Goal: Task Accomplishment & Management: Complete application form

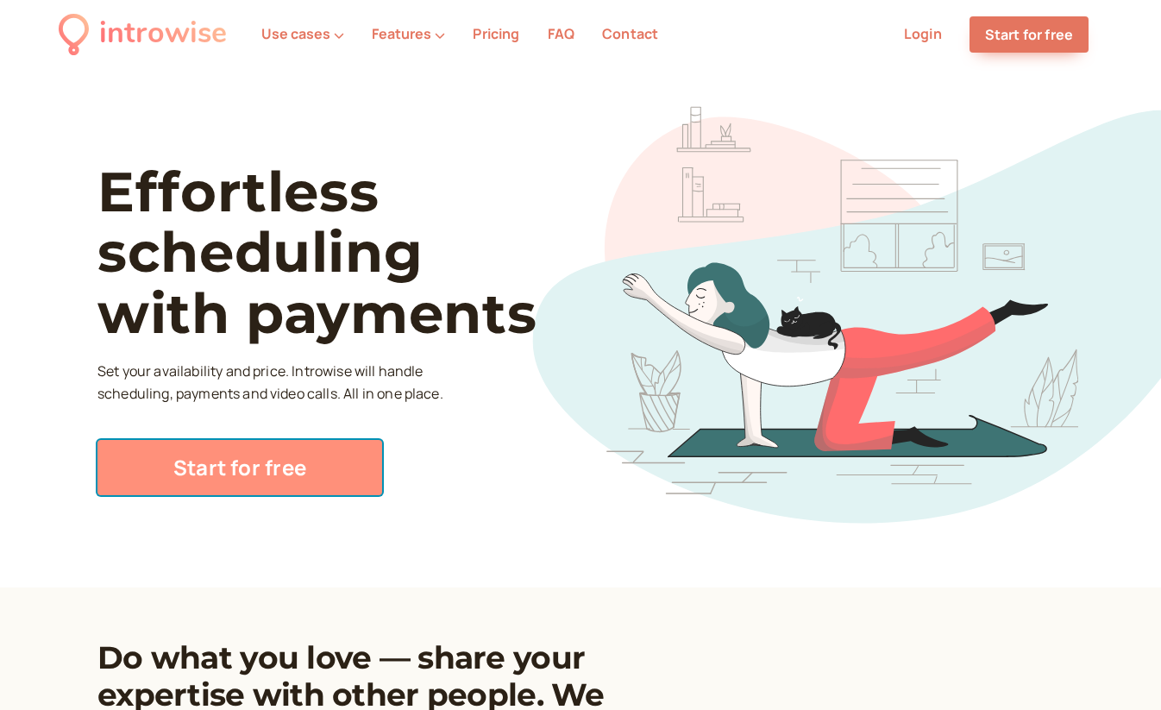
click at [299, 465] on link "Start for free" at bounding box center [239, 467] width 285 height 55
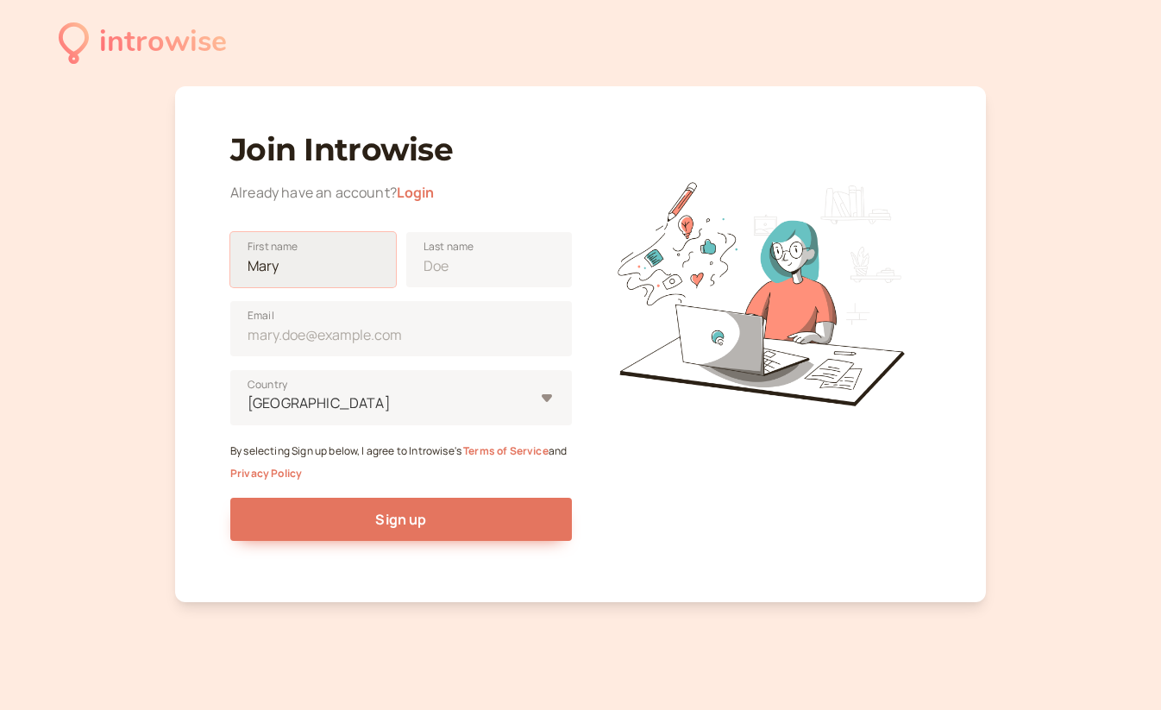
click at [387, 268] on input "First name" at bounding box center [313, 259] width 166 height 55
type input "Sam"
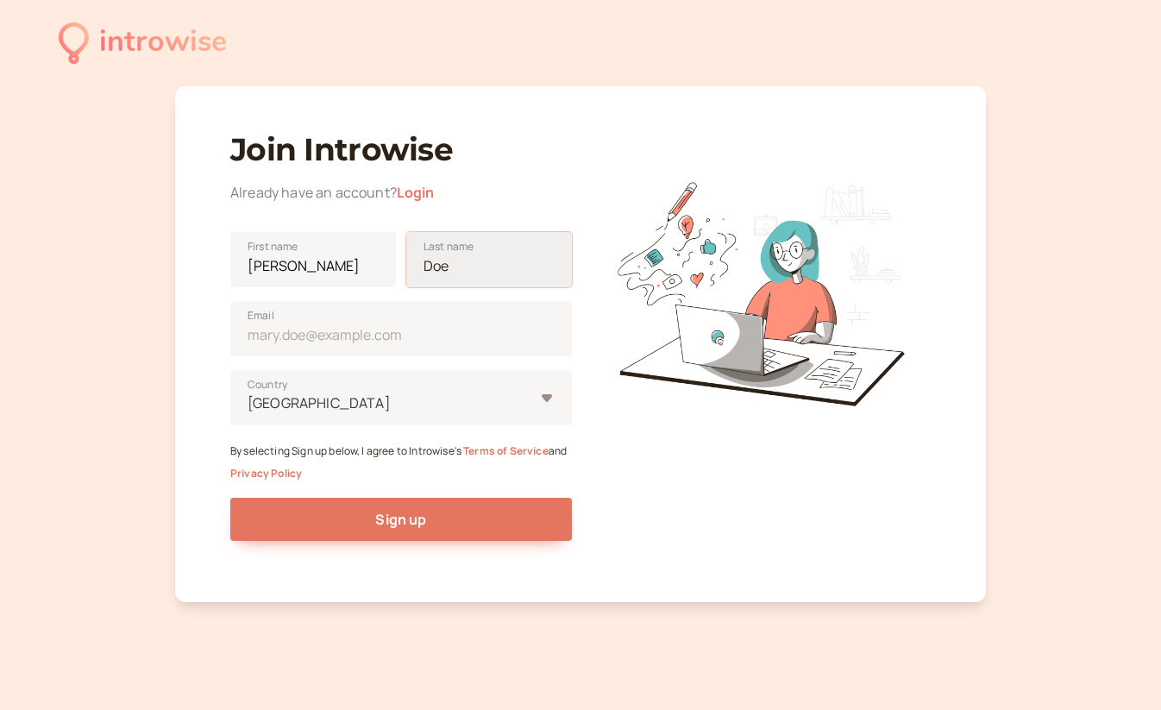
click at [505, 270] on input "Last name" at bounding box center [489, 259] width 166 height 55
type input "Malek"
type input "suzanne@ahumanvoiceover.com"
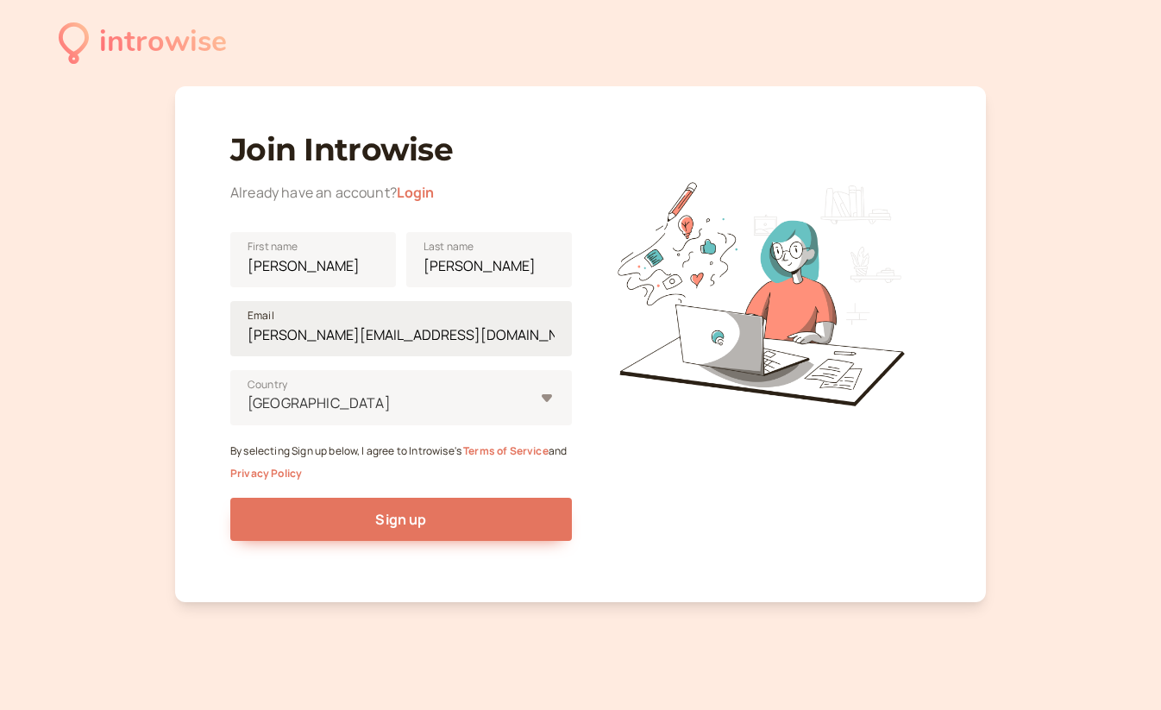
type input "United States"
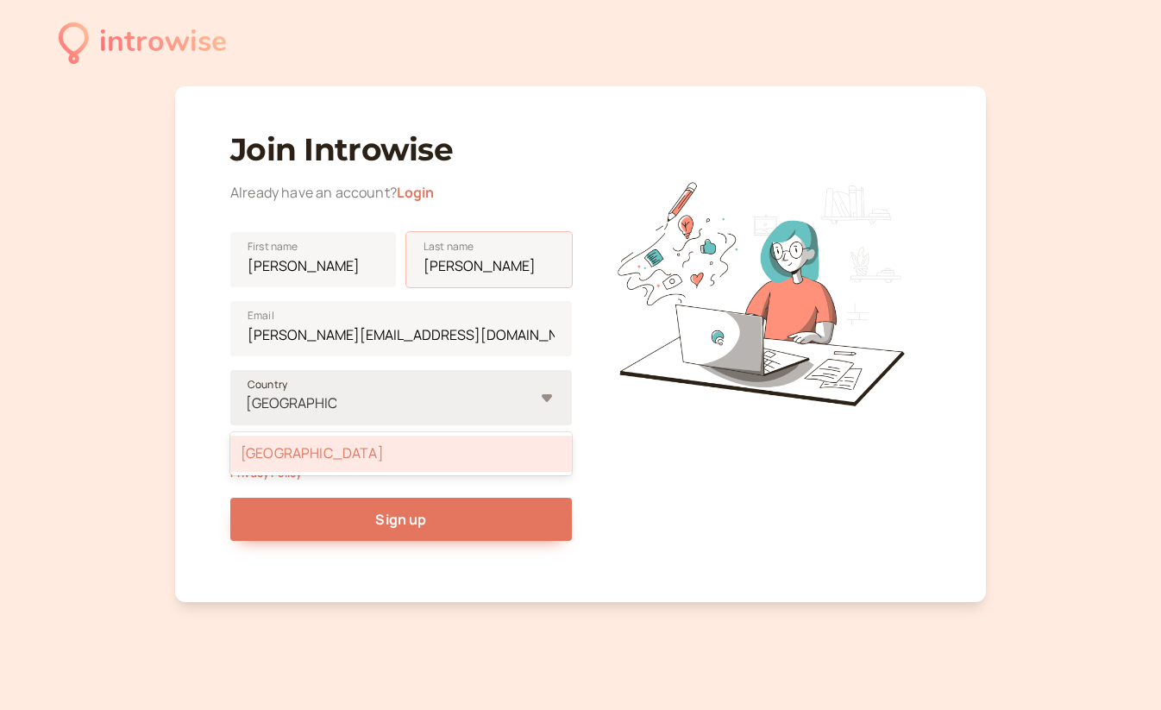
type input "Malek"
click at [321, 403] on input "United States" at bounding box center [291, 403] width 91 height 20
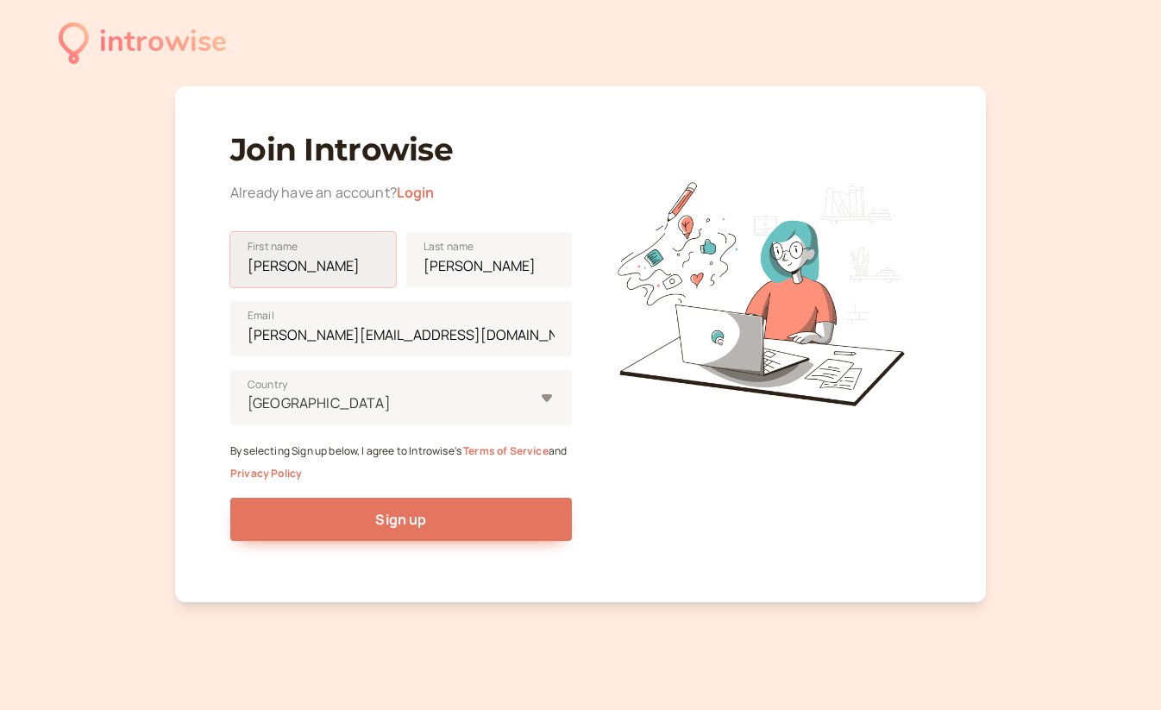
click at [287, 262] on input "Sam" at bounding box center [313, 259] width 166 height 55
type input "Suzanne"
click at [185, 421] on div "Join Introwise Already have an account? Login Suzanne First name Malek Last nam…" at bounding box center [580, 344] width 811 height 516
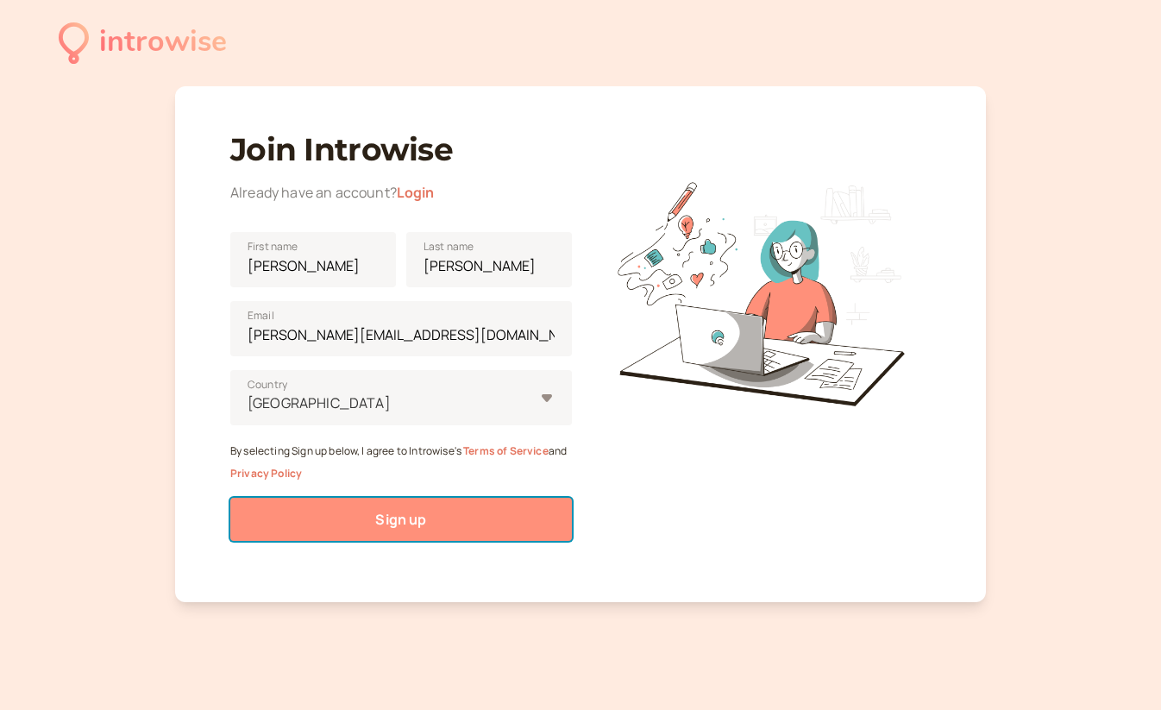
click at [356, 536] on button "Sign up" at bounding box center [401, 519] width 342 height 43
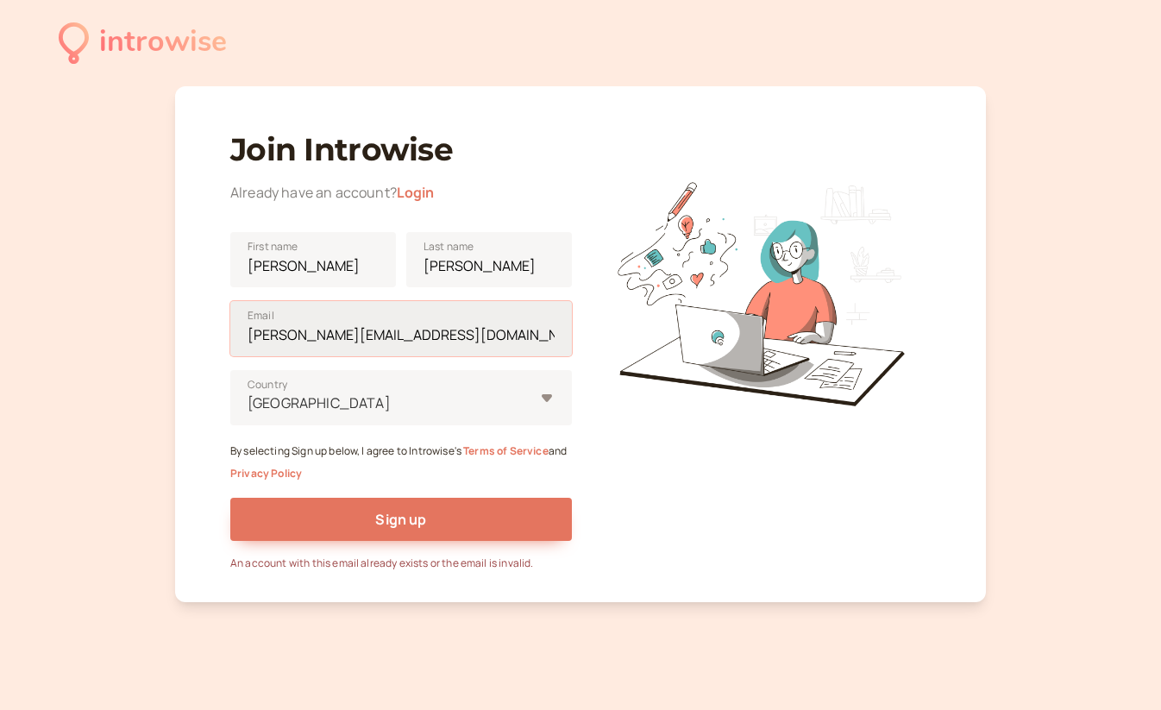
click at [411, 336] on input "suzanne@ahumanvoiceover.com" at bounding box center [401, 328] width 342 height 55
click at [418, 191] on link "Login" at bounding box center [416, 192] width 38 height 19
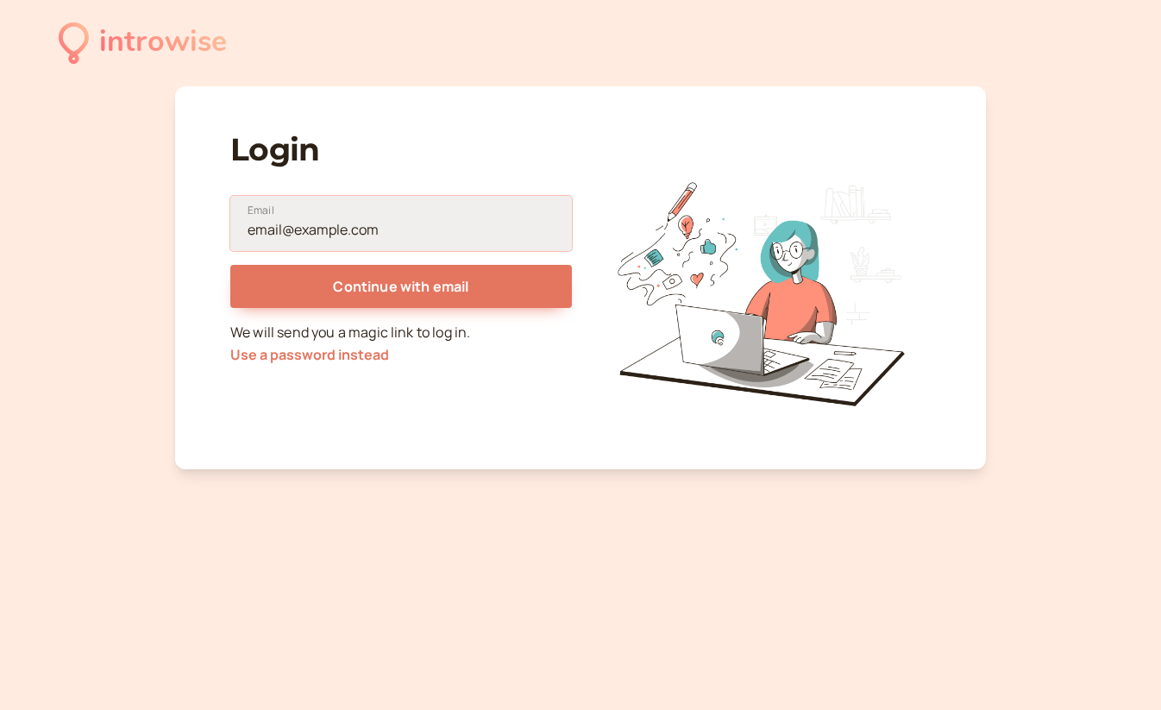
click at [409, 230] on input "Email" at bounding box center [401, 223] width 342 height 55
type input "suzanne@ahumanvoiceover.com"
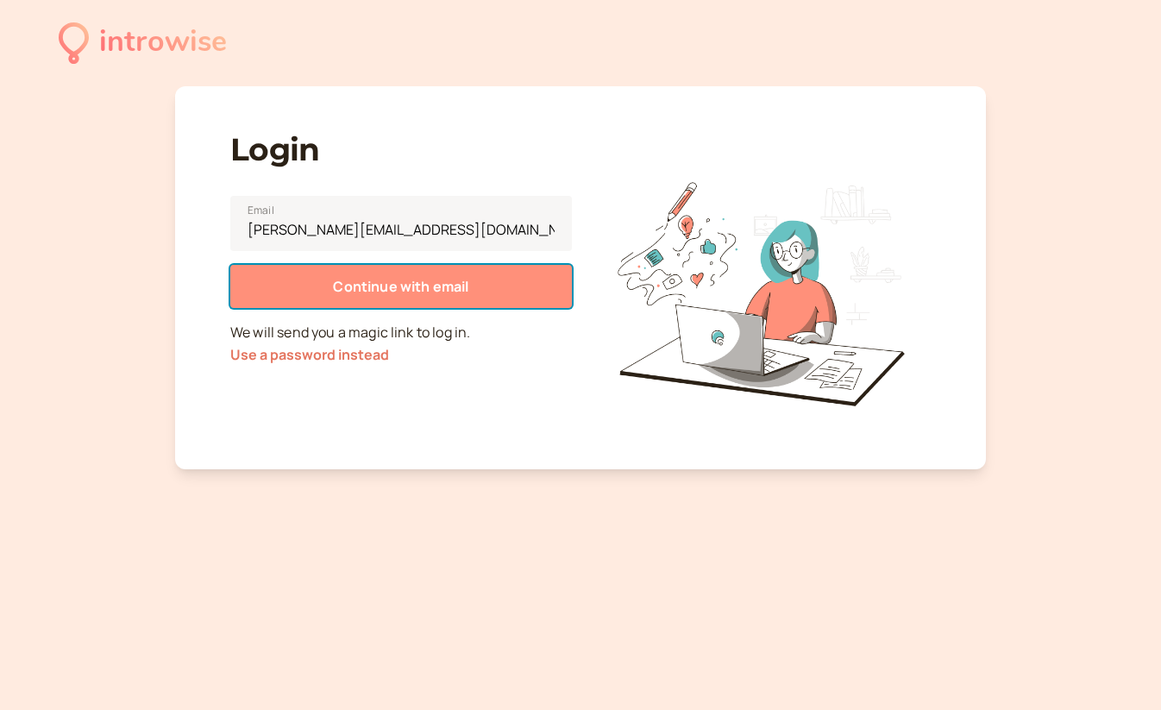
click at [419, 285] on span "Continue with email" at bounding box center [400, 286] width 135 height 19
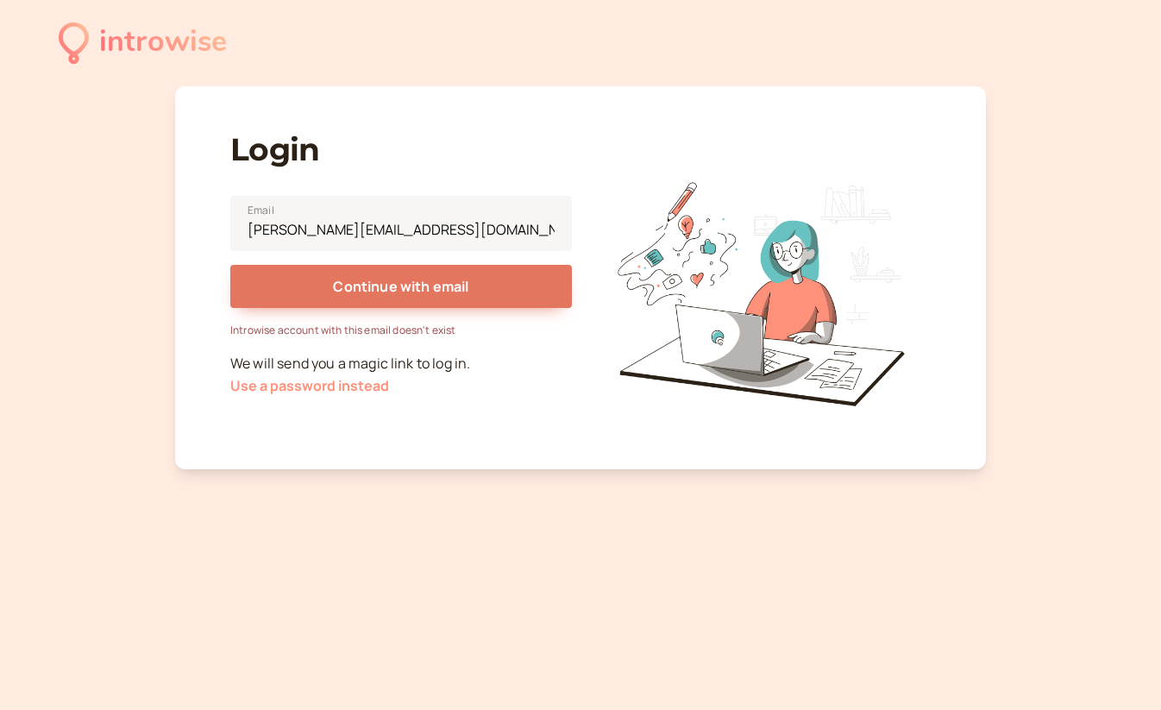
click at [313, 390] on button "Use a password instead" at bounding box center [309, 386] width 159 height 16
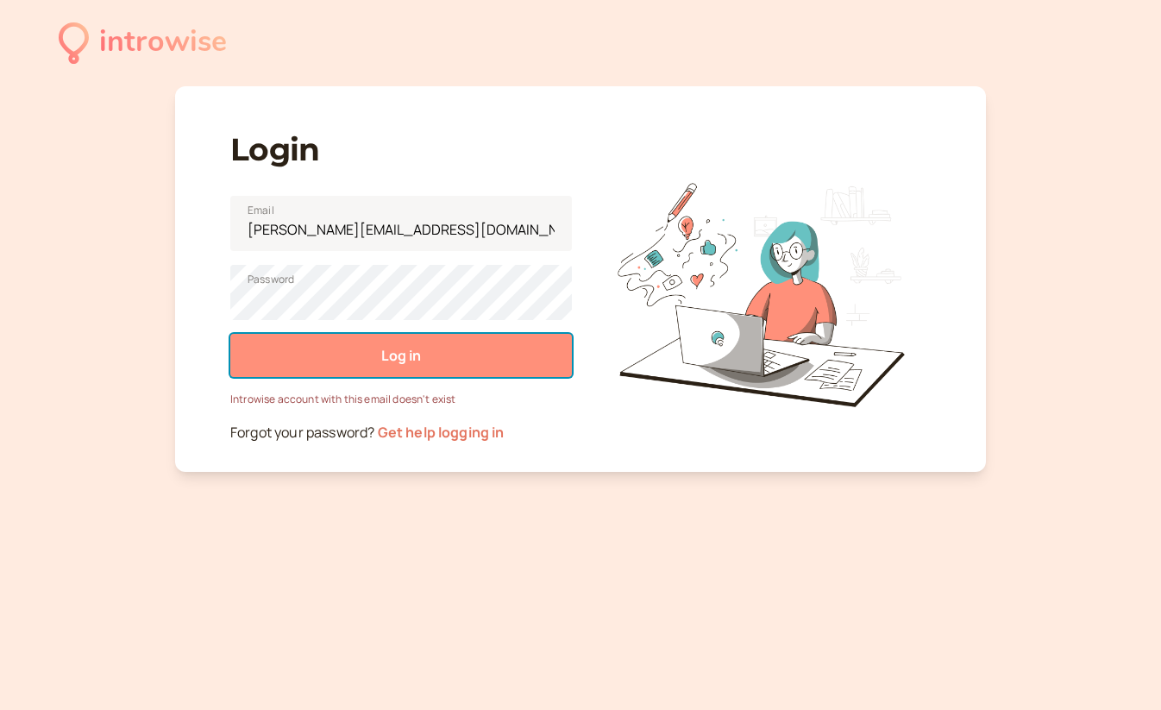
click at [367, 360] on button "Log in" at bounding box center [401, 355] width 342 height 43
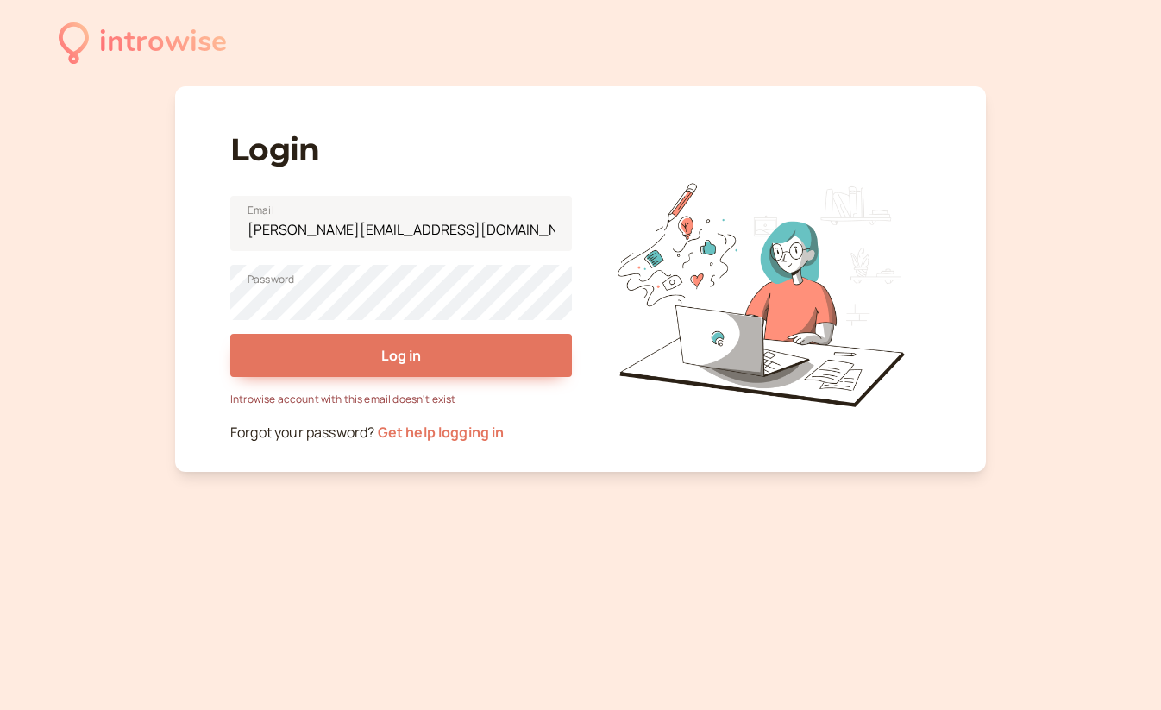
click at [453, 423] on link "Get help logging in" at bounding box center [441, 432] width 127 height 19
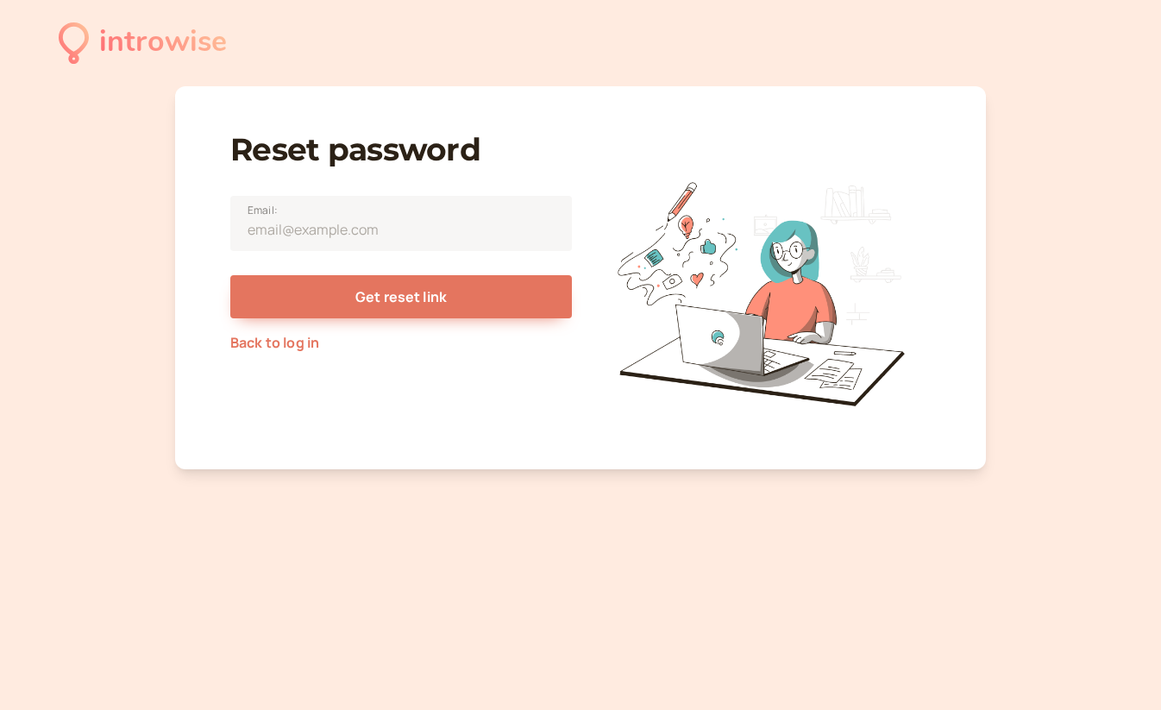
click at [278, 343] on link "Back to log in" at bounding box center [274, 342] width 89 height 19
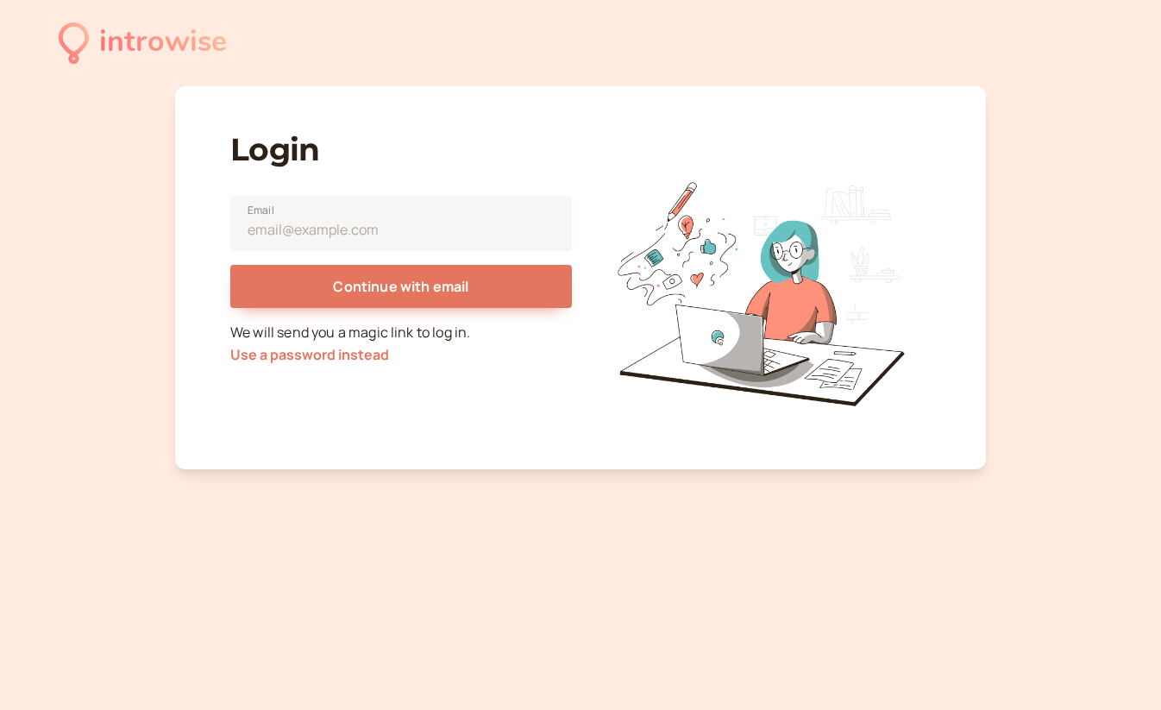
click at [110, 41] on div "introwise" at bounding box center [163, 42] width 128 height 47
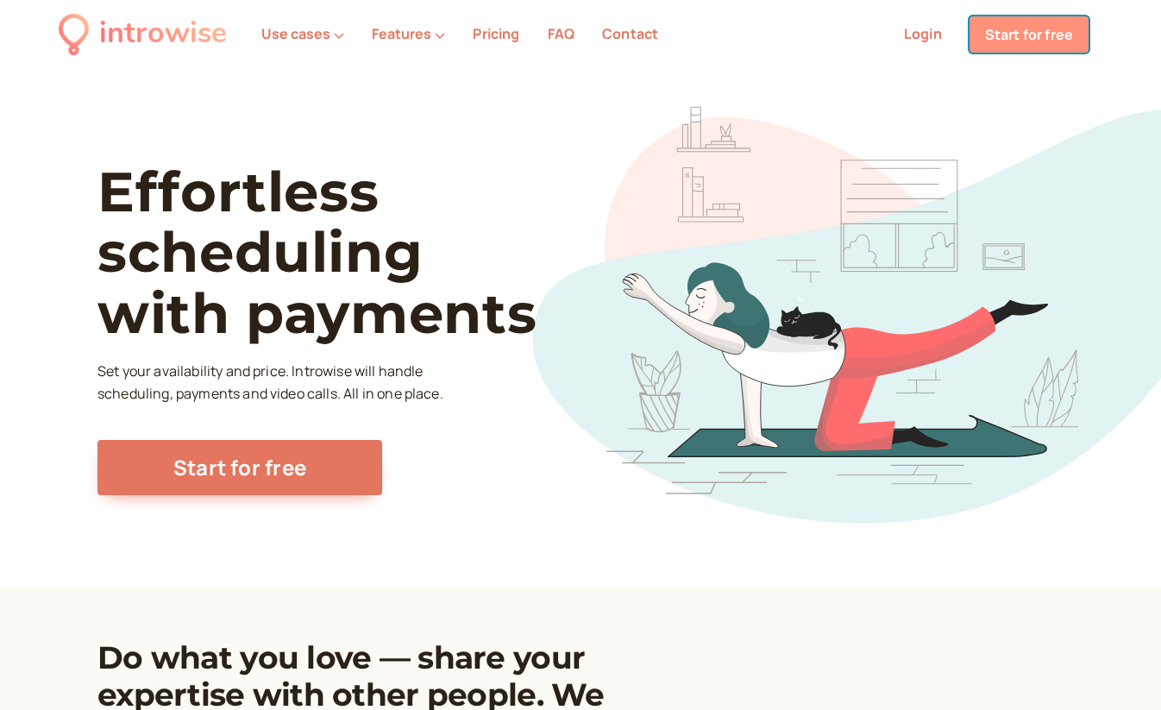
click at [1023, 34] on link "Start for free" at bounding box center [1028, 34] width 119 height 36
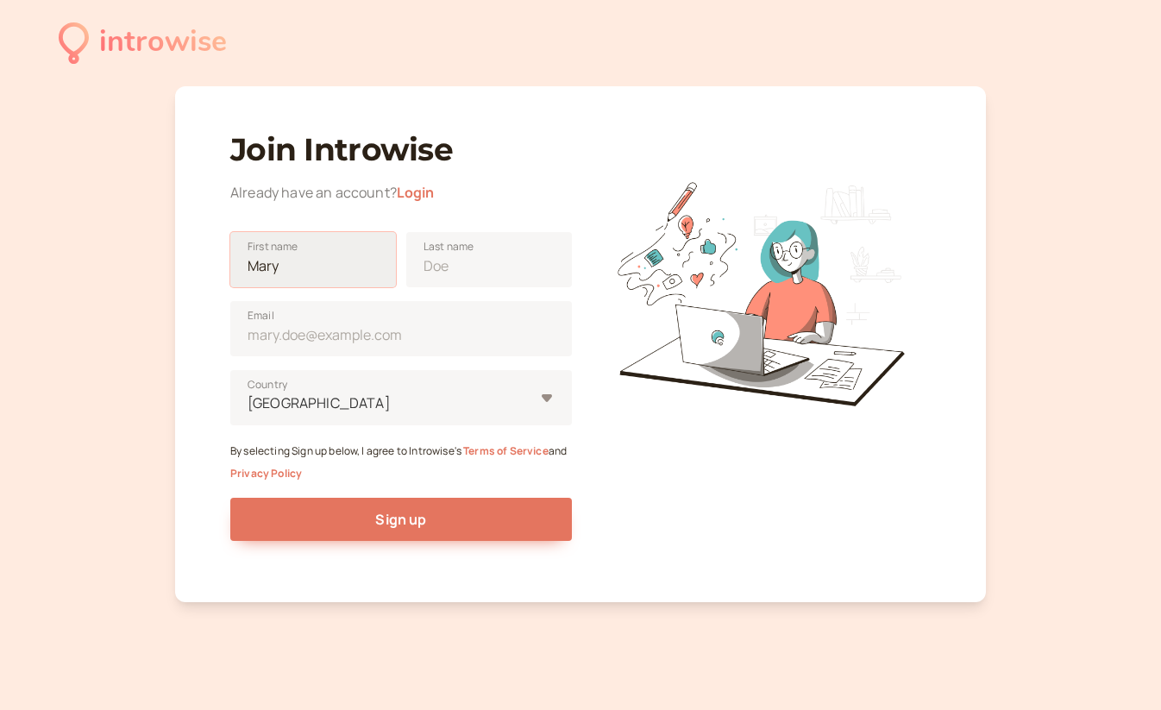
click at [301, 274] on input "First name" at bounding box center [313, 259] width 166 height 55
type input "Suzanne"
type input "Malek"
type input "suzanne@ahumanvoiceover.com"
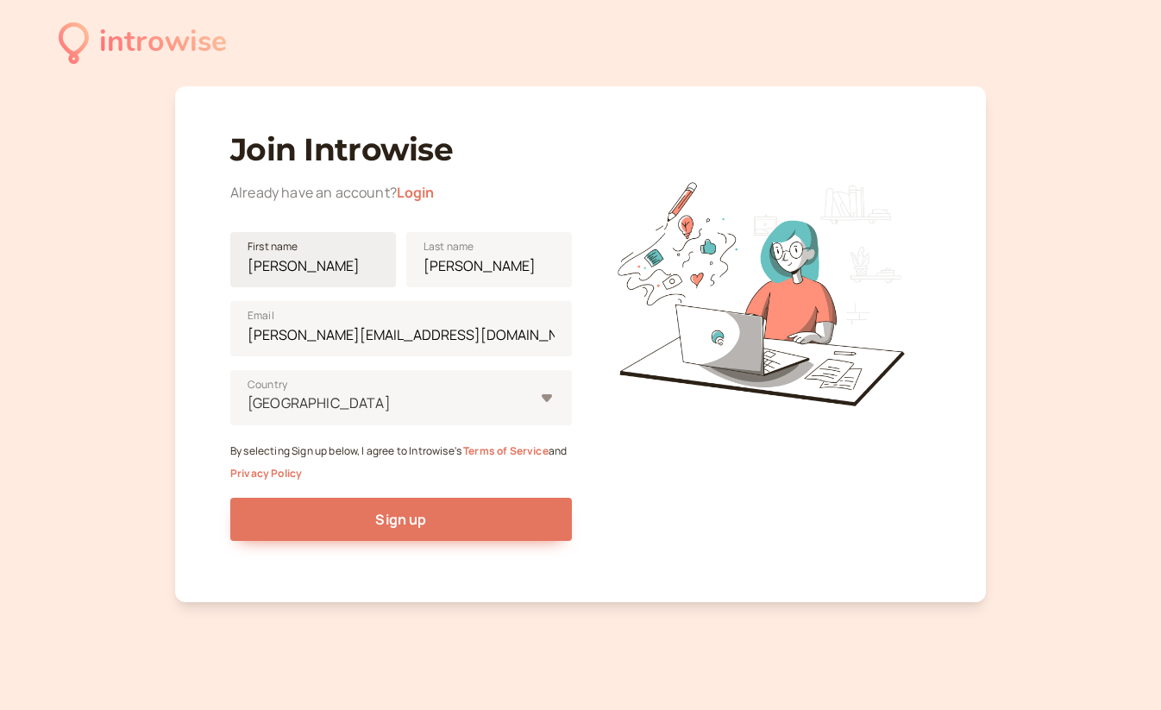
type input "United States"
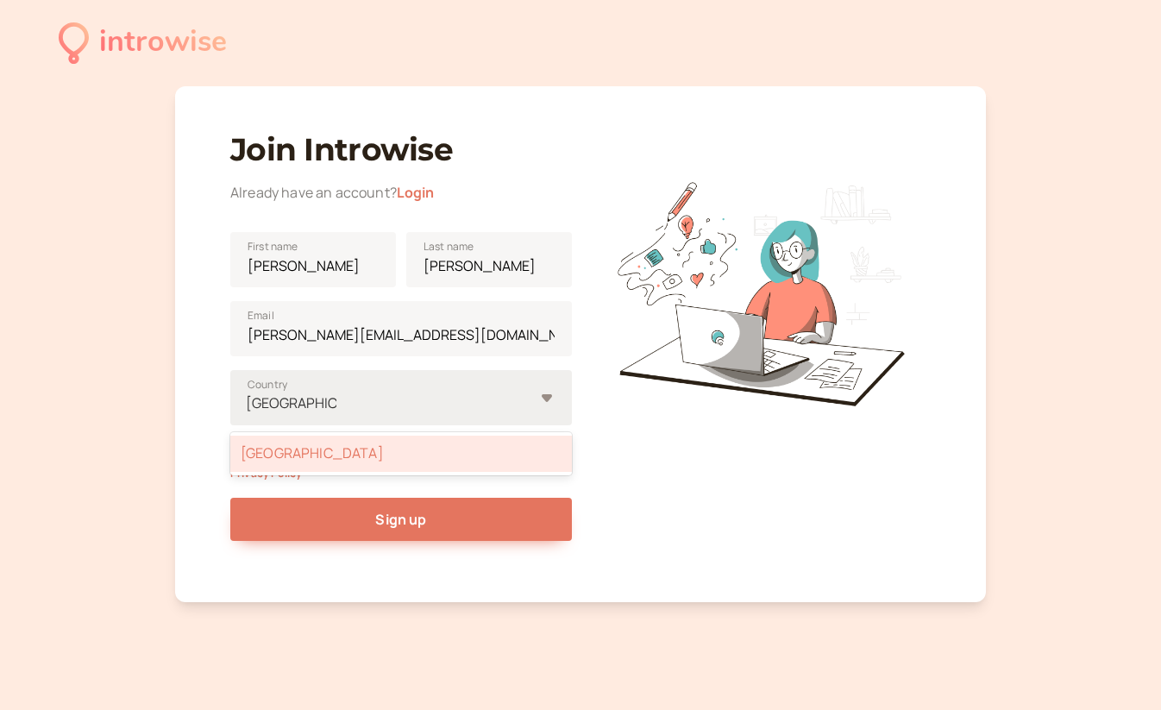
click at [341, 459] on div "United States" at bounding box center [401, 454] width 342 height 36
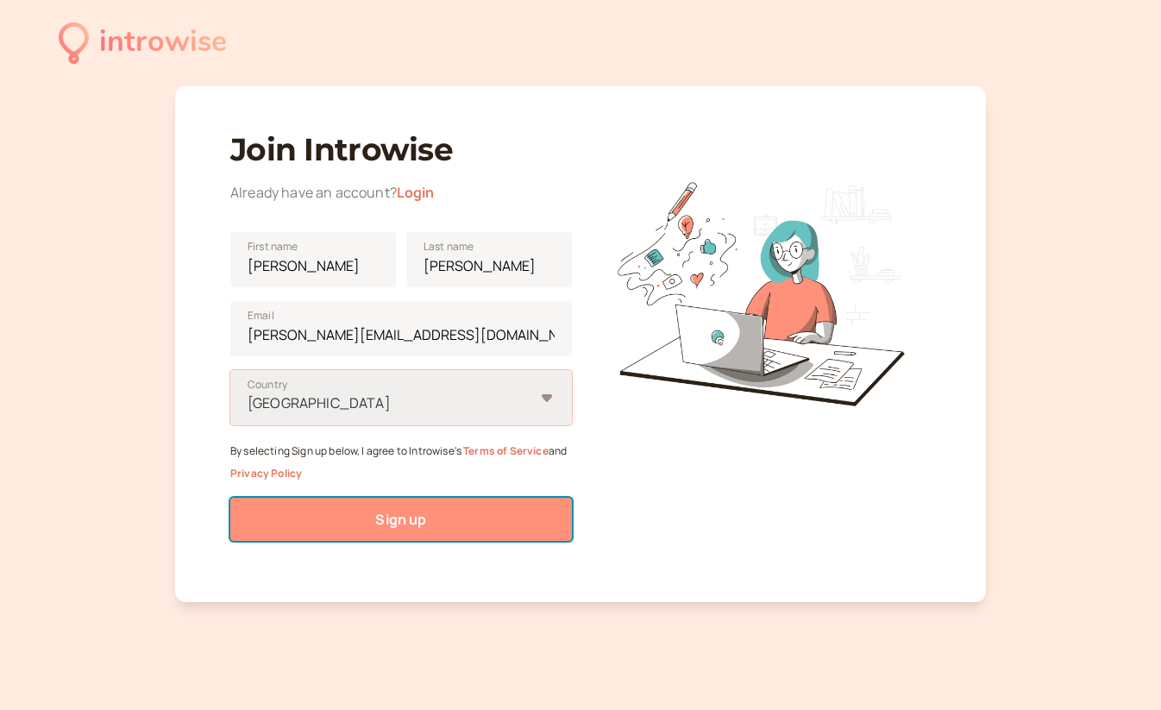
click at [357, 513] on button "Sign up" at bounding box center [401, 519] width 342 height 43
click at [488, 521] on button "Sign up" at bounding box center [401, 519] width 342 height 43
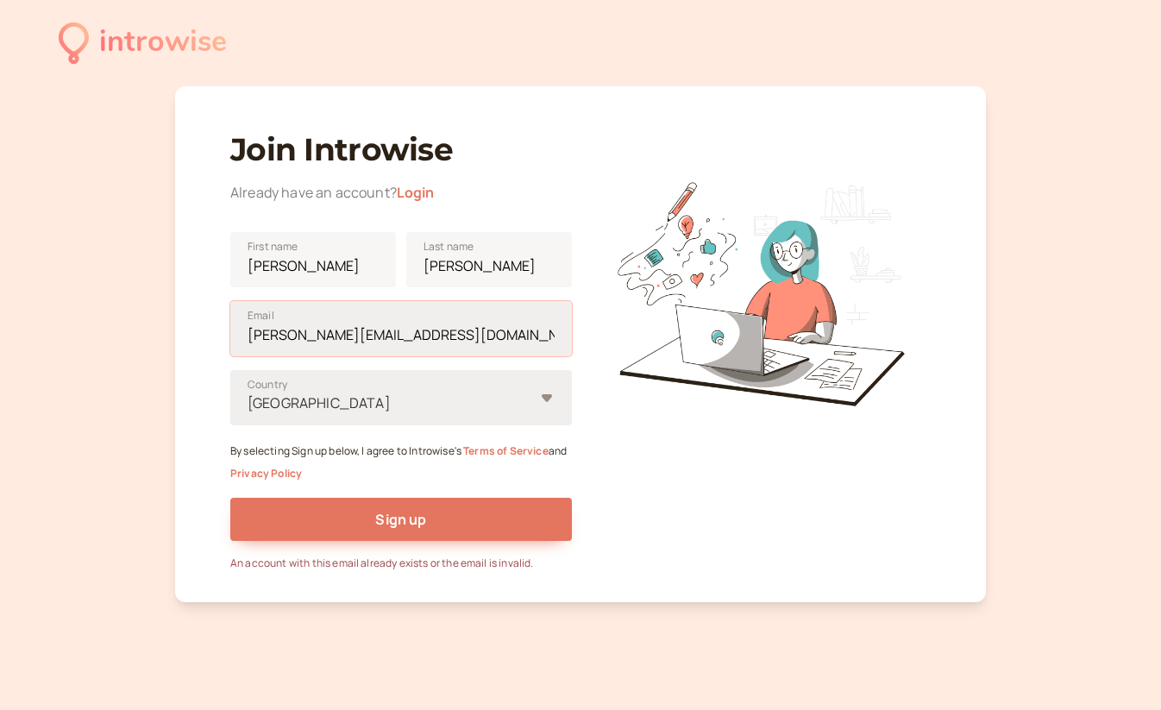
click at [405, 348] on input "suzanne@ahumanvoiceover.com" at bounding box center [401, 328] width 342 height 55
click at [478, 340] on input "suzanne@ahumanvoiceover.com" at bounding box center [401, 328] width 342 height 55
click at [425, 192] on link "Login" at bounding box center [416, 192] width 38 height 19
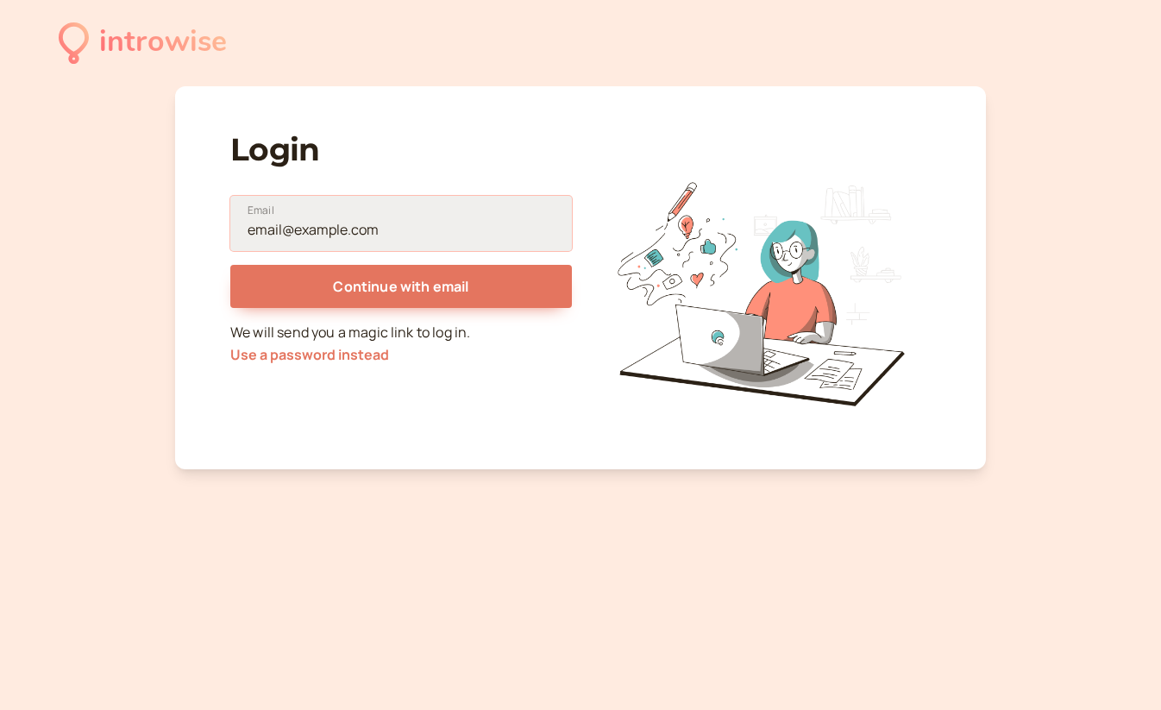
click at [418, 229] on input "Email" at bounding box center [401, 223] width 342 height 55
paste input "suzanne@ahumanvoiceover.com"
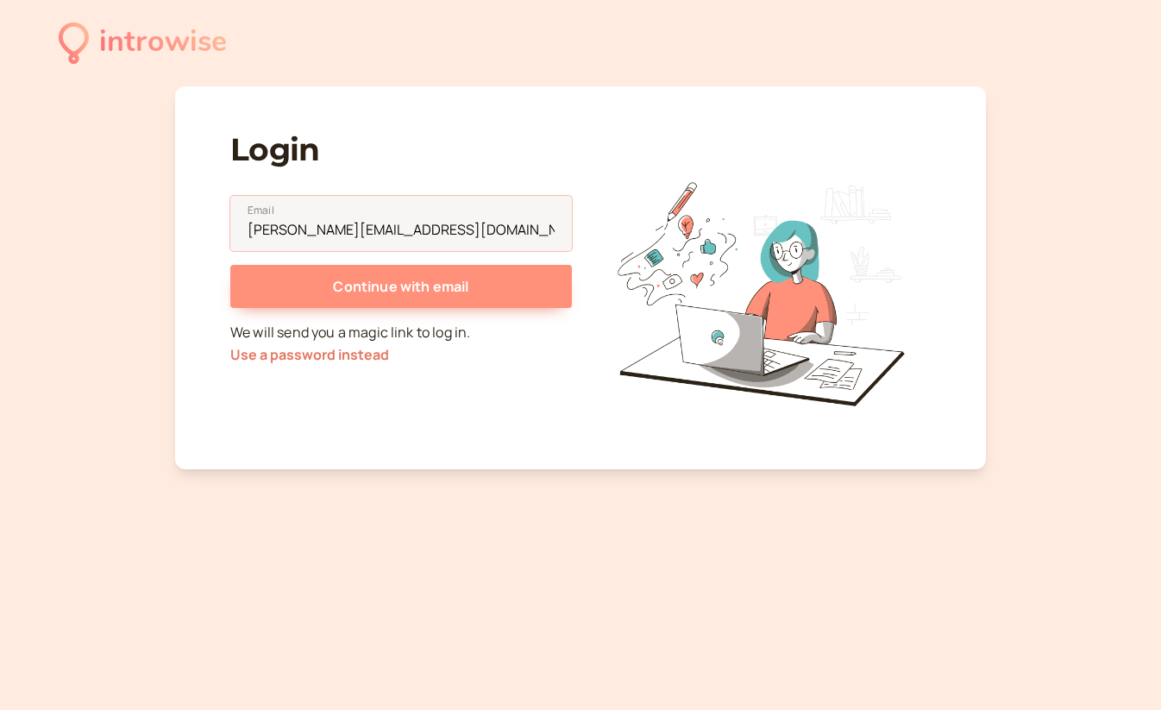
type input "suzanne@ahumanvoiceover.com"
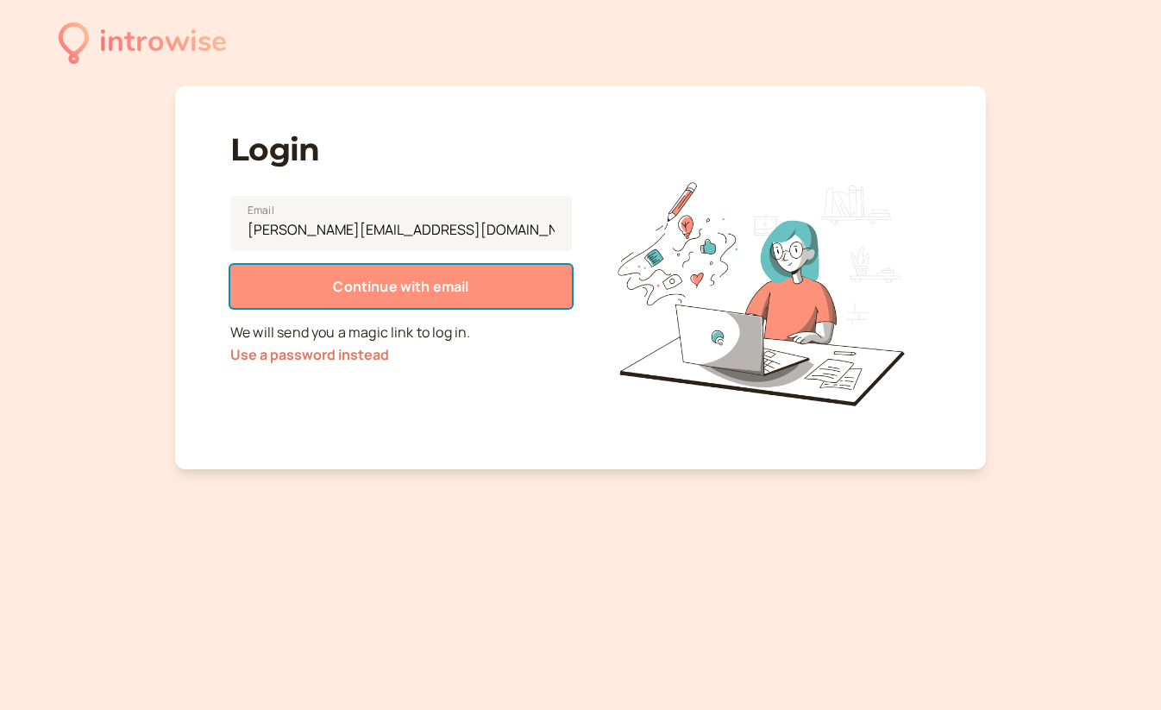
click at [496, 277] on button "Continue with email" at bounding box center [401, 286] width 342 height 43
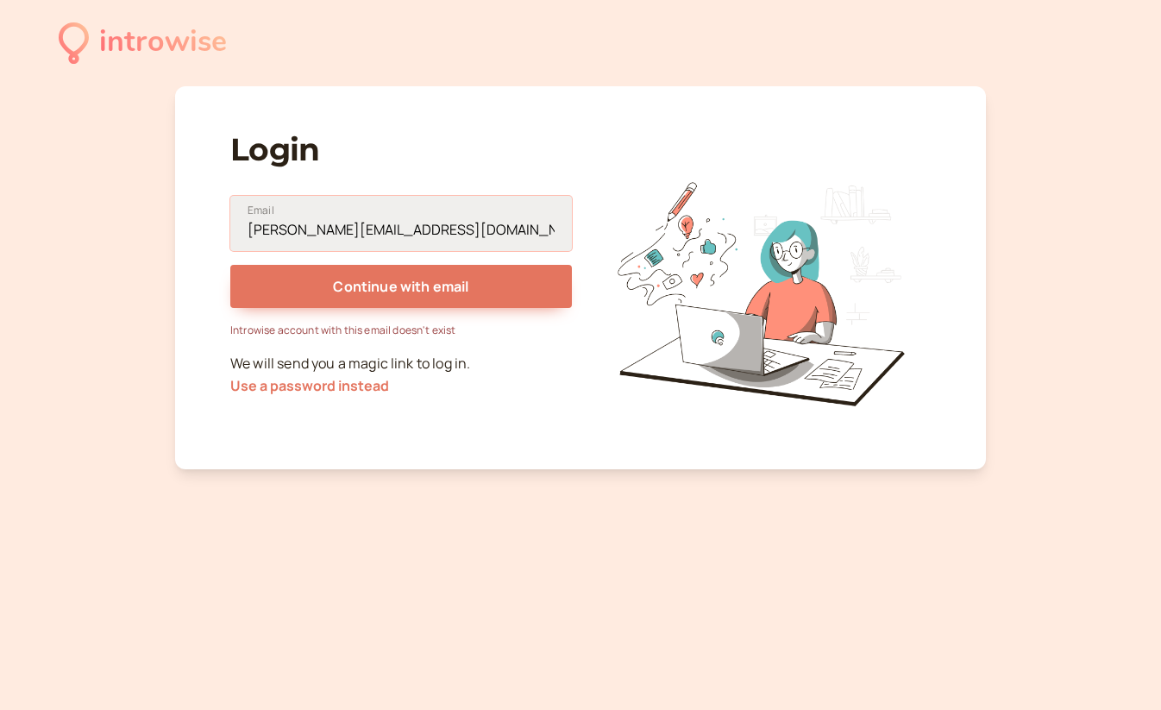
click at [502, 228] on input "suzanne@ahumanvoiceover.com" at bounding box center [401, 223] width 342 height 55
click at [328, 392] on button "Use a password instead" at bounding box center [309, 386] width 159 height 16
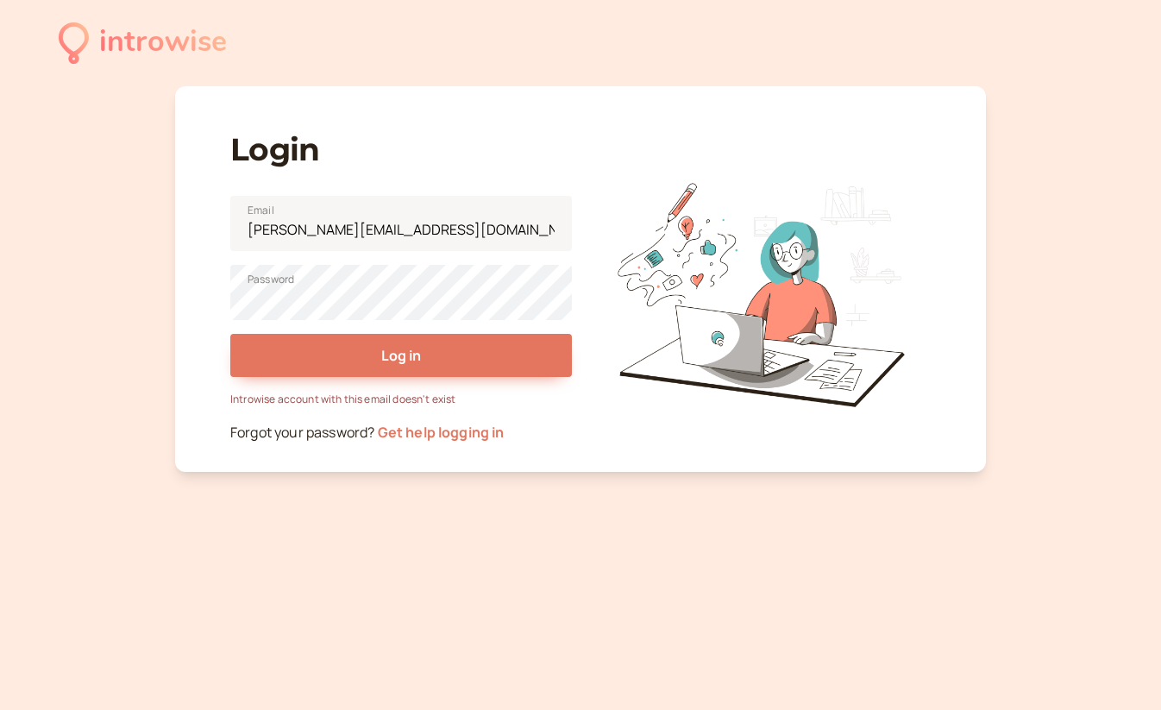
click at [163, 40] on div "introwise" at bounding box center [163, 42] width 128 height 47
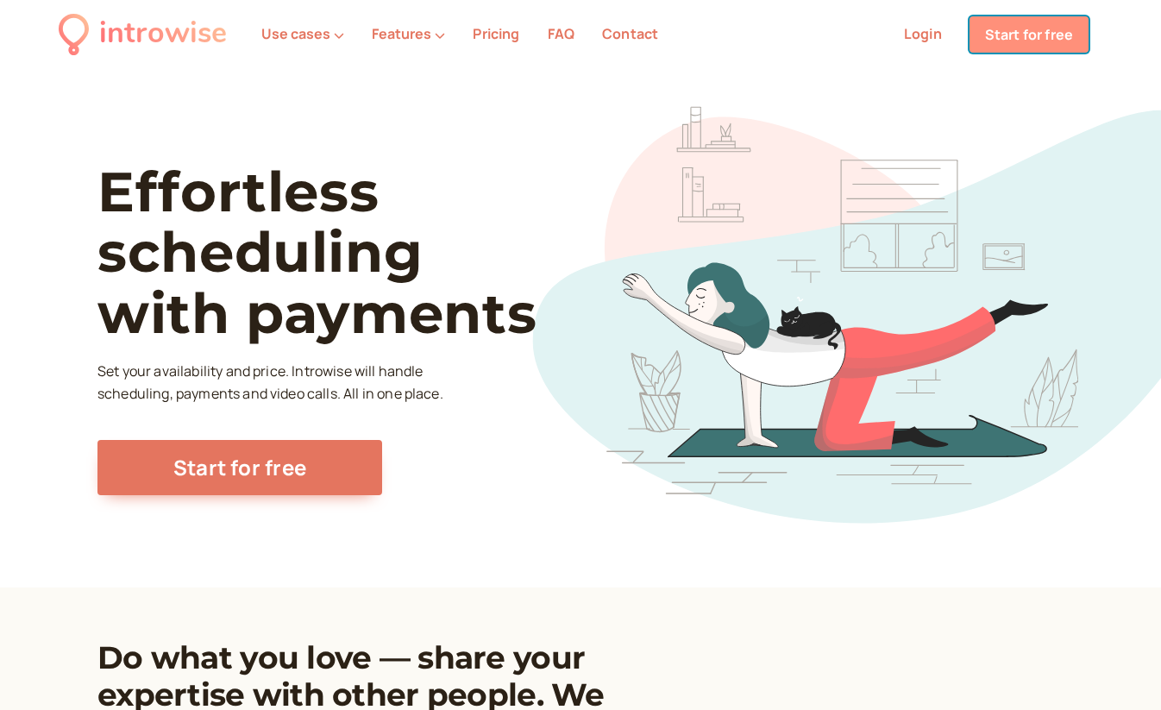
click at [1045, 30] on link "Start for free" at bounding box center [1028, 34] width 119 height 36
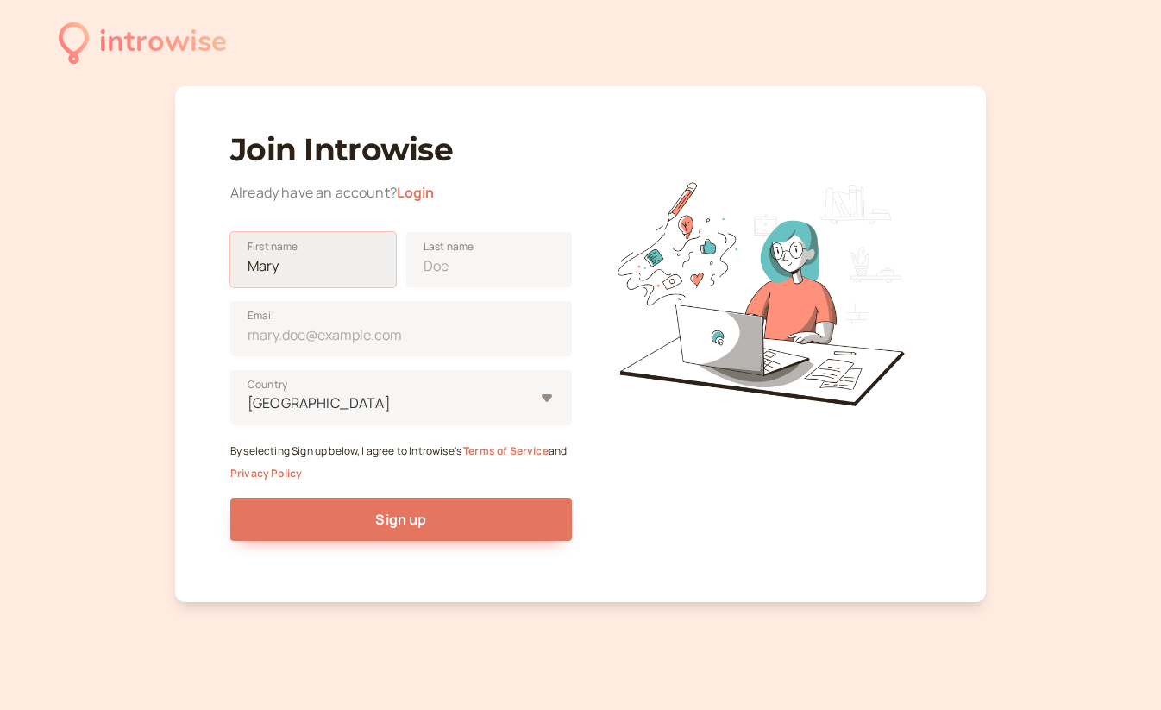
click at [370, 274] on input "First name" at bounding box center [313, 259] width 166 height 55
type input "Suzanne"
type input "Malek"
type input "suzanne@ahumanvoiceover.com"
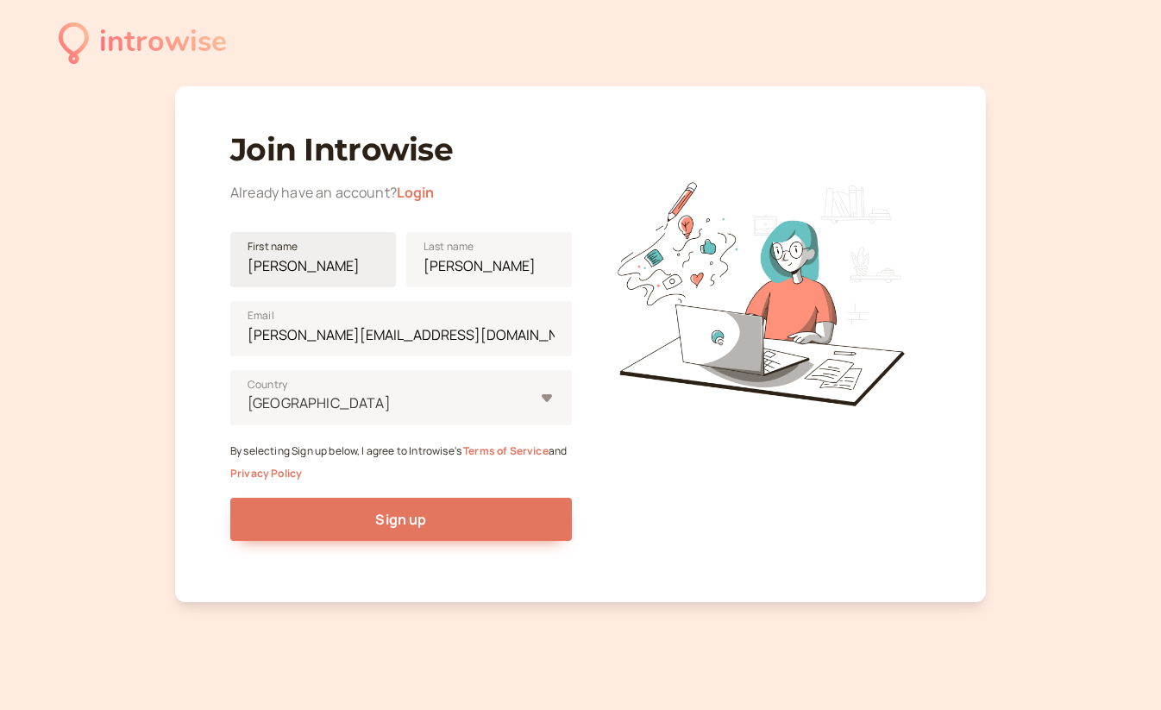
type input "United States"
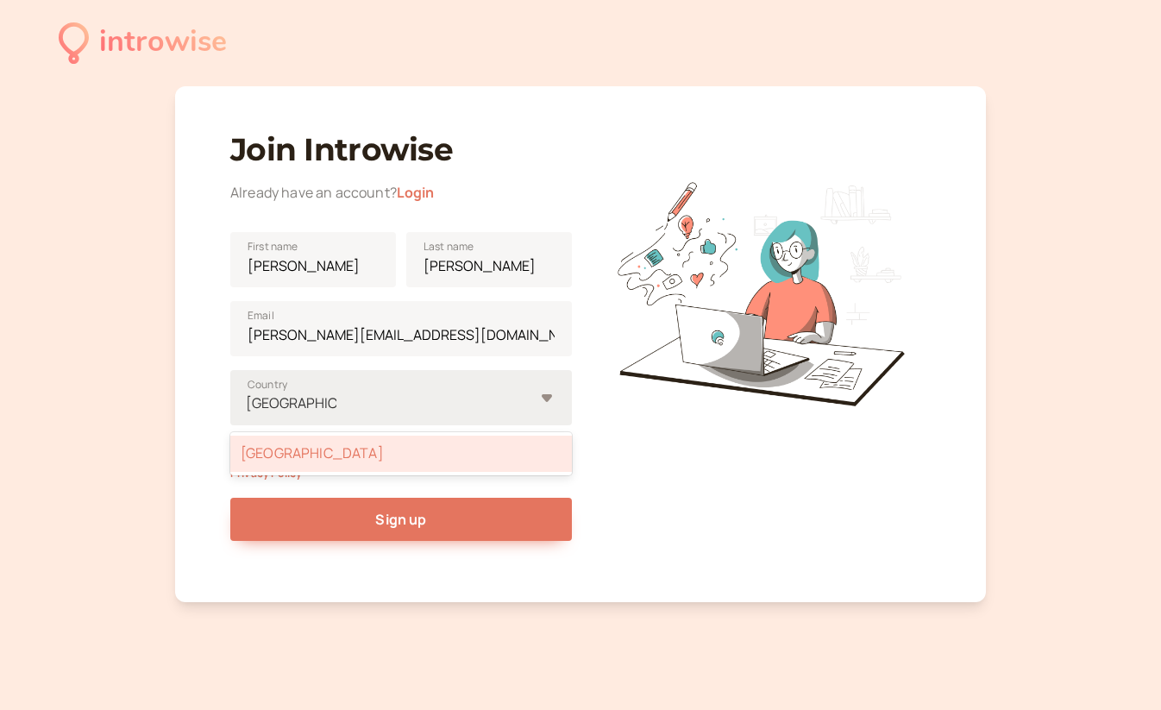
click at [357, 461] on div "United States" at bounding box center [401, 454] width 342 height 36
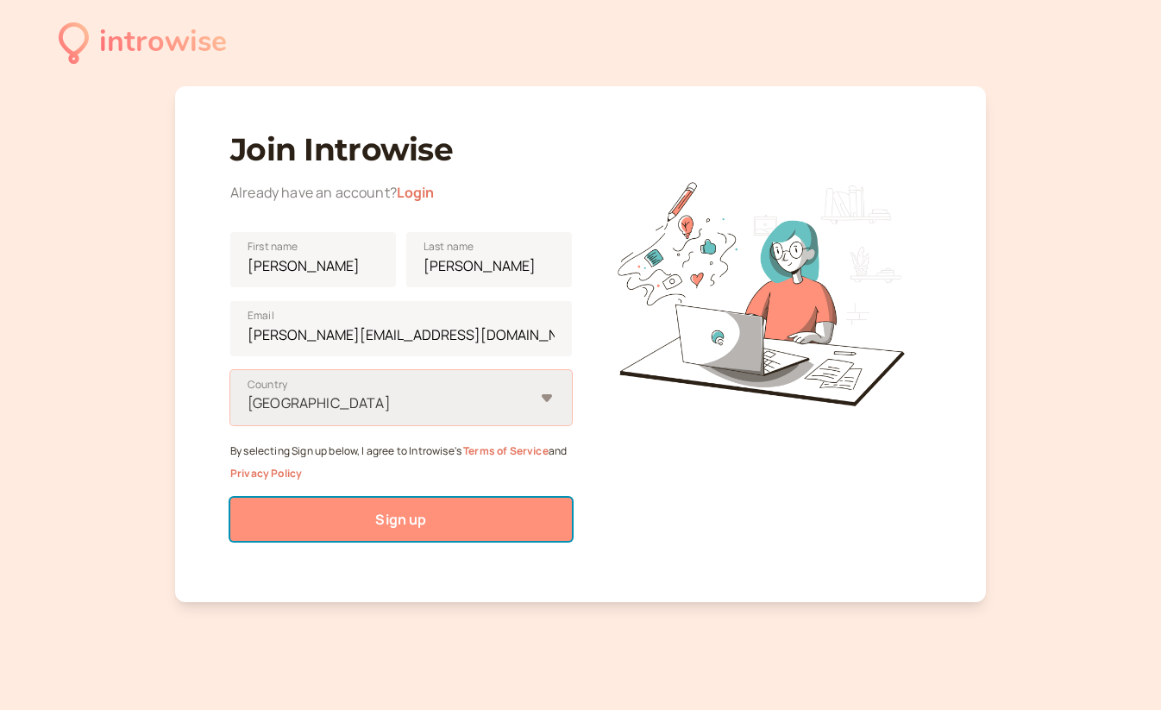
click at [365, 509] on button "Sign up" at bounding box center [401, 519] width 342 height 43
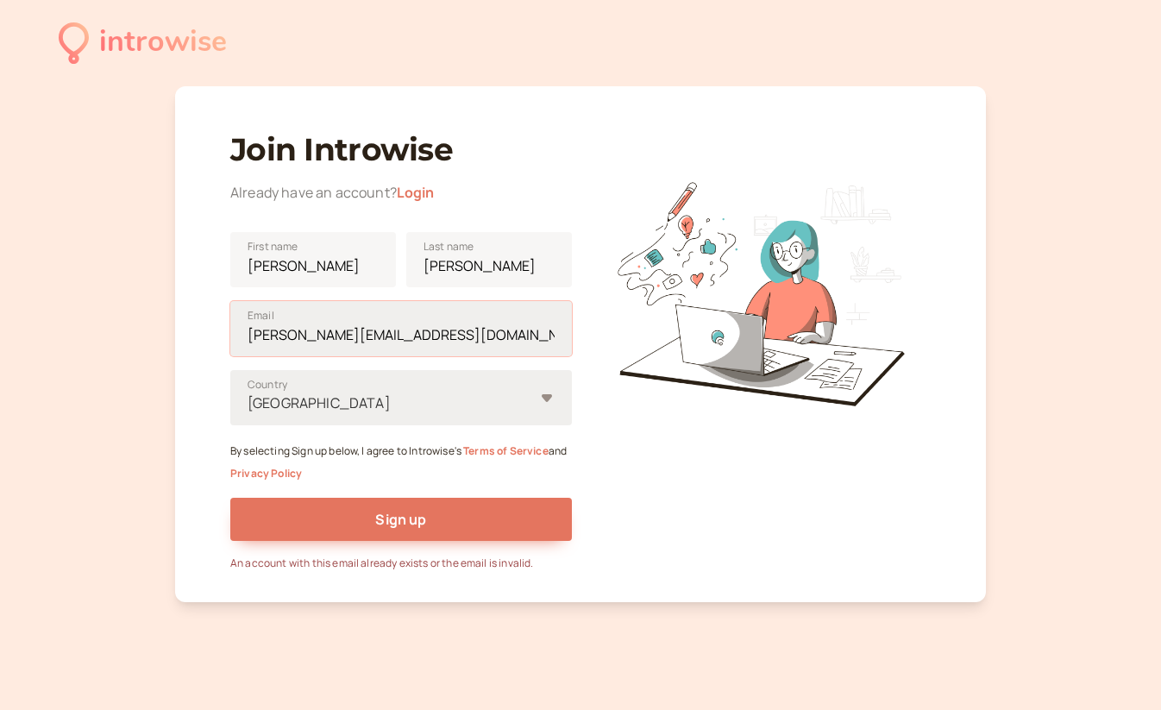
click at [348, 331] on input "suzanne@ahumanvoiceover.com" at bounding box center [401, 328] width 342 height 55
click at [306, 333] on input "suzanne@ahumanvoiceover.com" at bounding box center [401, 328] width 342 height 55
drag, startPoint x: 311, startPoint y: 333, endPoint x: 163, endPoint y: 327, distance: 148.5
click at [163, 329] on div "introwise Join Introwise Already have an account? Login Suzanne First name Male…" at bounding box center [580, 364] width 1161 height 728
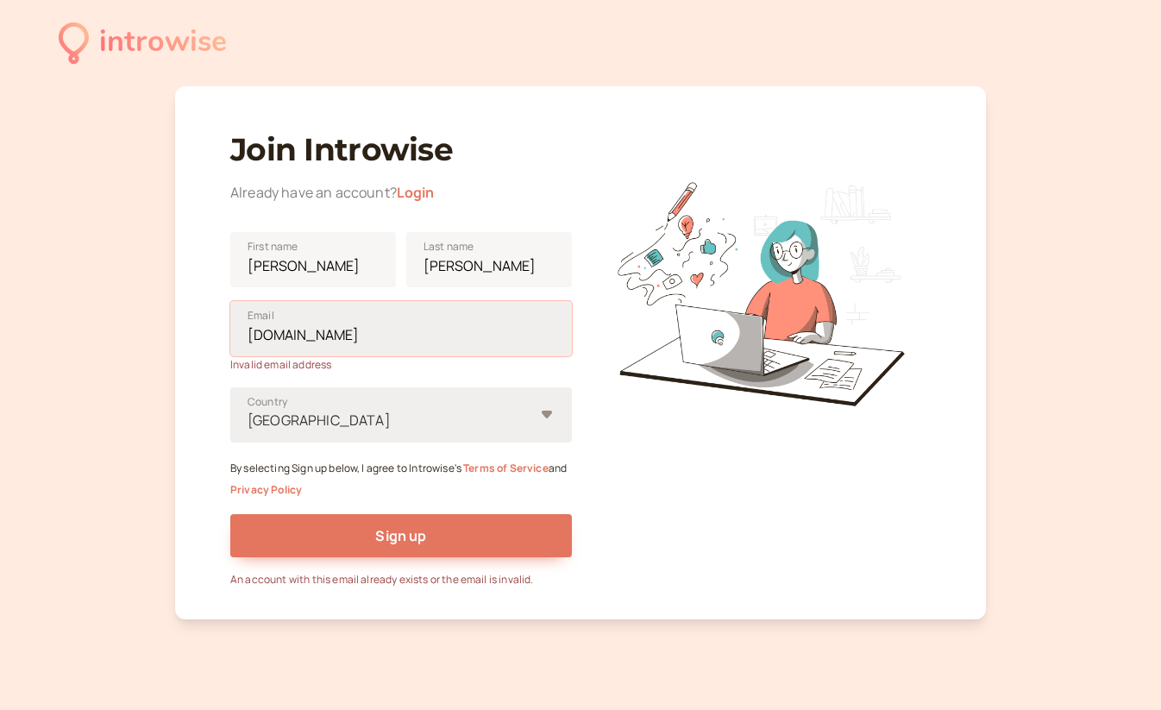
click at [359, 338] on input "ahumanvoiceover.com" at bounding box center [401, 328] width 342 height 55
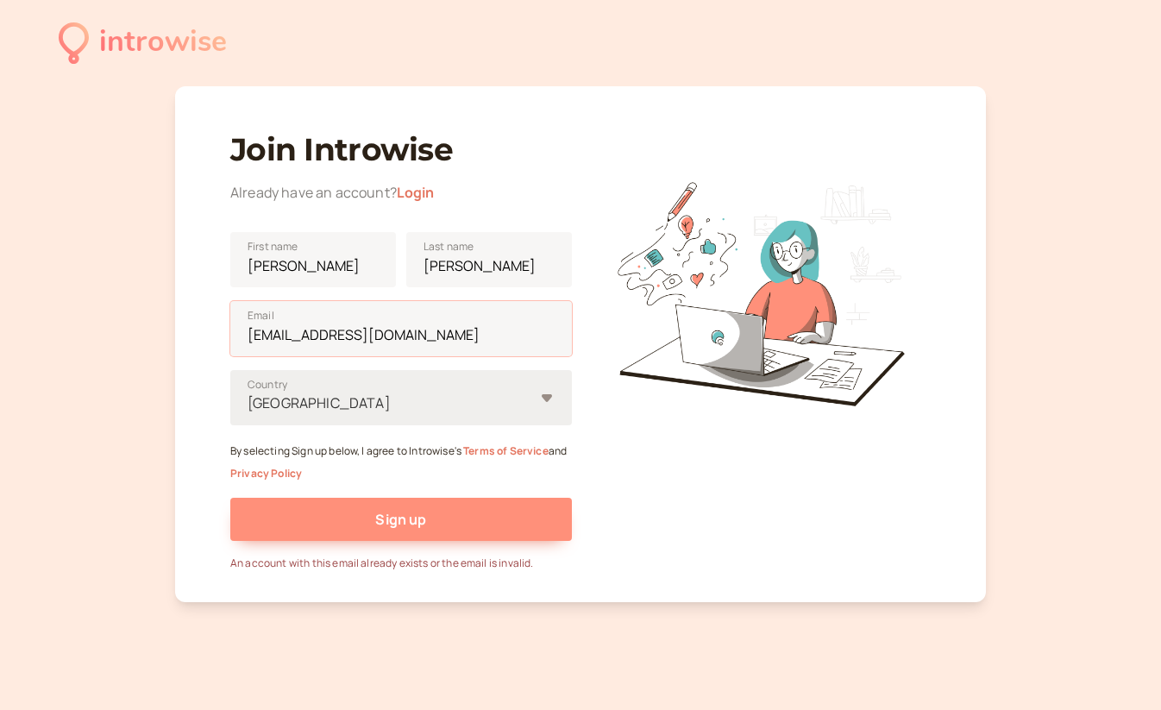
type input "ahumanvoiceover@gmail.com"
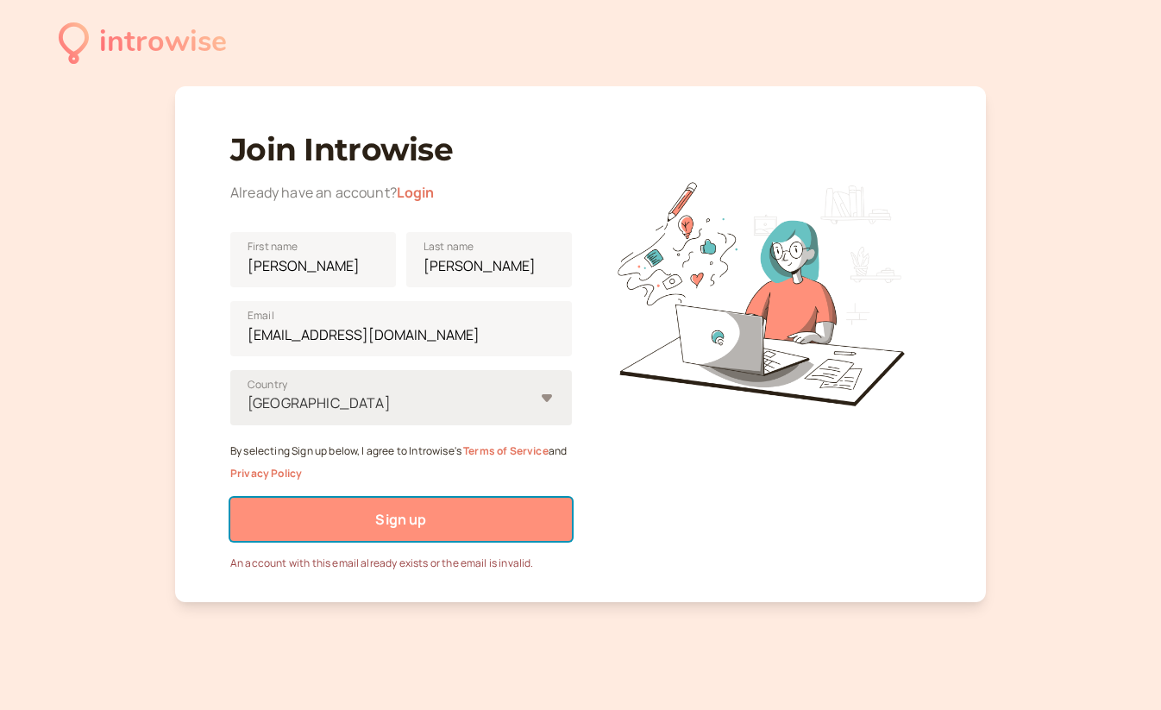
click at [432, 523] on button "Sign up" at bounding box center [401, 519] width 342 height 43
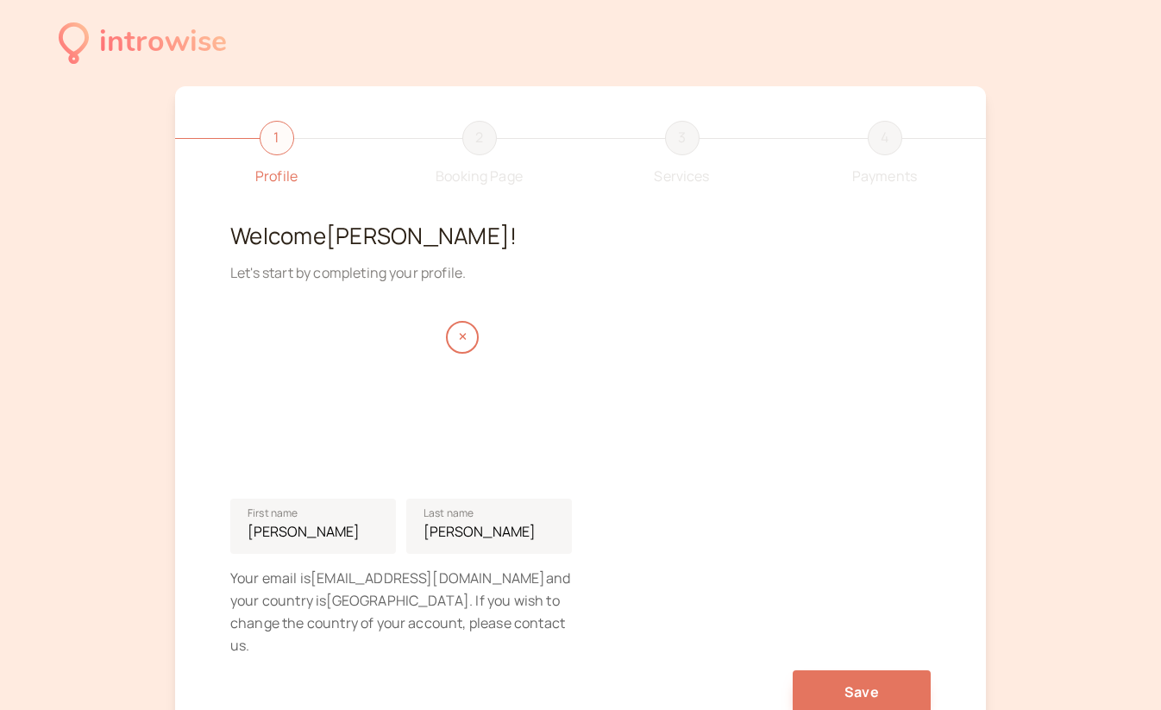
scroll to position [121, 0]
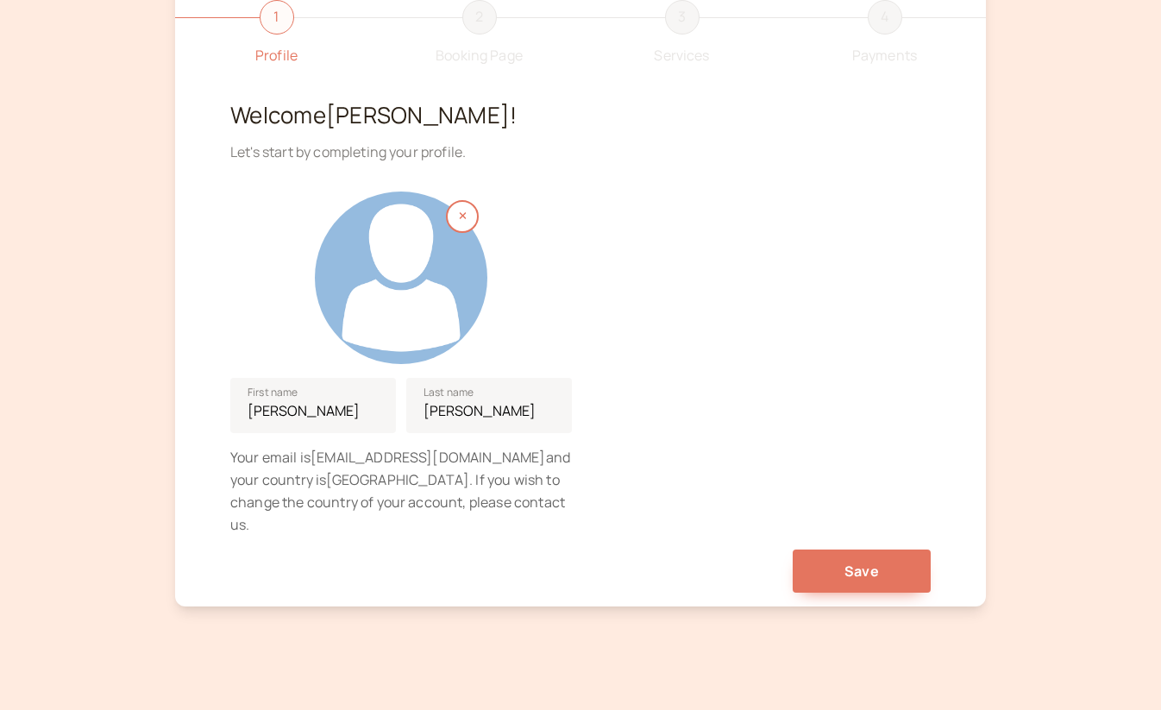
click at [434, 267] on div at bounding box center [401, 277] width 173 height 173
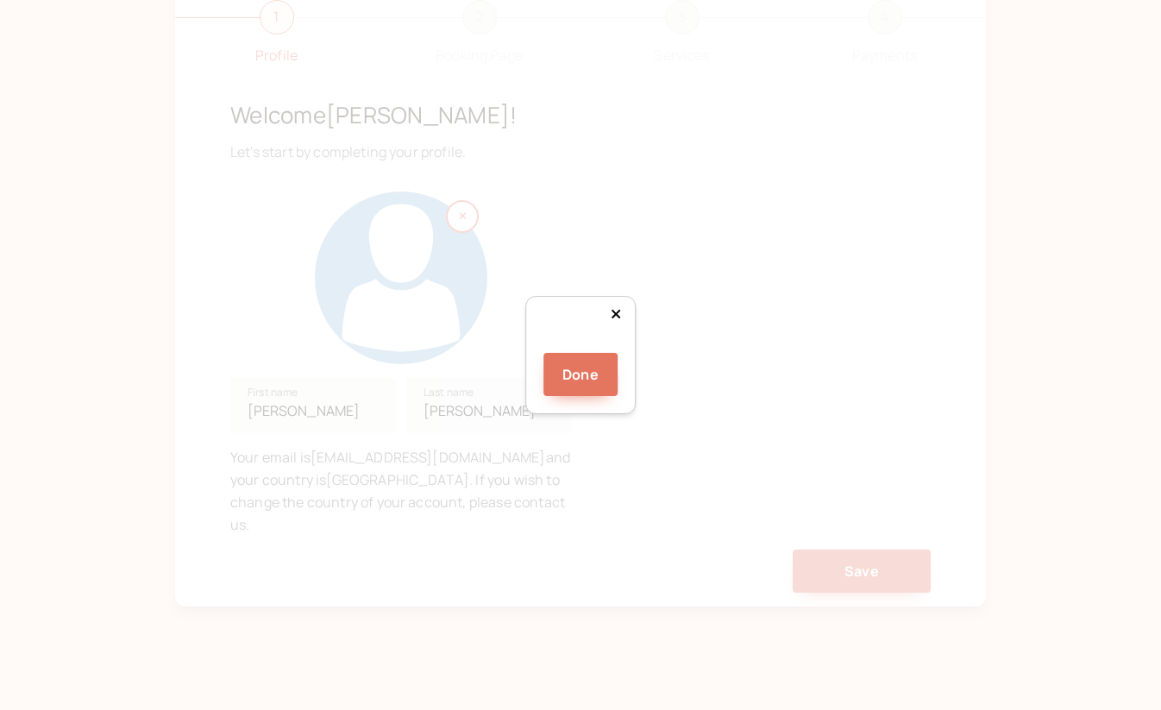
click at [580, 386] on div at bounding box center [754, 560] width 349 height 349
click at [599, 396] on button "Done" at bounding box center [580, 374] width 74 height 43
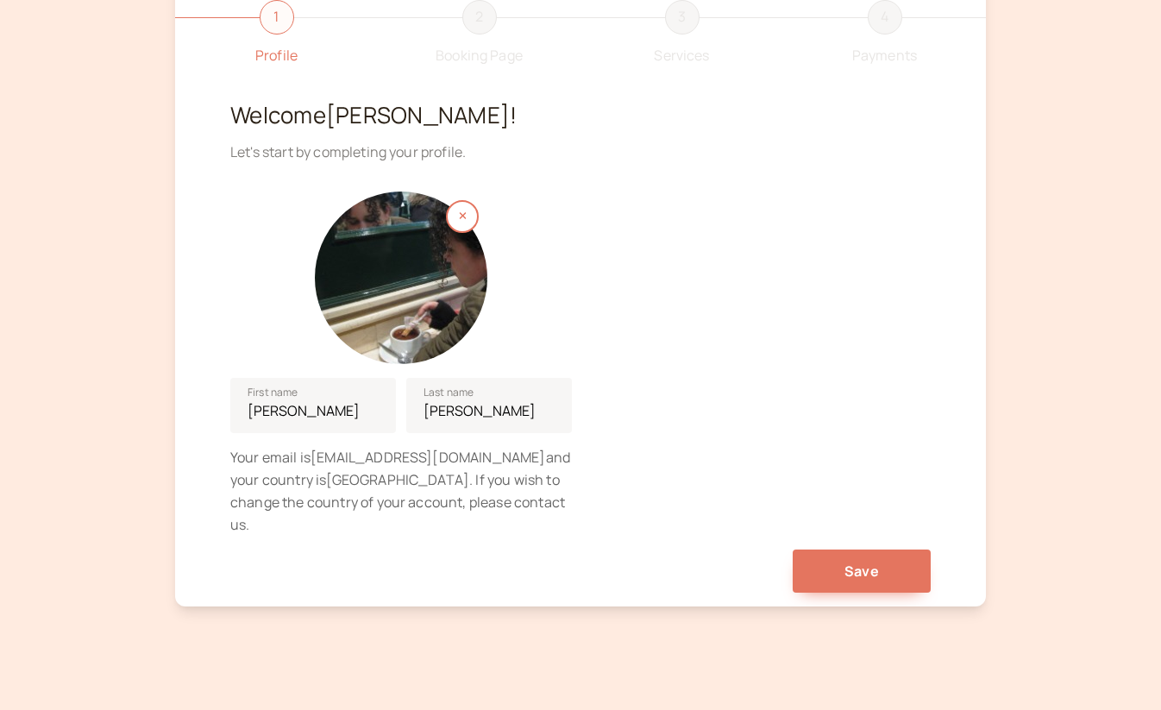
click at [420, 273] on div at bounding box center [401, 277] width 173 height 173
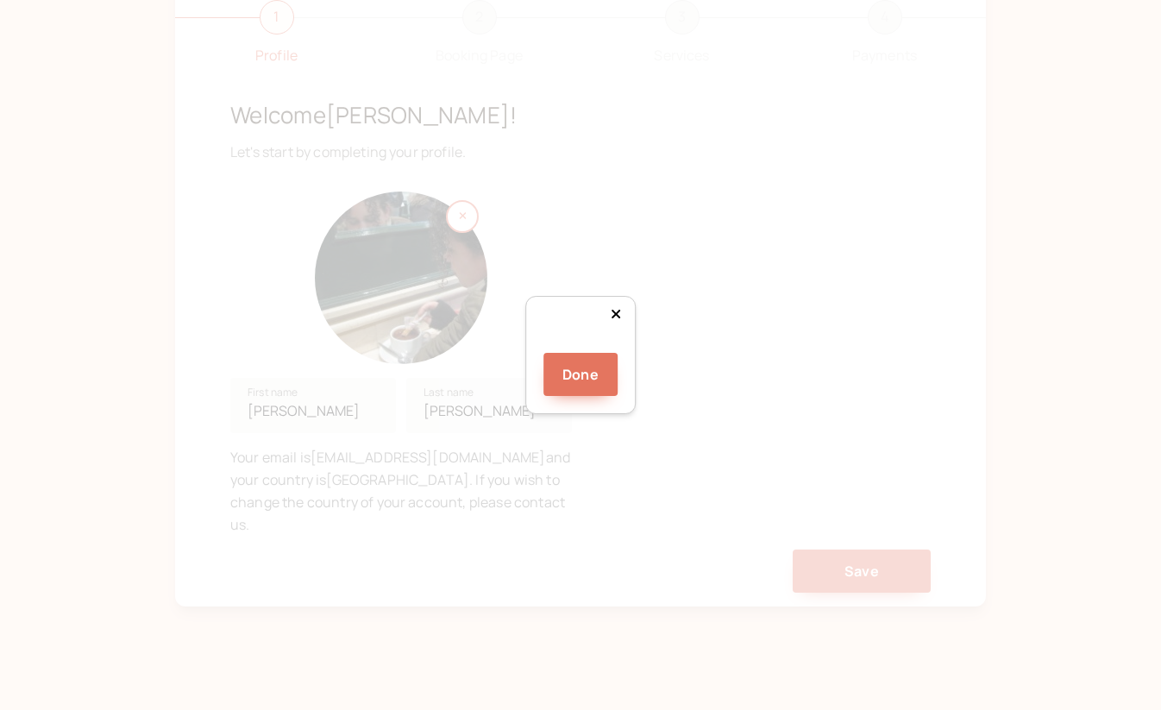
click at [748, 347] on div at bounding box center [922, 521] width 349 height 349
click at [573, 396] on button "Done" at bounding box center [580, 374] width 74 height 43
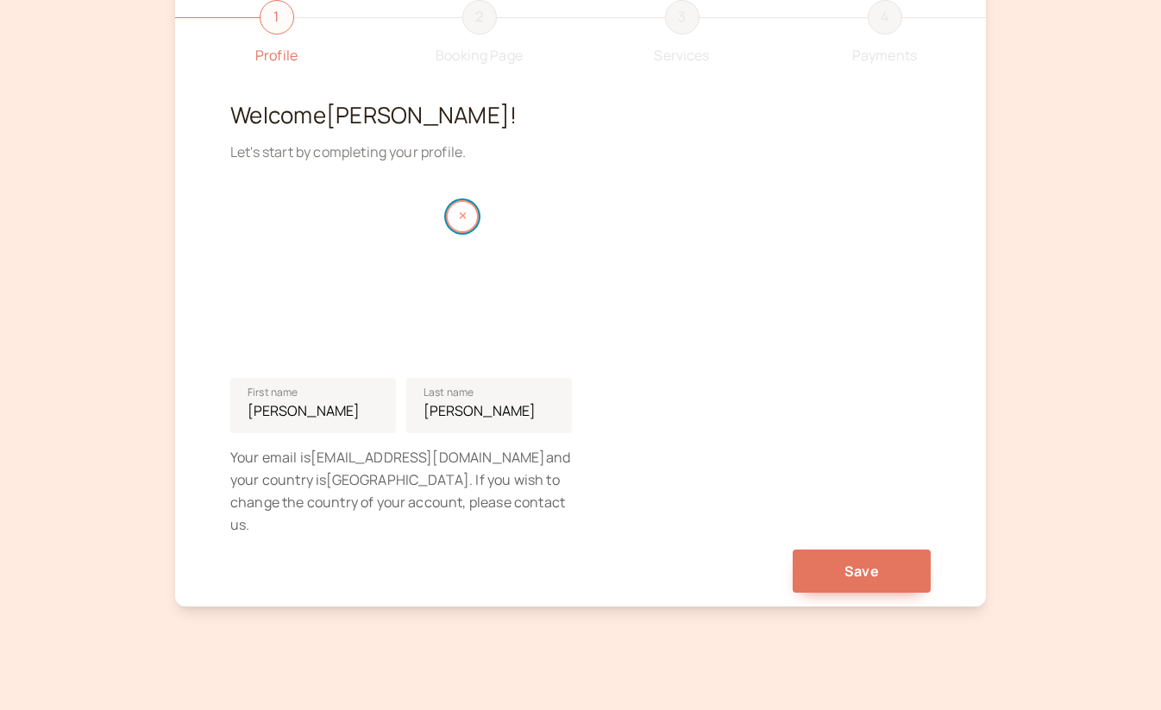
click at [466, 217] on icon "button" at bounding box center [463, 215] width 8 height 10
click at [398, 267] on div "Drop something here or click to choose a file Recommended 200 x 200 pixels" at bounding box center [401, 277] width 173 height 173
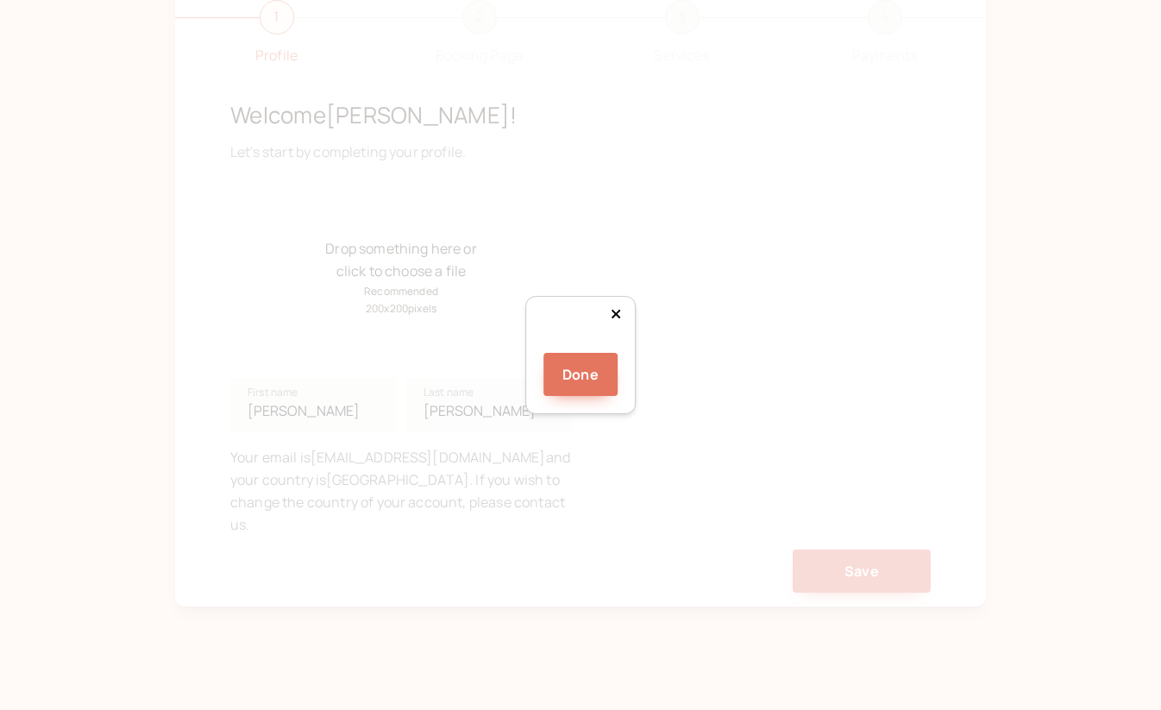
click at [558, 387] on div at bounding box center [732, 561] width 349 height 349
click at [856, 358] on div "Done" at bounding box center [580, 355] width 1161 height 710
click at [671, 407] on div at bounding box center [732, 542] width 349 height 349
click at [591, 396] on button "Done" at bounding box center [580, 374] width 74 height 43
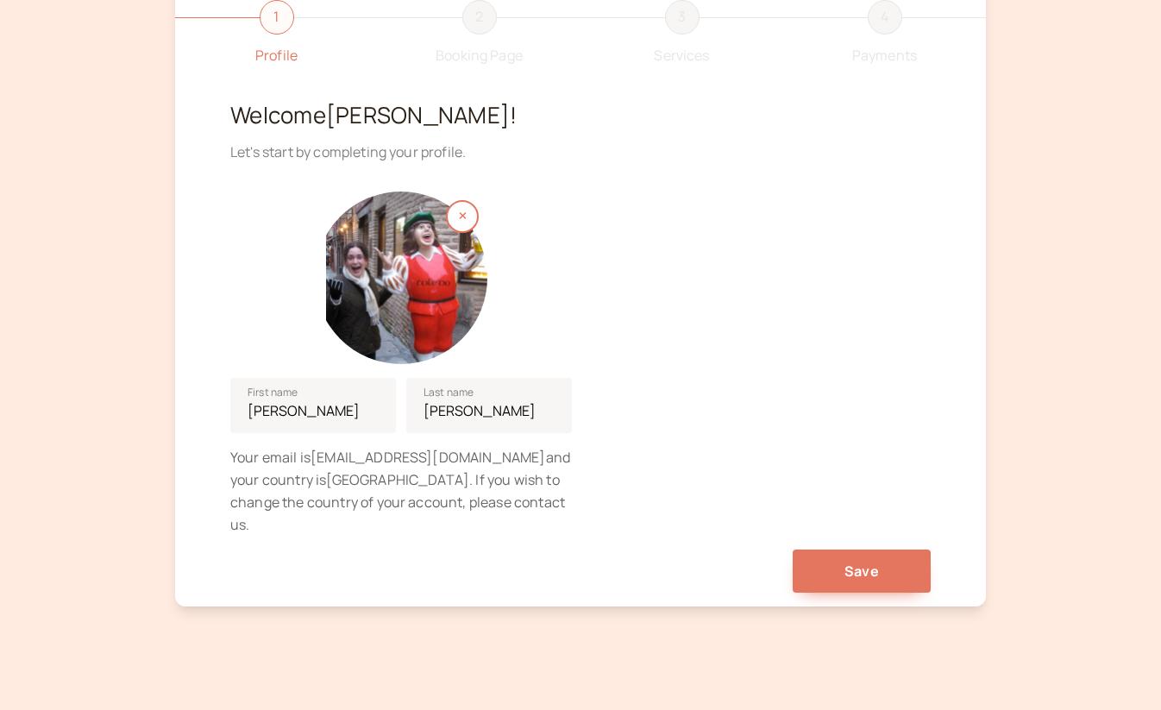
click at [412, 272] on div at bounding box center [401, 277] width 173 height 173
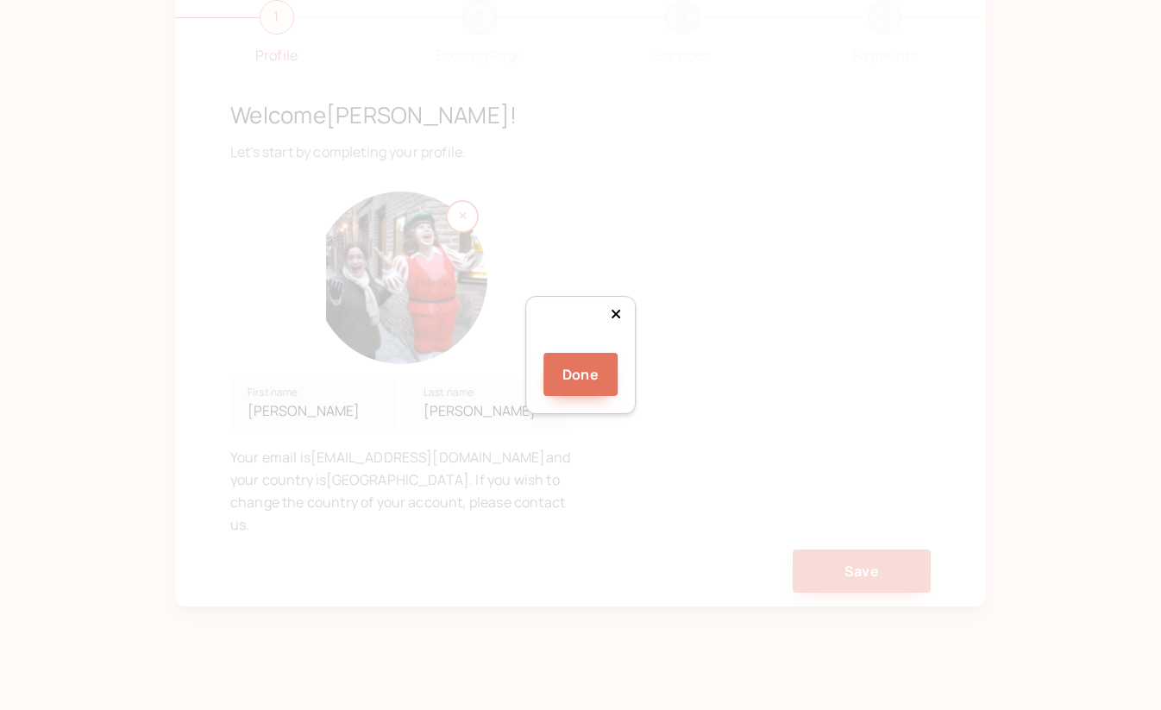
click at [678, 429] on div at bounding box center [729, 603] width 349 height 349
click at [680, 411] on div at bounding box center [729, 585] width 349 height 349
click at [571, 396] on button "Done" at bounding box center [580, 374] width 74 height 43
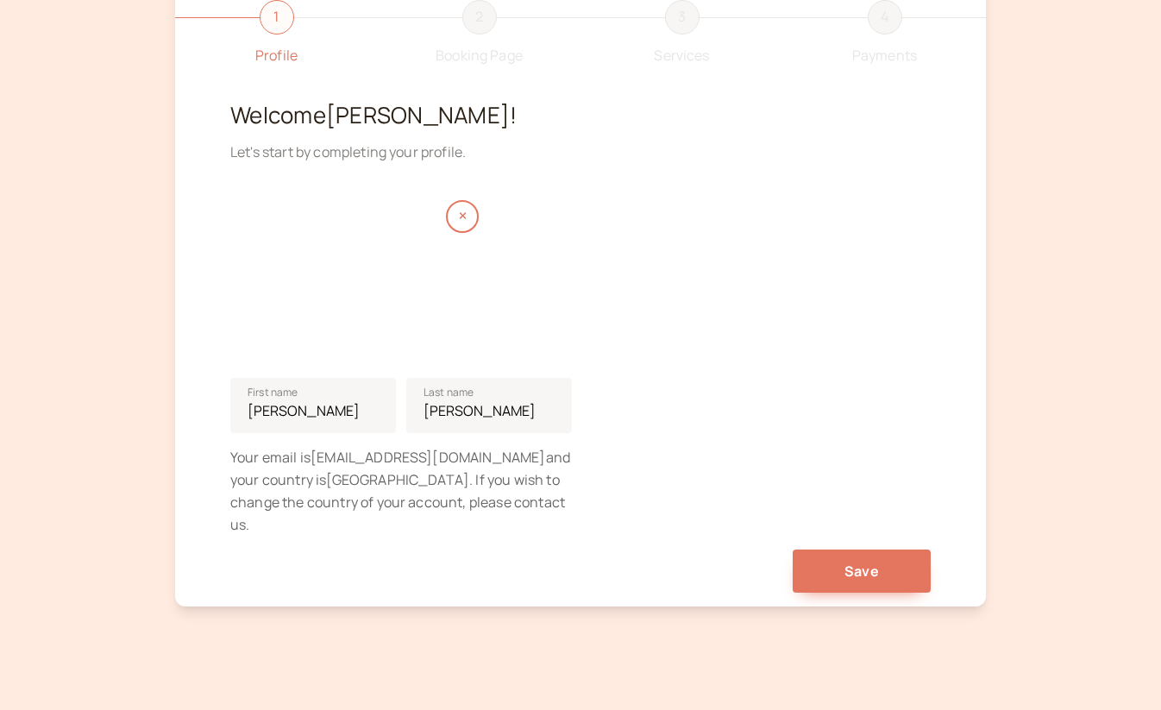
click at [449, 299] on div at bounding box center [401, 277] width 173 height 173
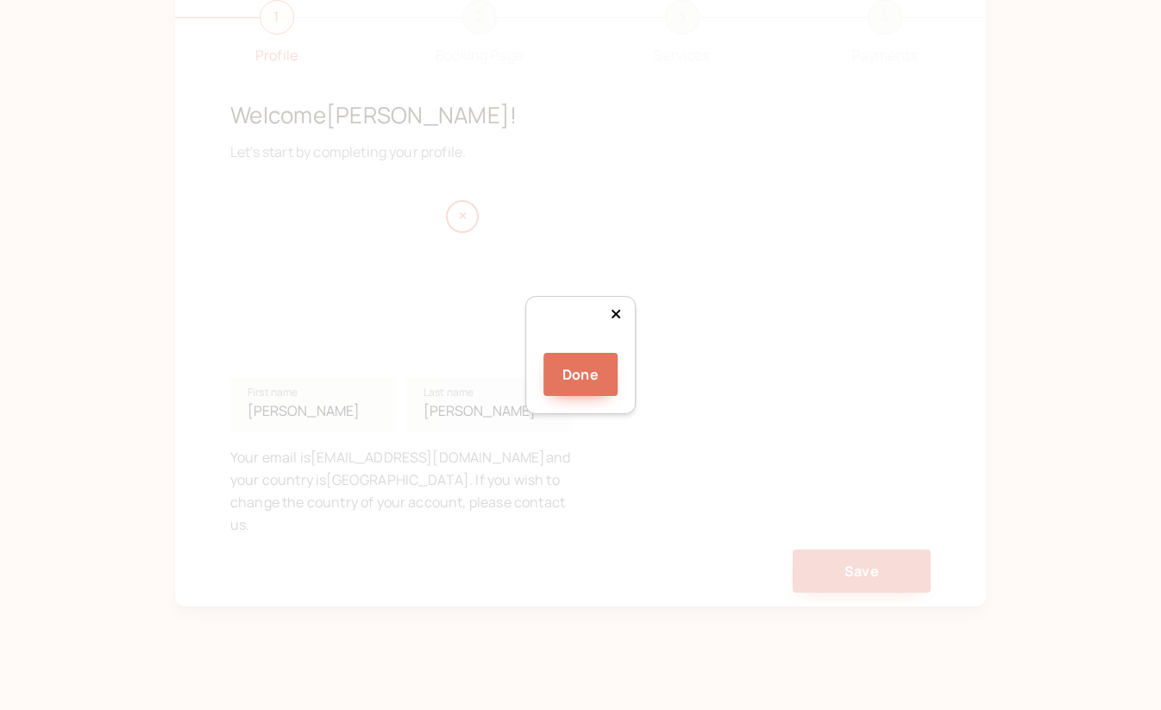
click at [663, 414] on div at bounding box center [729, 588] width 349 height 349
click at [566, 396] on button "Done" at bounding box center [580, 374] width 74 height 43
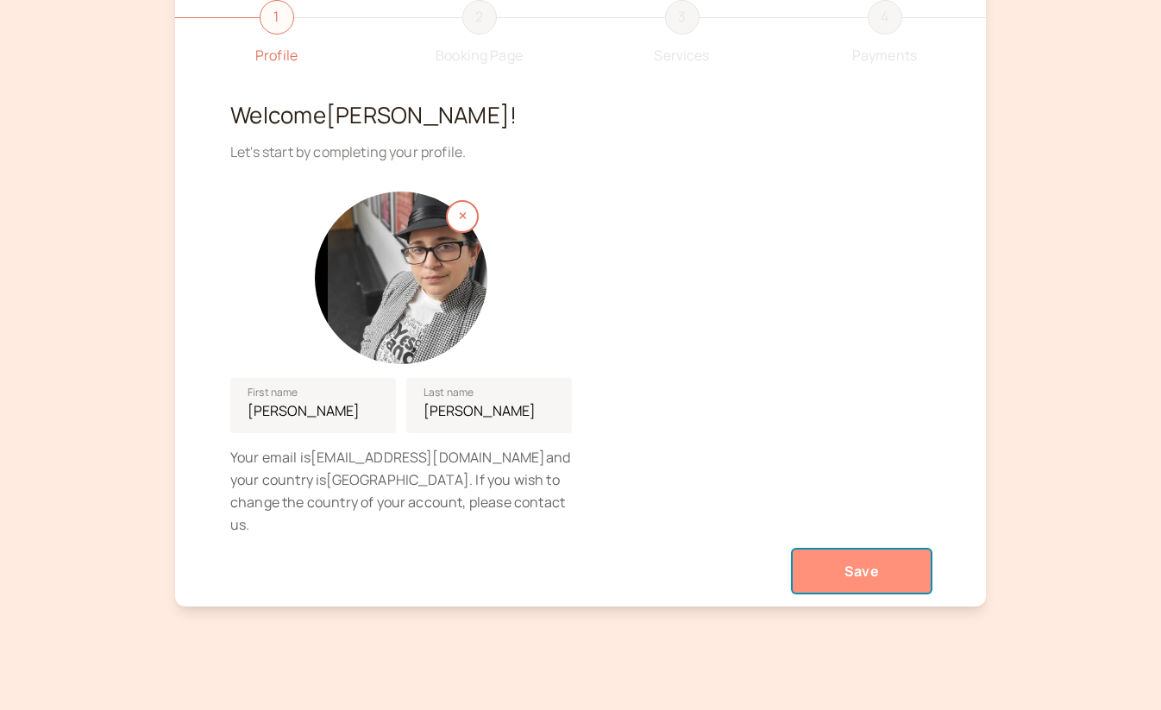
click at [879, 549] on button "Save" at bounding box center [862, 570] width 138 height 43
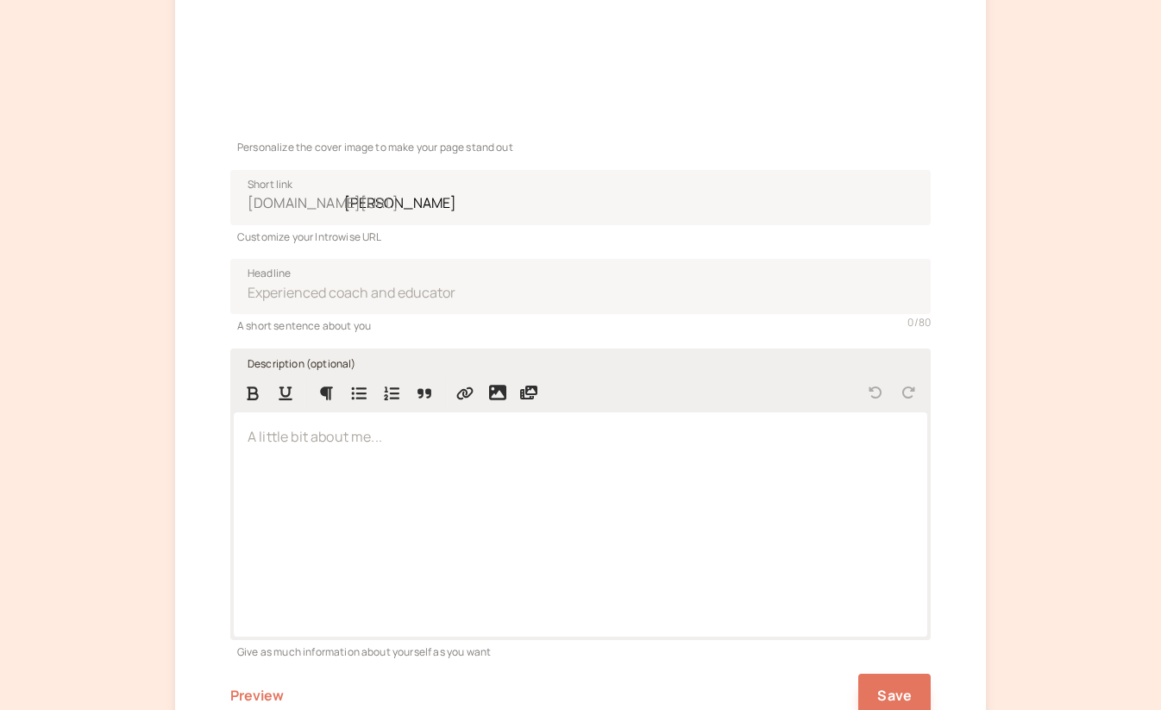
scroll to position [331, 0]
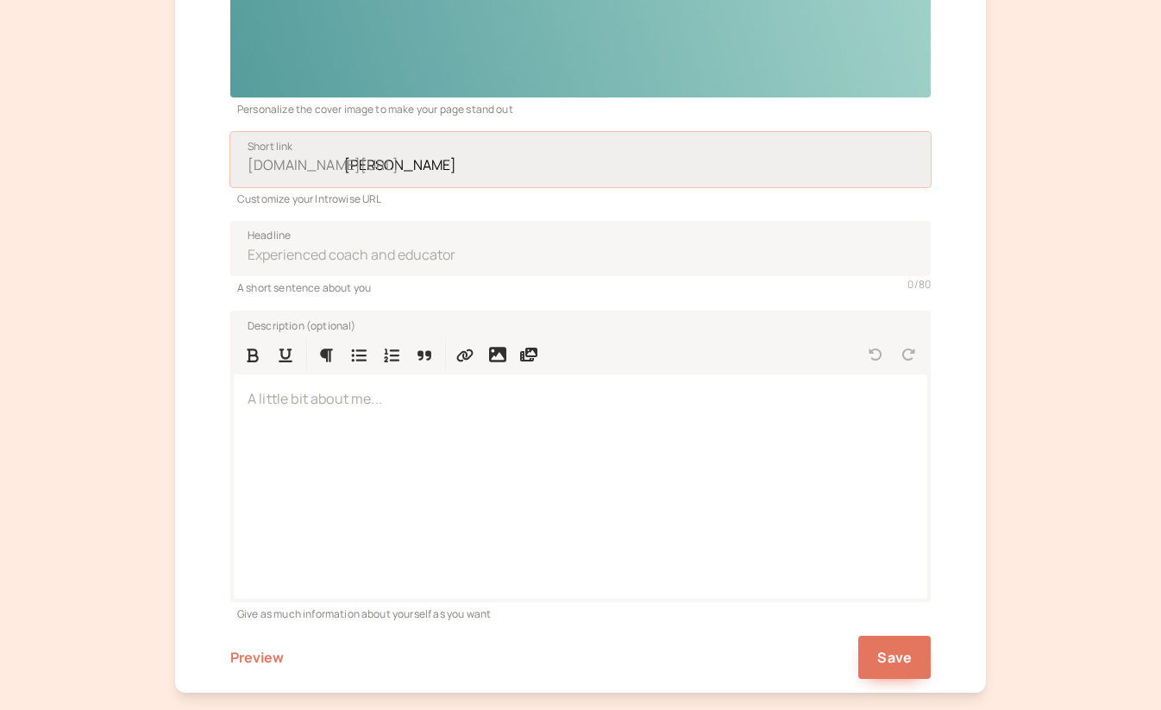
click at [486, 164] on input "suzanne-malek" at bounding box center [580, 159] width 700 height 55
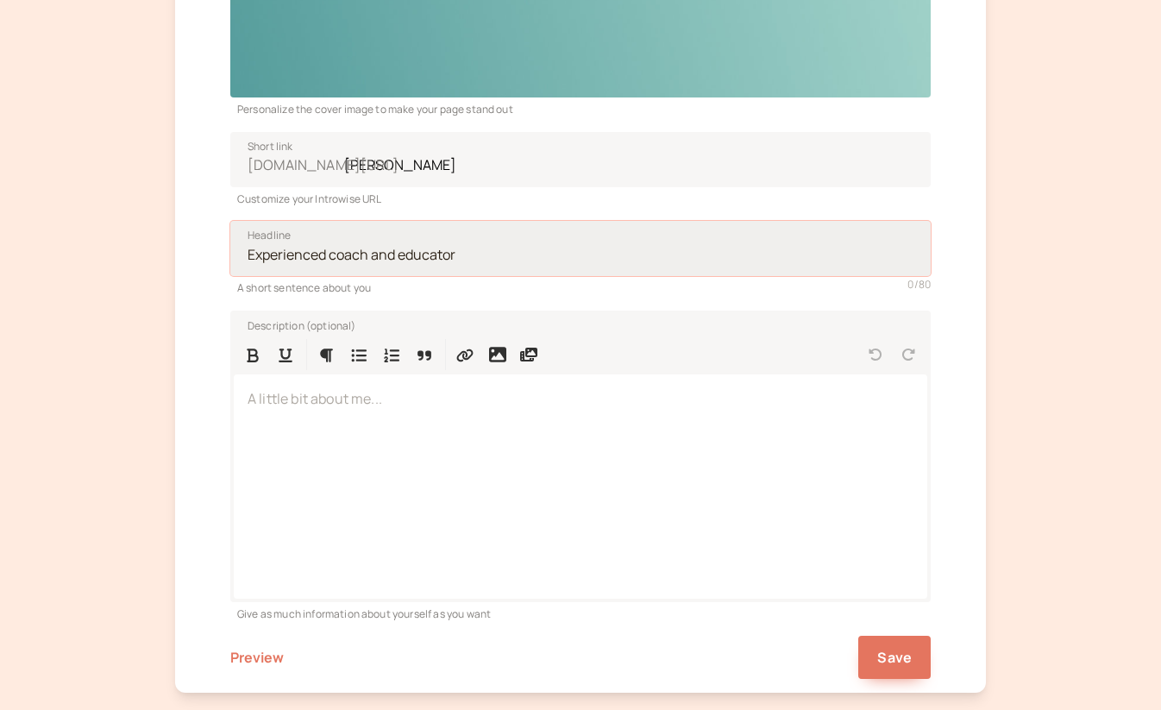
click at [291, 254] on input "Headline" at bounding box center [580, 248] width 700 height 55
click at [253, 252] on input "Actor, improvisor, educator, coach" at bounding box center [580, 248] width 700 height 55
click at [521, 260] on input "Voice actor, improvisor, educator, coach" at bounding box center [580, 248] width 700 height 55
type input "Voice actor, improvisor, educator, coach"
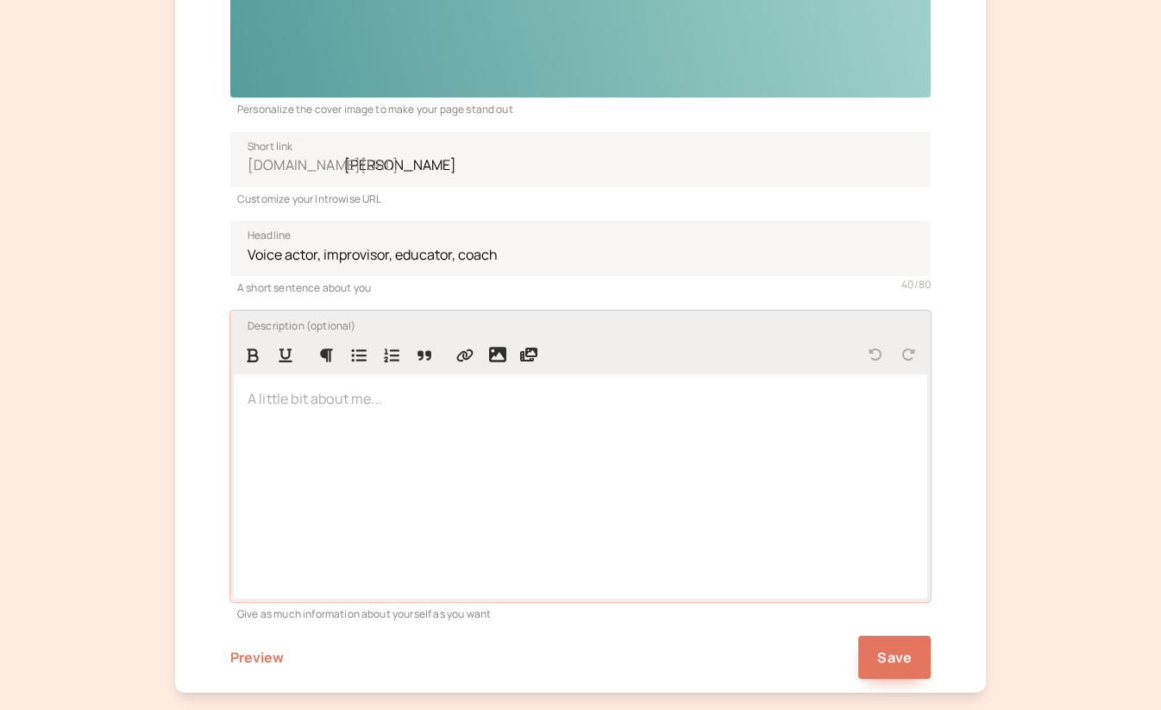
click at [511, 513] on div at bounding box center [580, 485] width 693 height 223
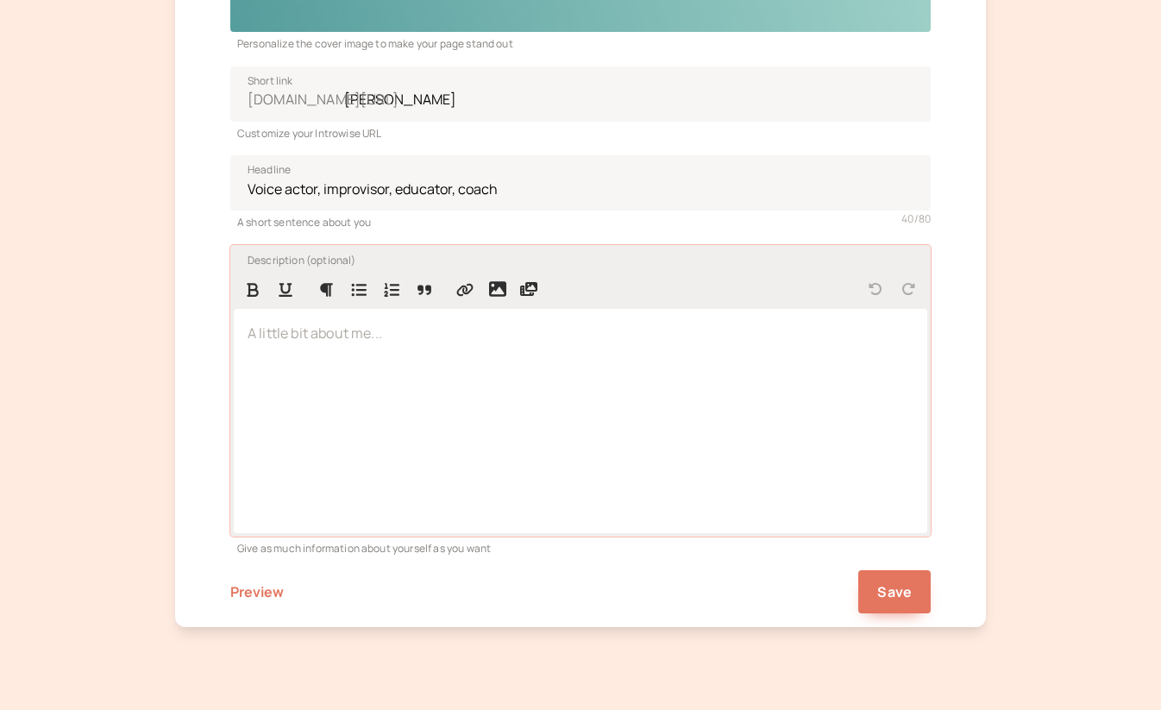
scroll to position [398, 0]
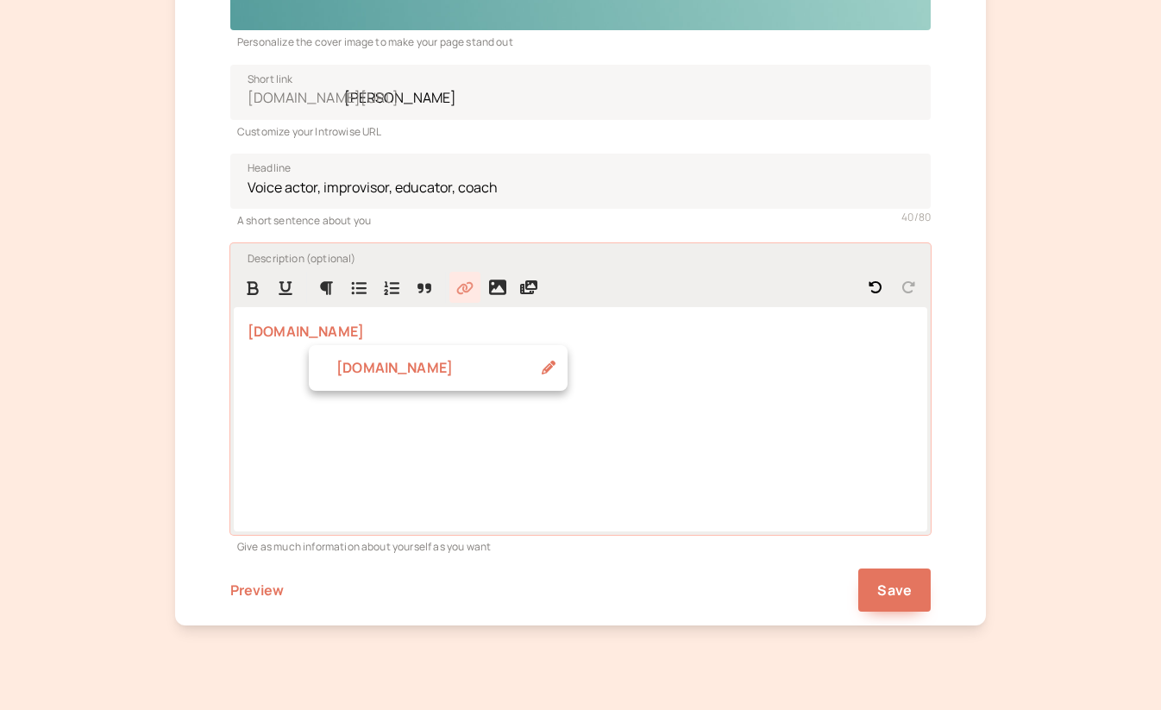
click at [732, 521] on div "[DOMAIN_NAME]" at bounding box center [580, 418] width 693 height 223
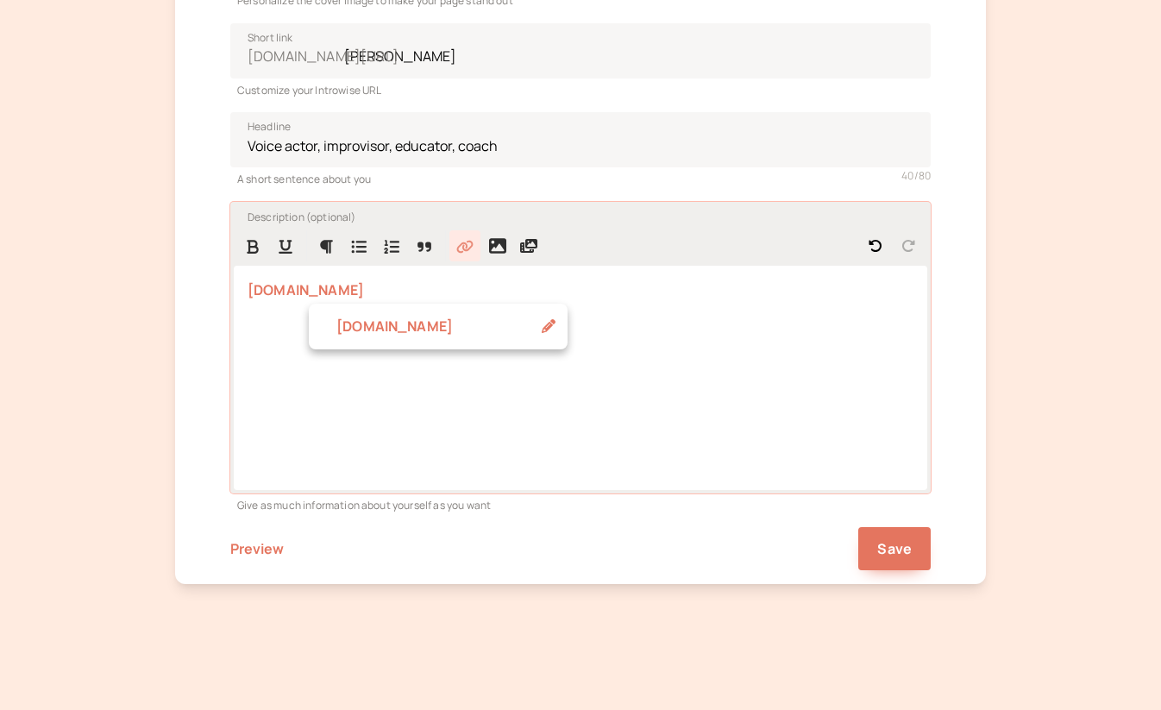
scroll to position [439, 0]
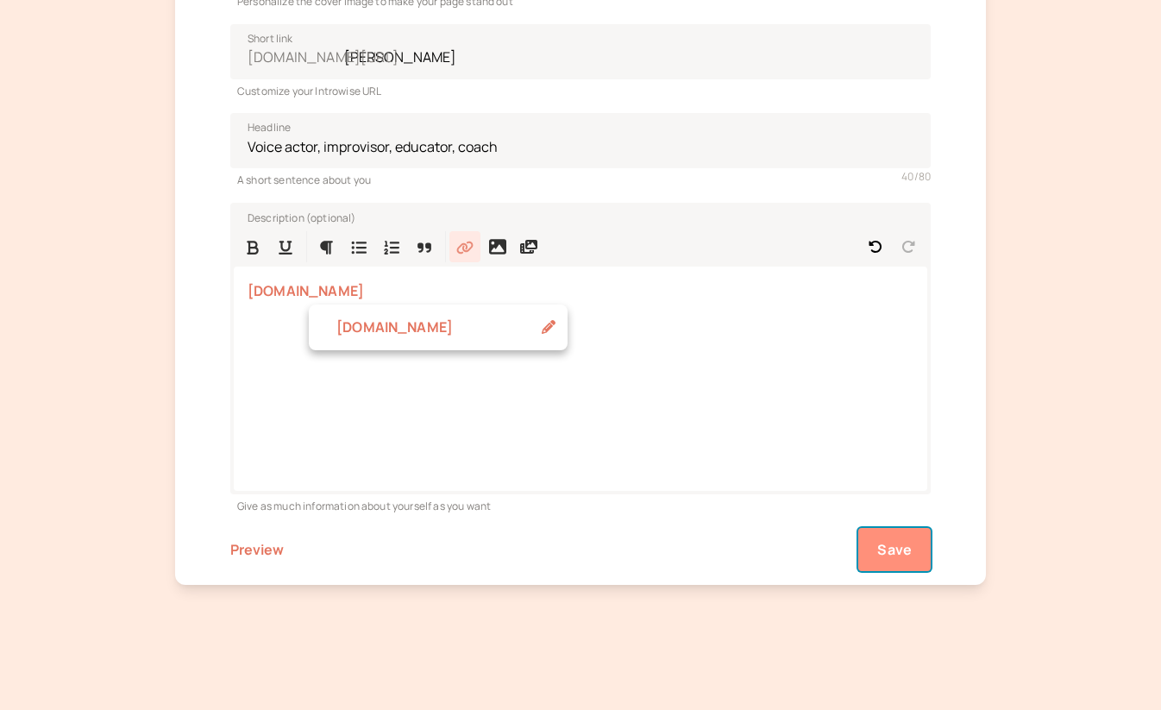
click at [902, 545] on span "Save" at bounding box center [894, 549] width 35 height 19
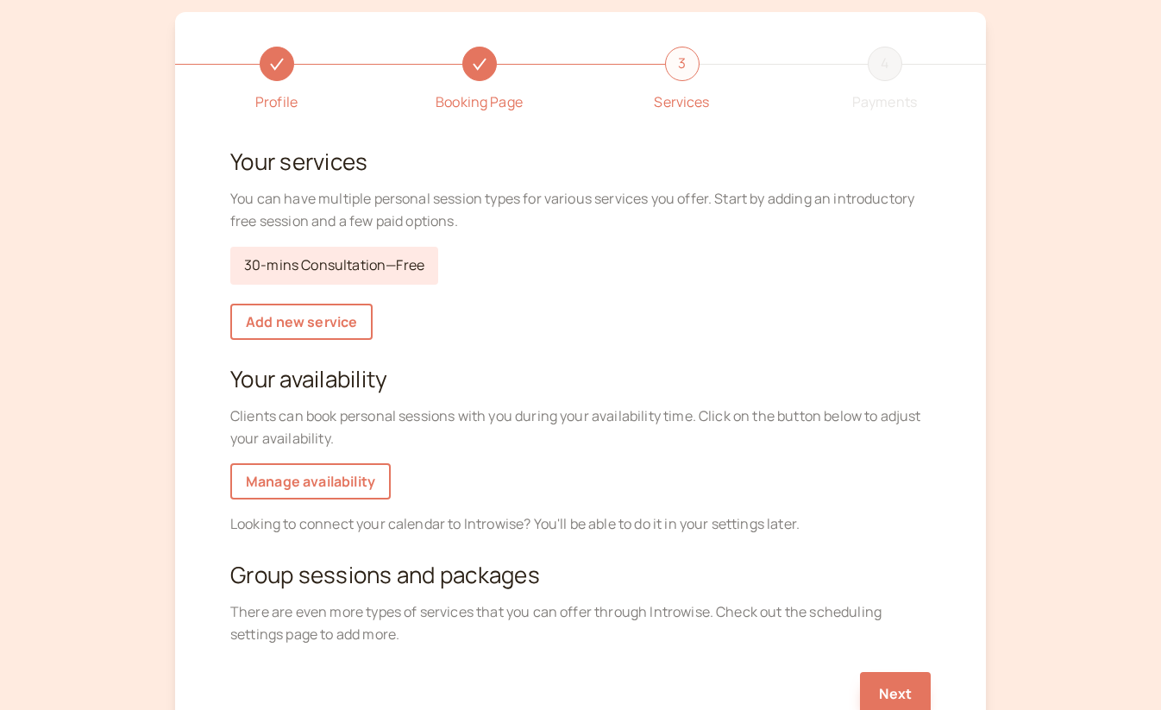
scroll to position [81, 0]
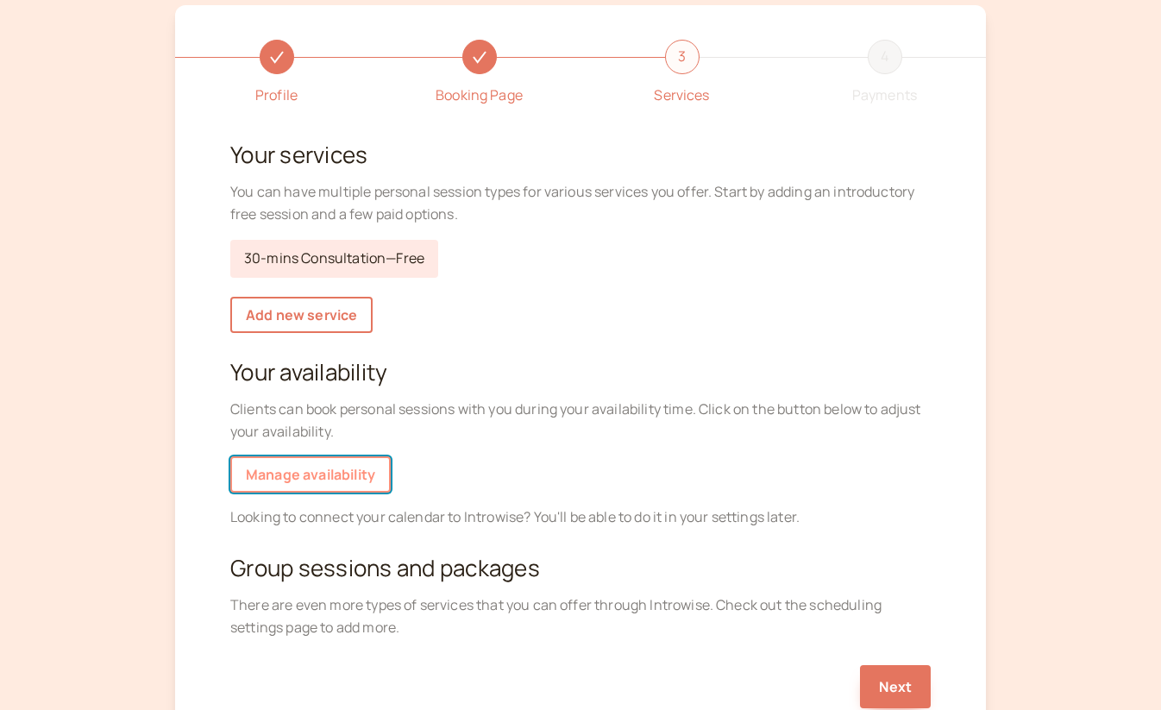
click at [344, 471] on link "Manage availability" at bounding box center [310, 474] width 160 height 36
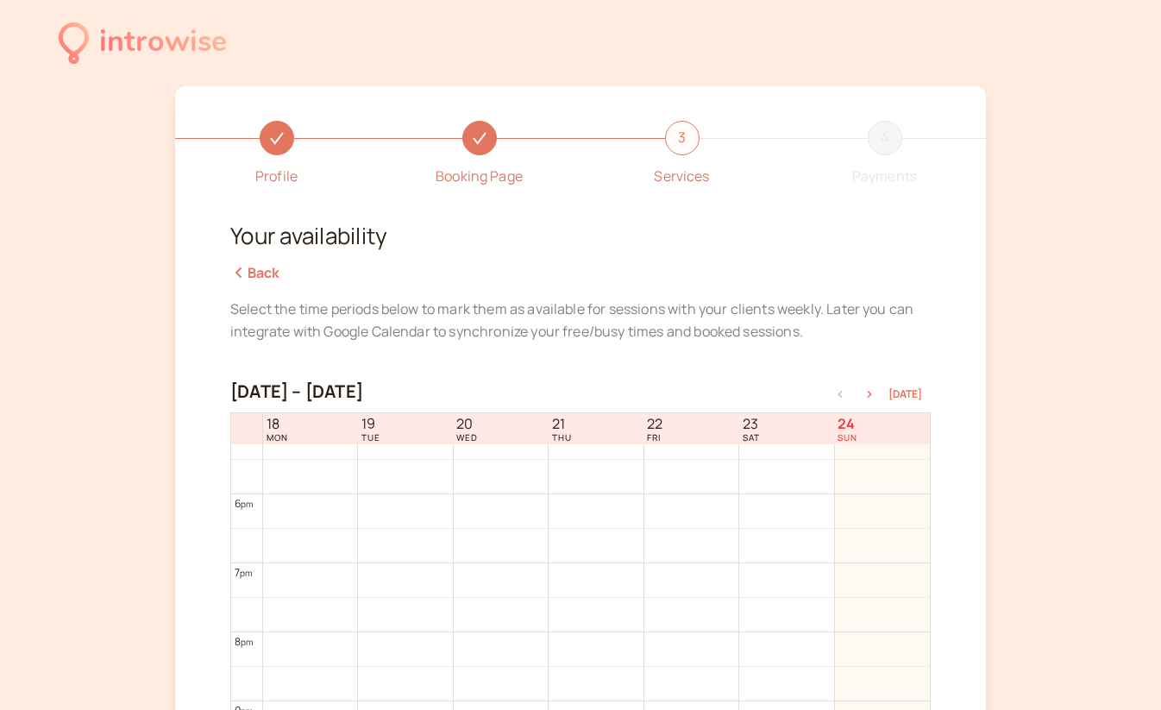
click at [263, 278] on link "Back" at bounding box center [255, 272] width 50 height 19
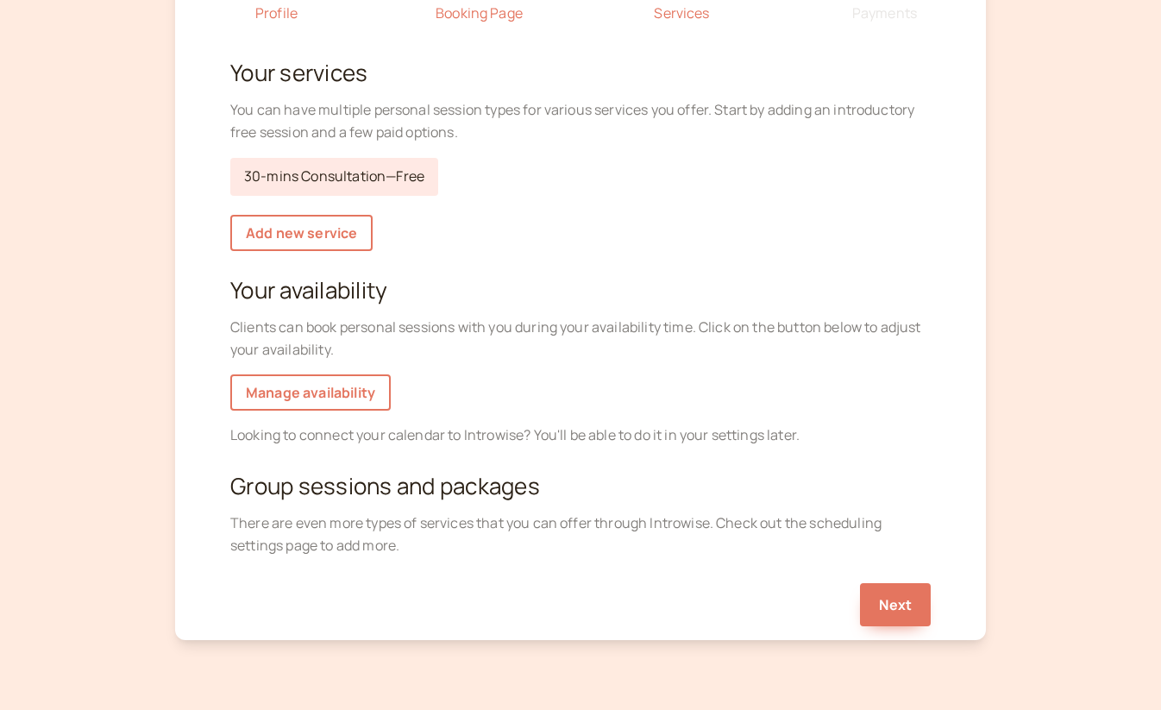
scroll to position [160, 0]
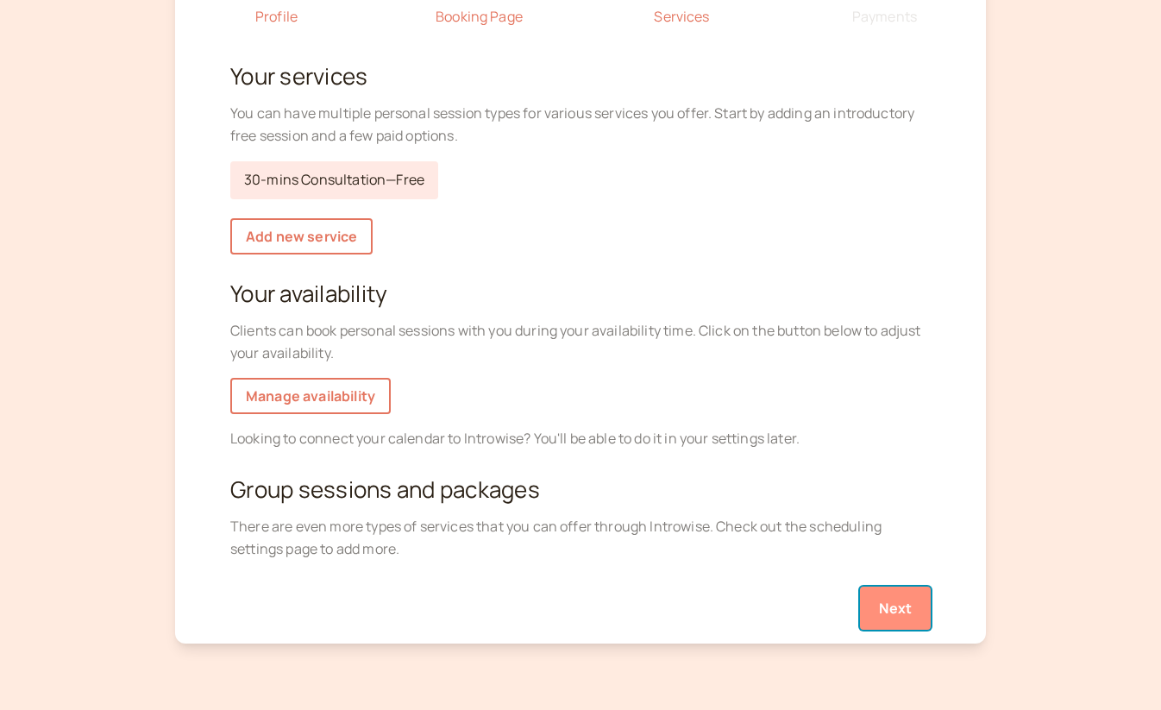
click at [913, 608] on button "Next" at bounding box center [895, 608] width 71 height 43
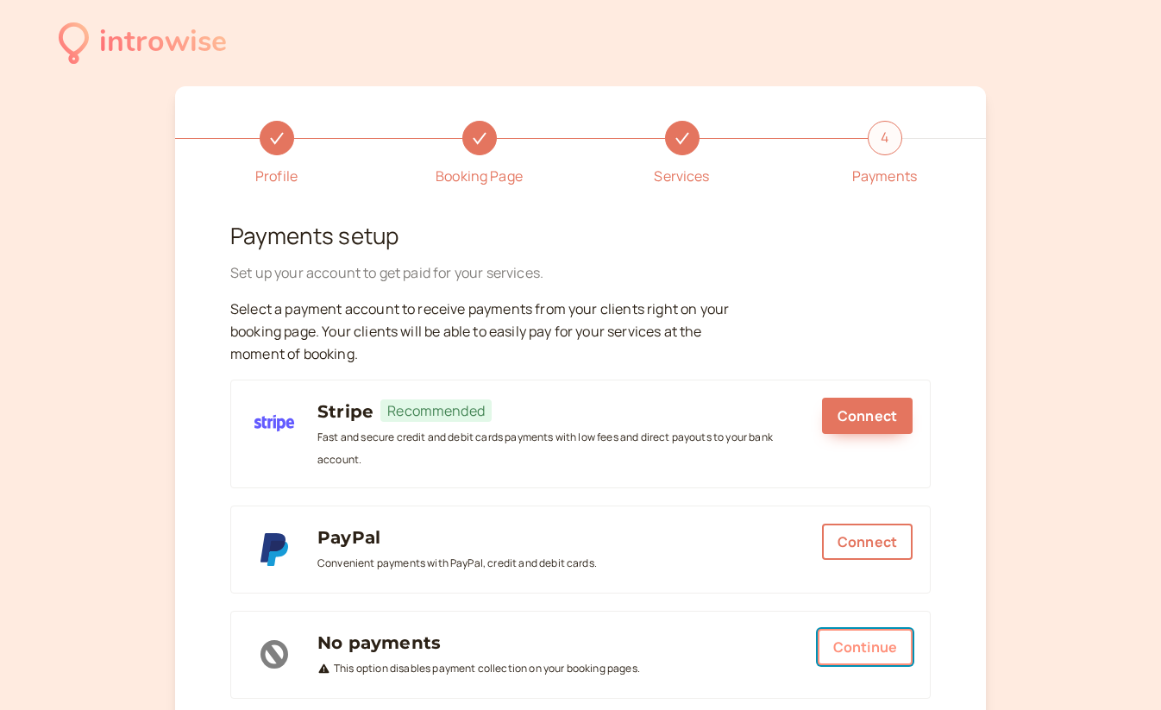
click at [874, 637] on button "Continue" at bounding box center [865, 647] width 95 height 36
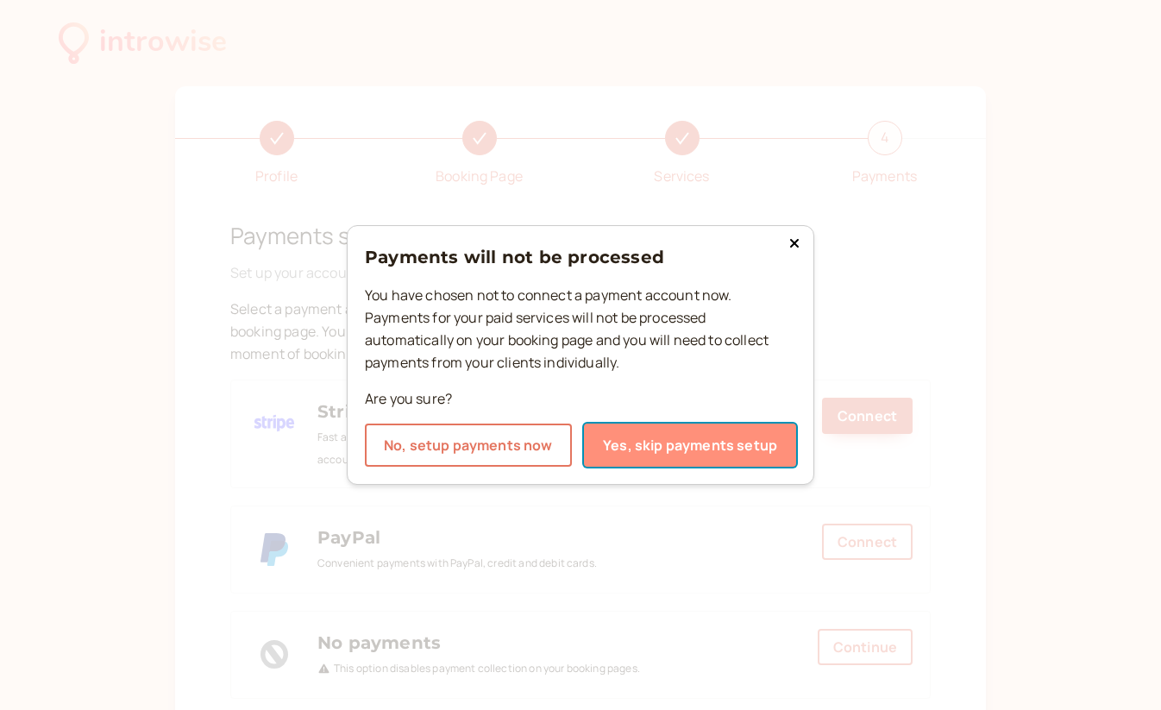
click at [717, 445] on button "Yes, skip payments setup" at bounding box center [690, 444] width 212 height 43
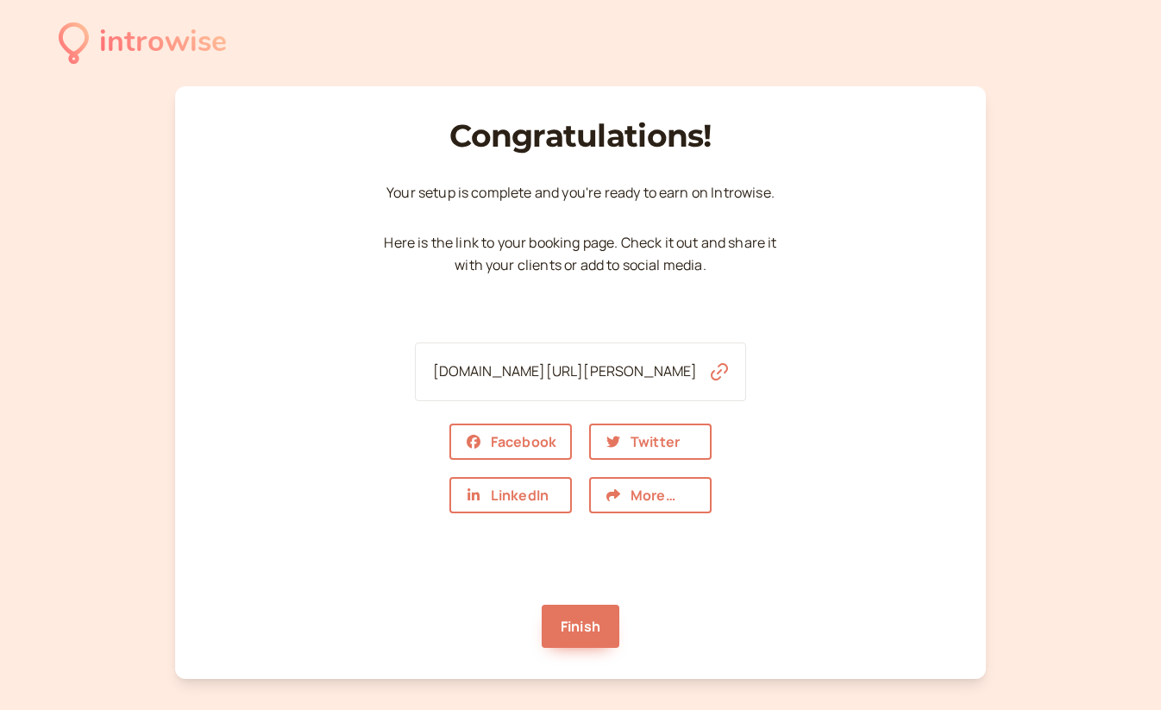
click at [711, 373] on icon "button" at bounding box center [719, 371] width 17 height 17
click at [580, 636] on link "Finish" at bounding box center [581, 626] width 78 height 43
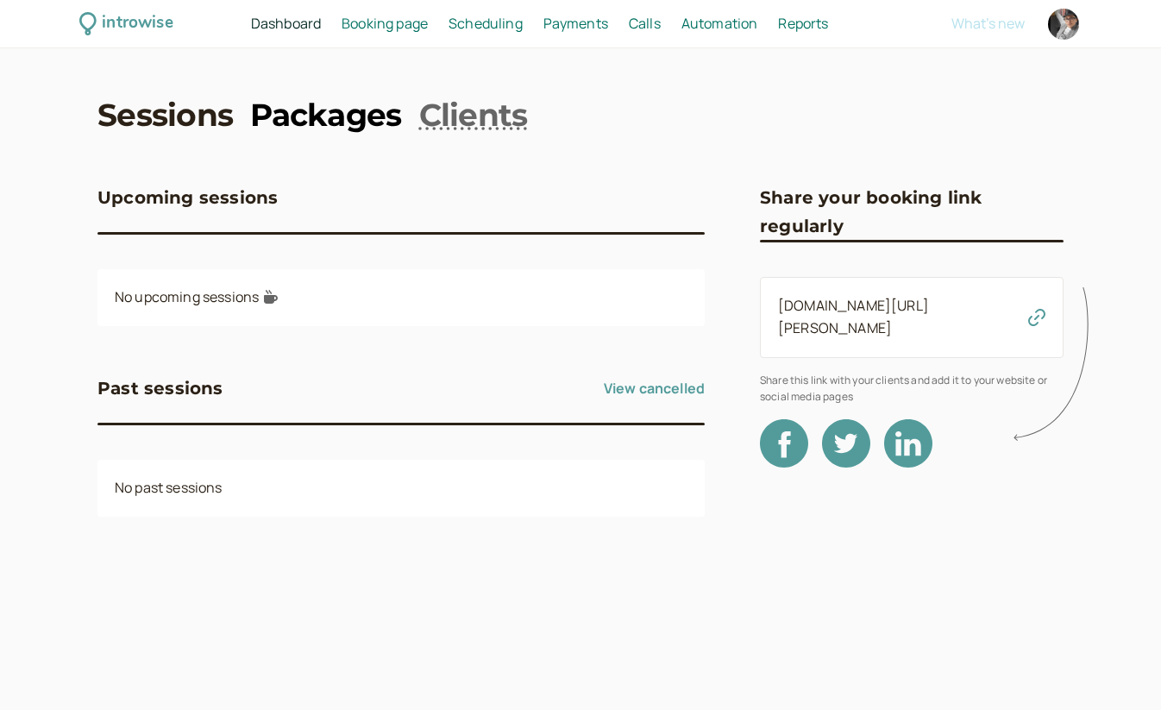
click at [351, 131] on link "Packages" at bounding box center [325, 114] width 151 height 43
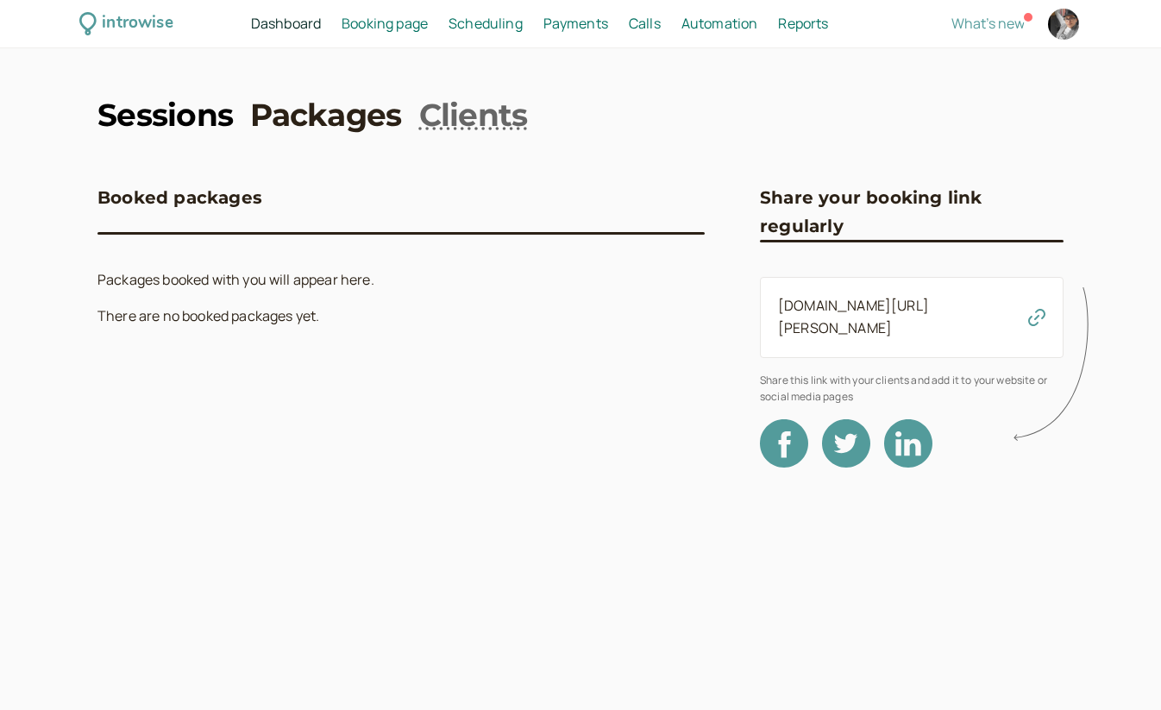
click at [180, 132] on link "Sessions" at bounding box center [164, 114] width 135 height 43
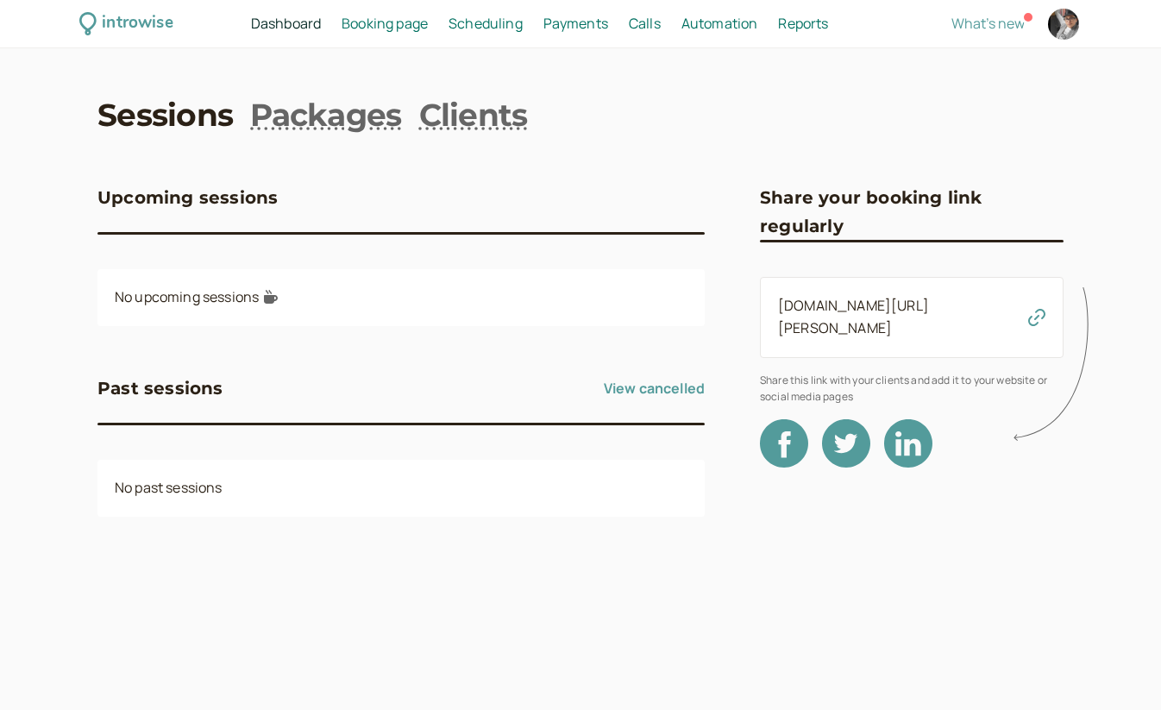
click at [502, 20] on span "Scheduling" at bounding box center [486, 23] width 74 height 19
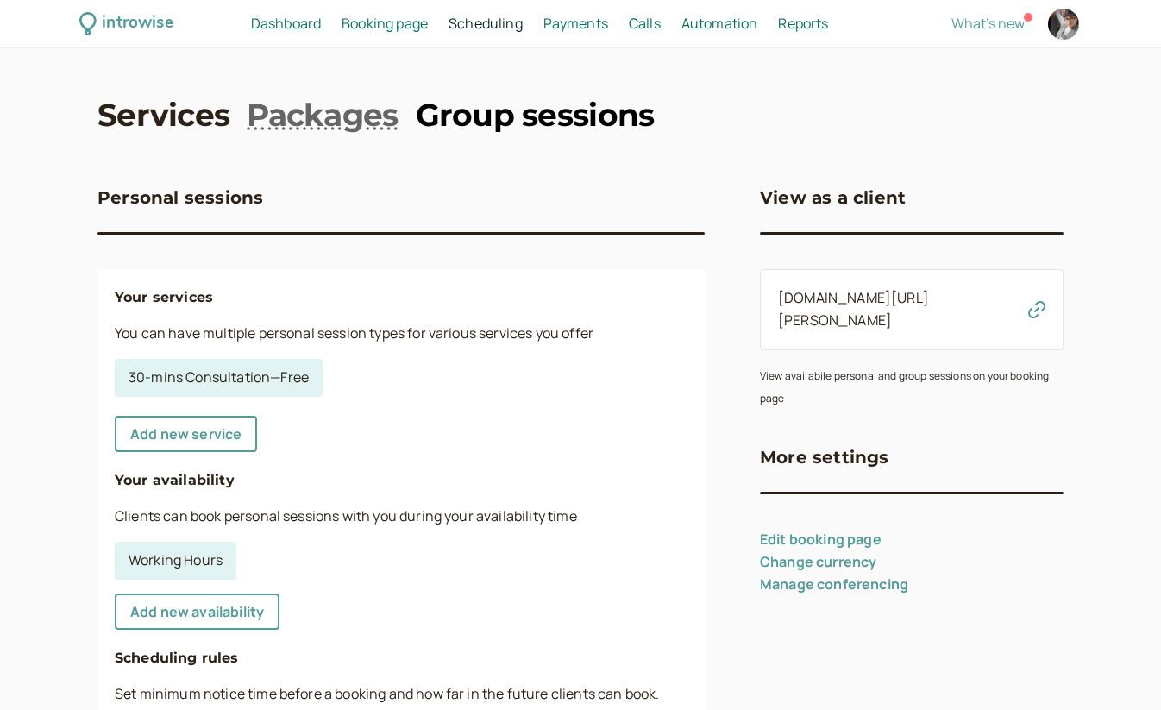
click at [538, 122] on link "Group sessions" at bounding box center [535, 114] width 239 height 43
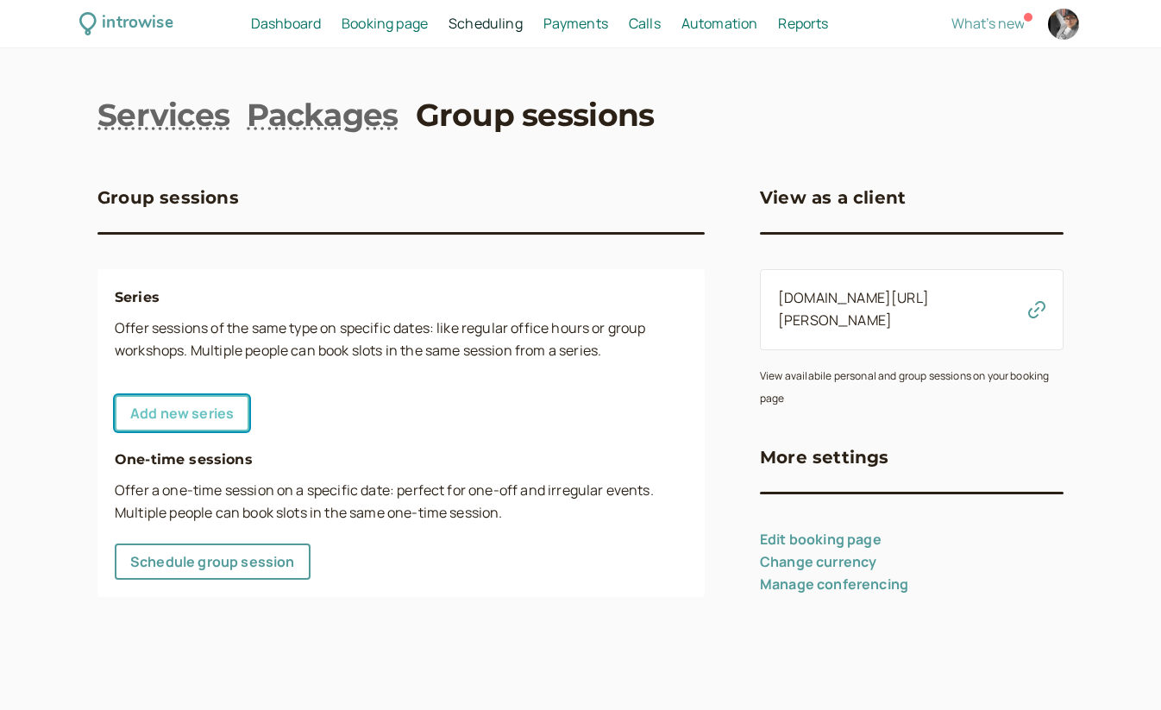
click at [228, 417] on link "Add new series" at bounding box center [182, 413] width 135 height 36
select select "30"
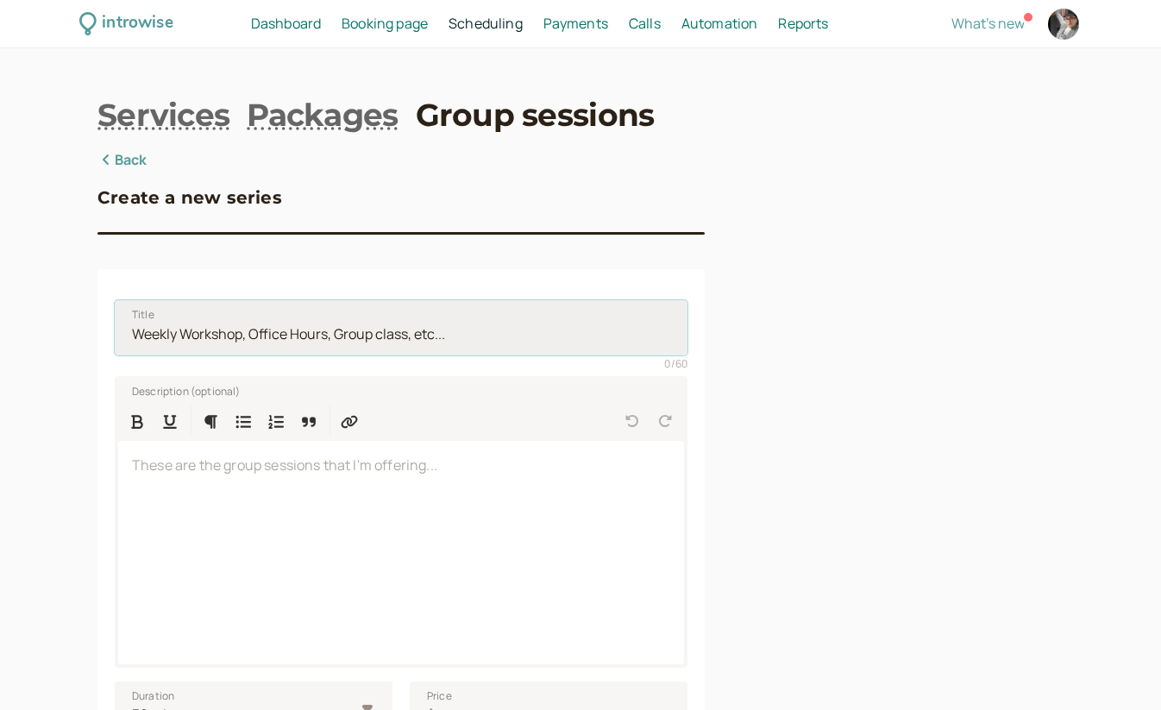
click at [248, 326] on input "Title" at bounding box center [401, 327] width 573 height 55
click at [255, 339] on input "Title" at bounding box center [401, 327] width 573 height 55
click at [200, 334] on input "The Zone: Cohort" at bounding box center [401, 327] width 573 height 55
click at [355, 329] on input "The Zone: Performance Cohort" at bounding box center [401, 327] width 573 height 55
drag, startPoint x: 285, startPoint y: 334, endPoint x: 198, endPoint y: 337, distance: 87.2
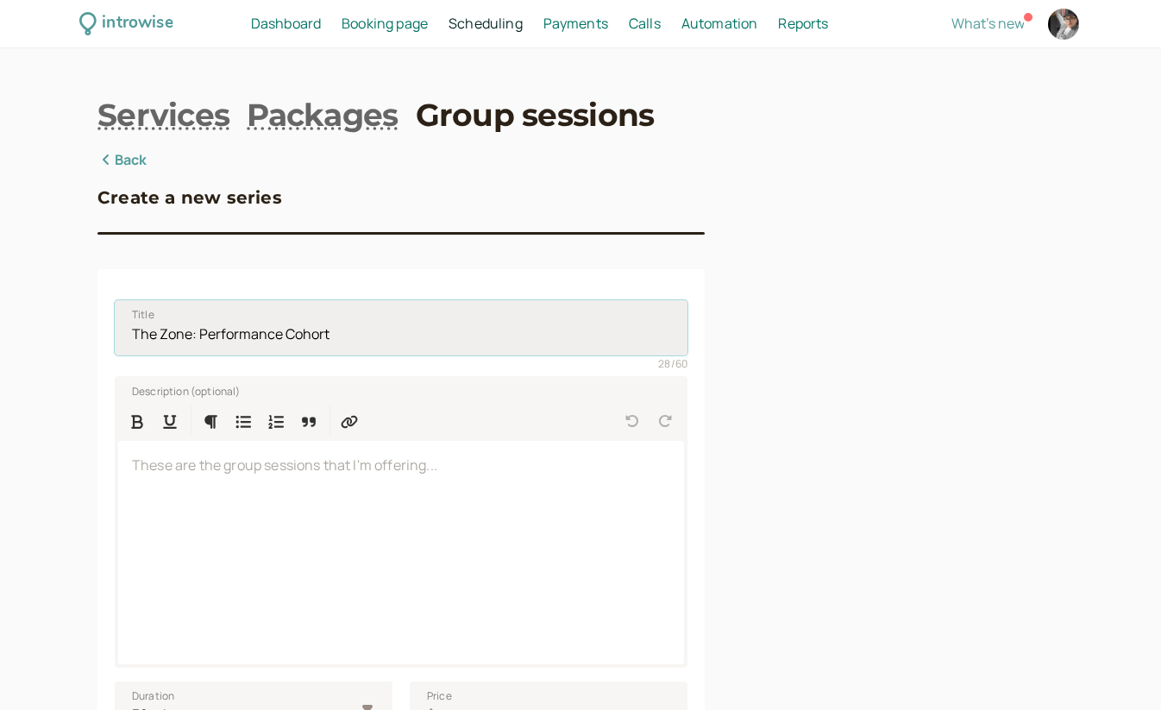
click at [198, 337] on input "The Zone: Performance Cohort" at bounding box center [401, 327] width 573 height 55
type input "The Zone: Cohort"
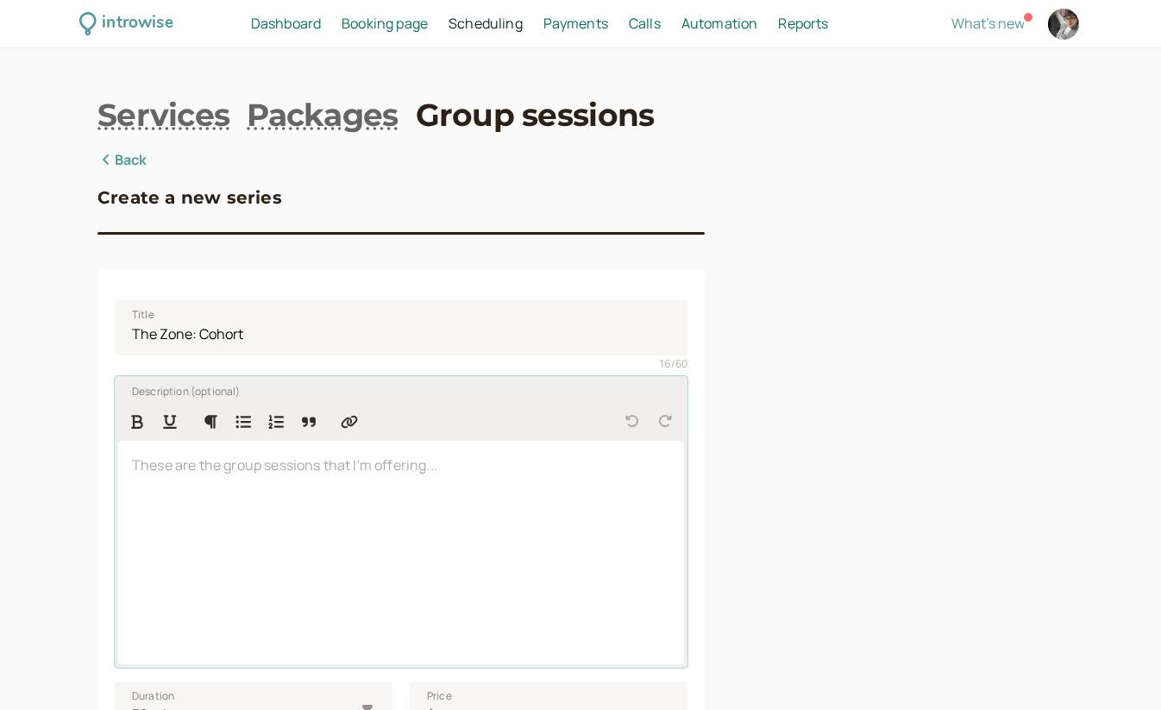
click at [372, 506] on div at bounding box center [401, 552] width 566 height 223
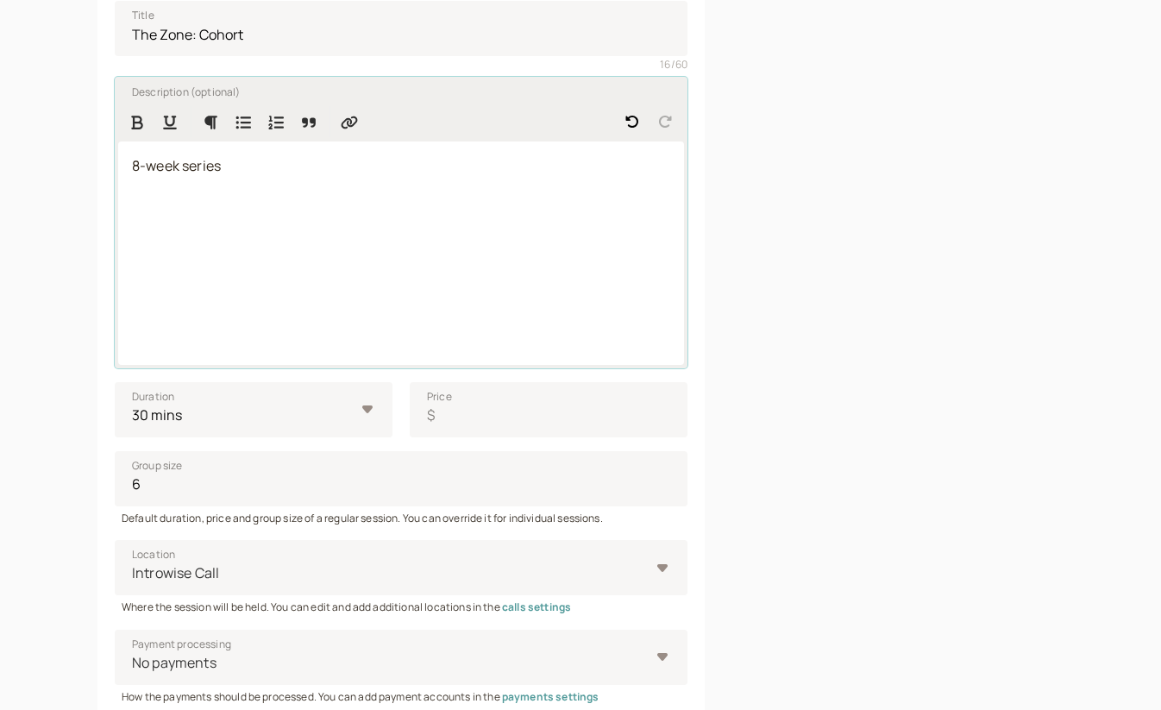
scroll to position [318, 0]
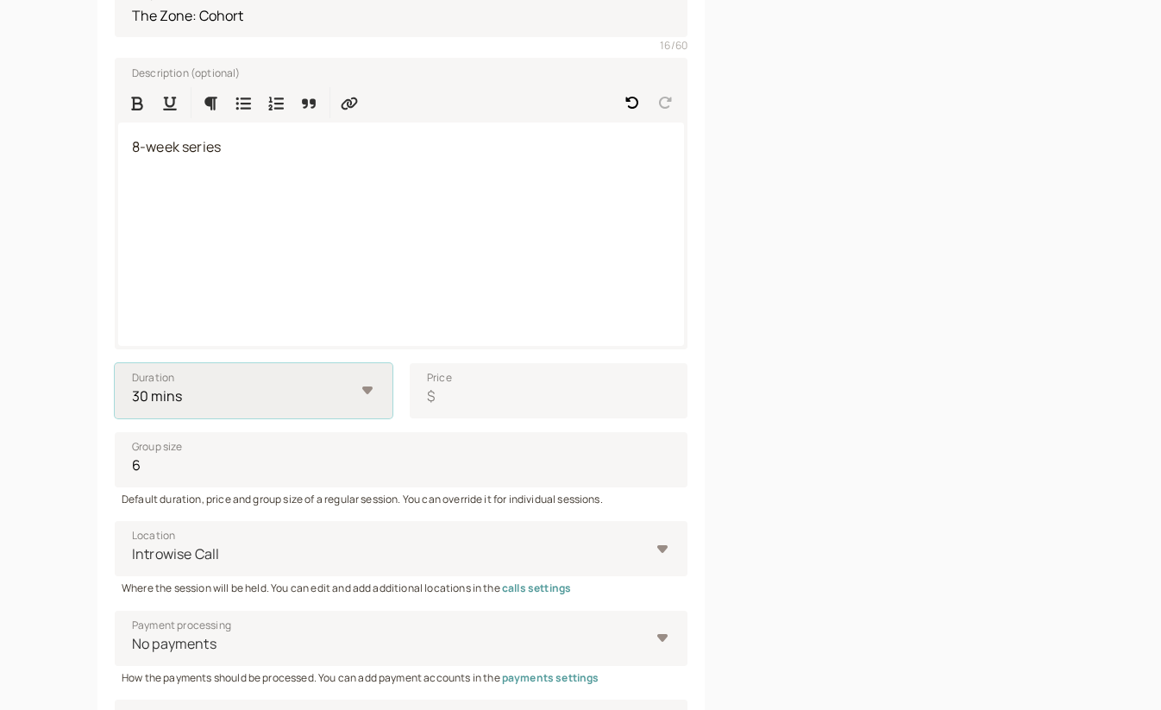
click at [373, 384] on select "10 mins 15 mins 30 mins 45 mins 1 hour 1.5 hours 2 hours" at bounding box center [254, 390] width 278 height 55
select select "120"
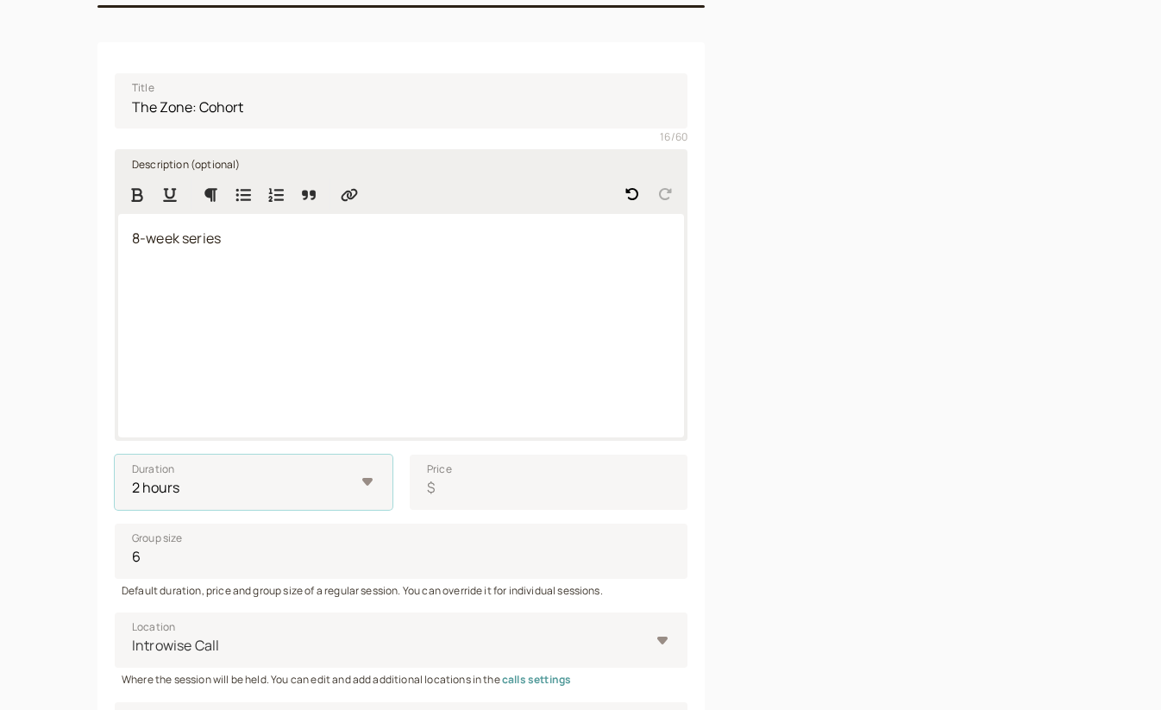
scroll to position [0, 0]
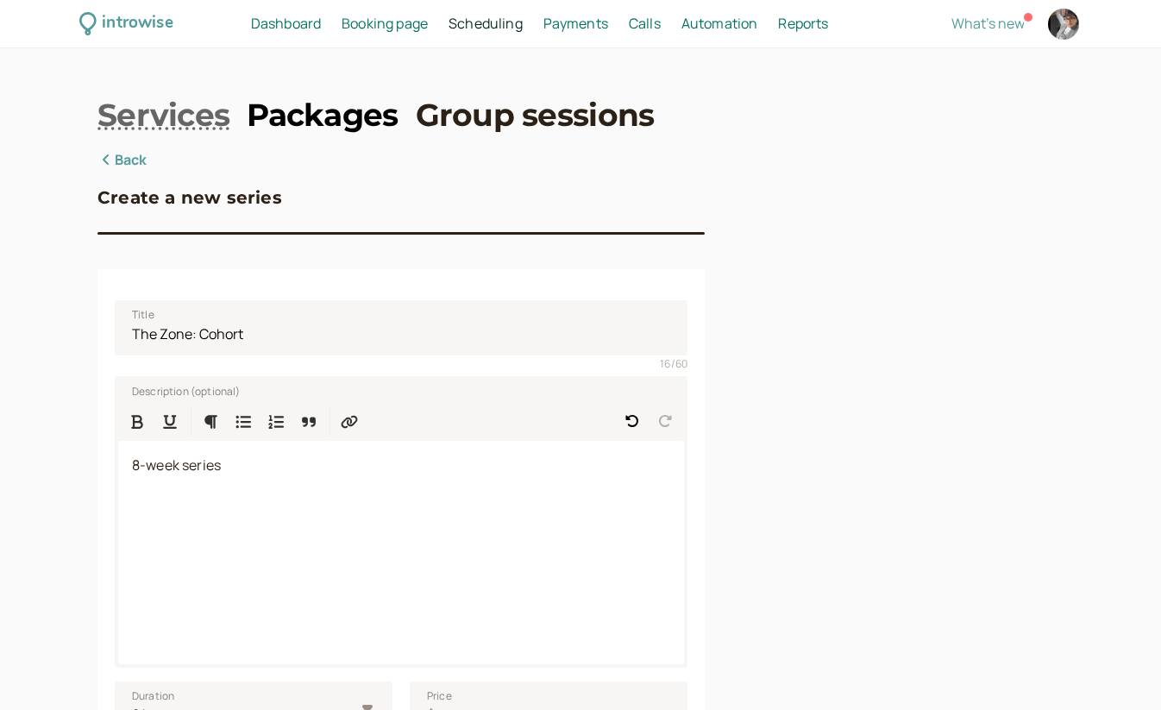
click at [319, 123] on link "Packages" at bounding box center [322, 114] width 151 height 43
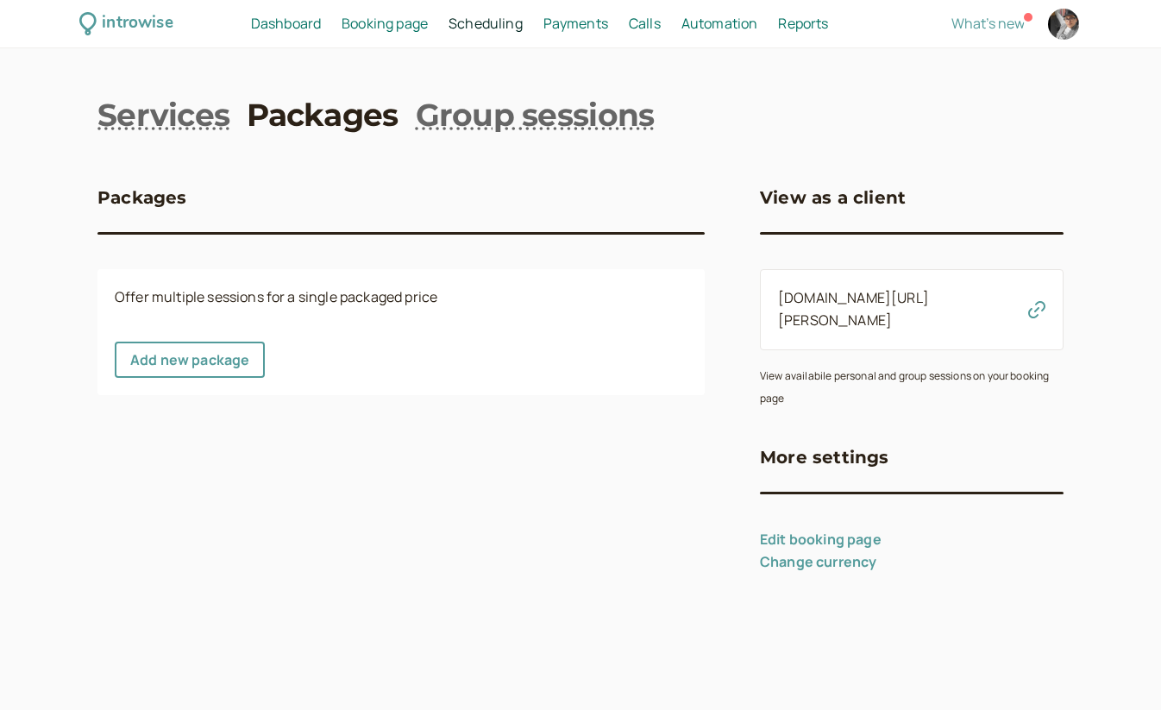
click at [856, 530] on link "Edit booking page" at bounding box center [821, 539] width 122 height 19
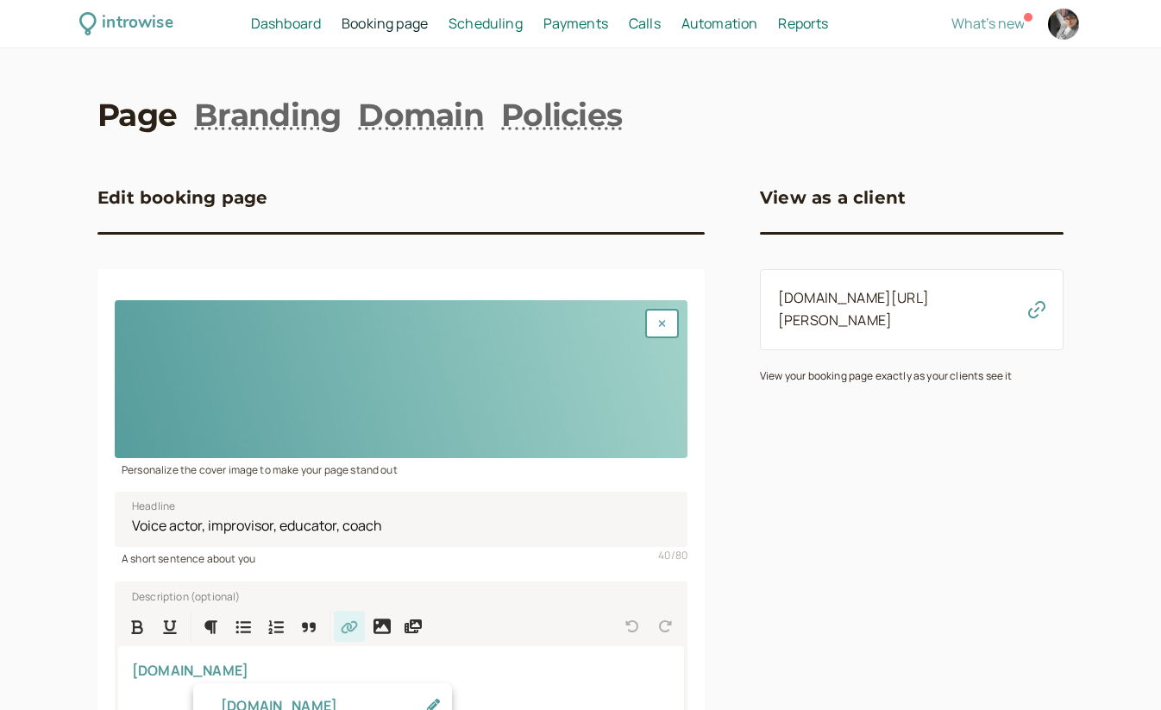
click at [719, 31] on span "Automation" at bounding box center [719, 23] width 77 height 19
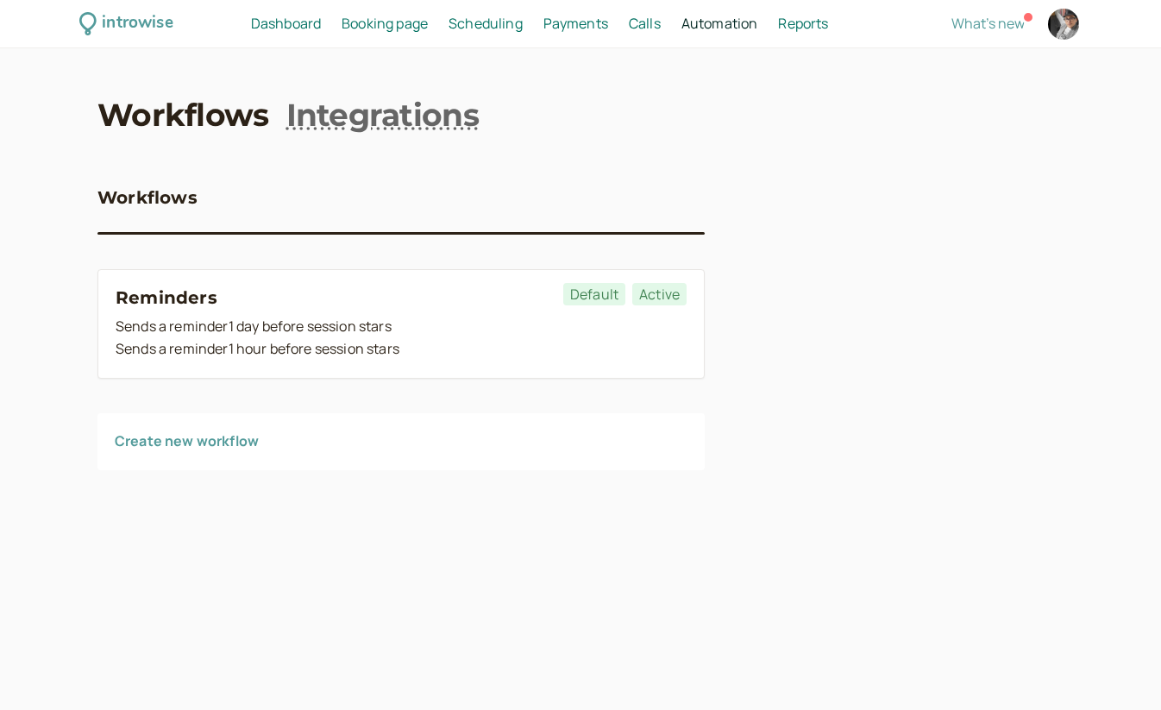
click at [288, 23] on span "Dashboard" at bounding box center [286, 23] width 70 height 19
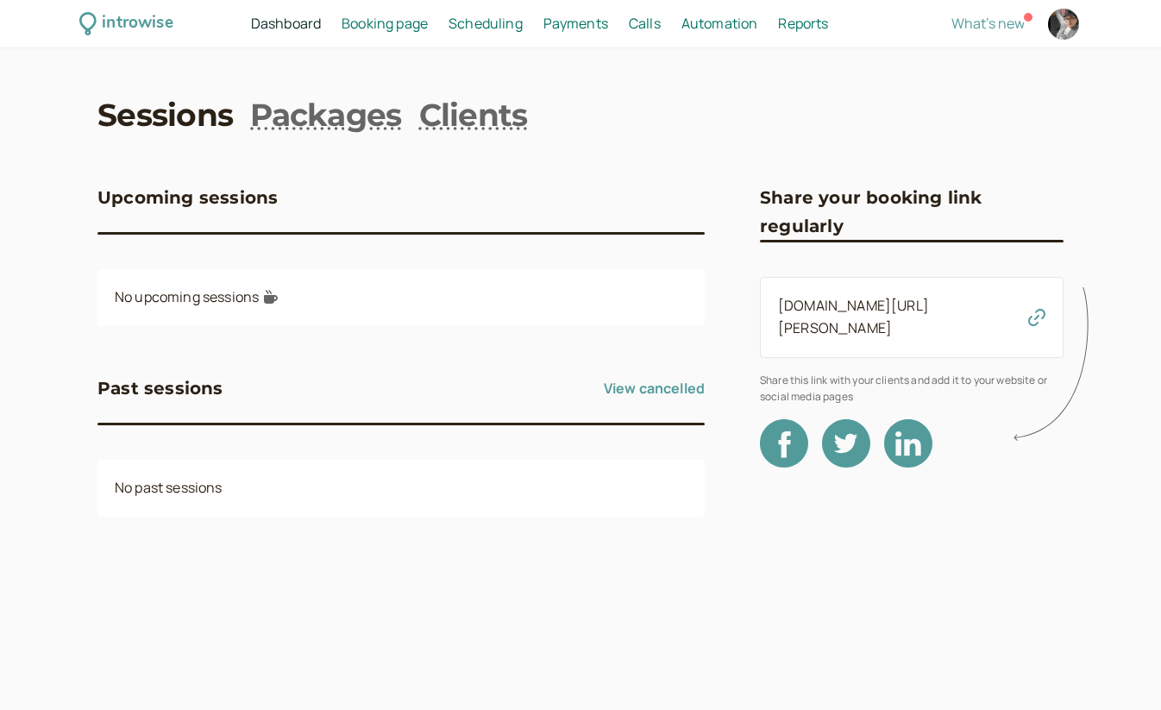
click at [391, 18] on span "Booking page" at bounding box center [385, 23] width 86 height 19
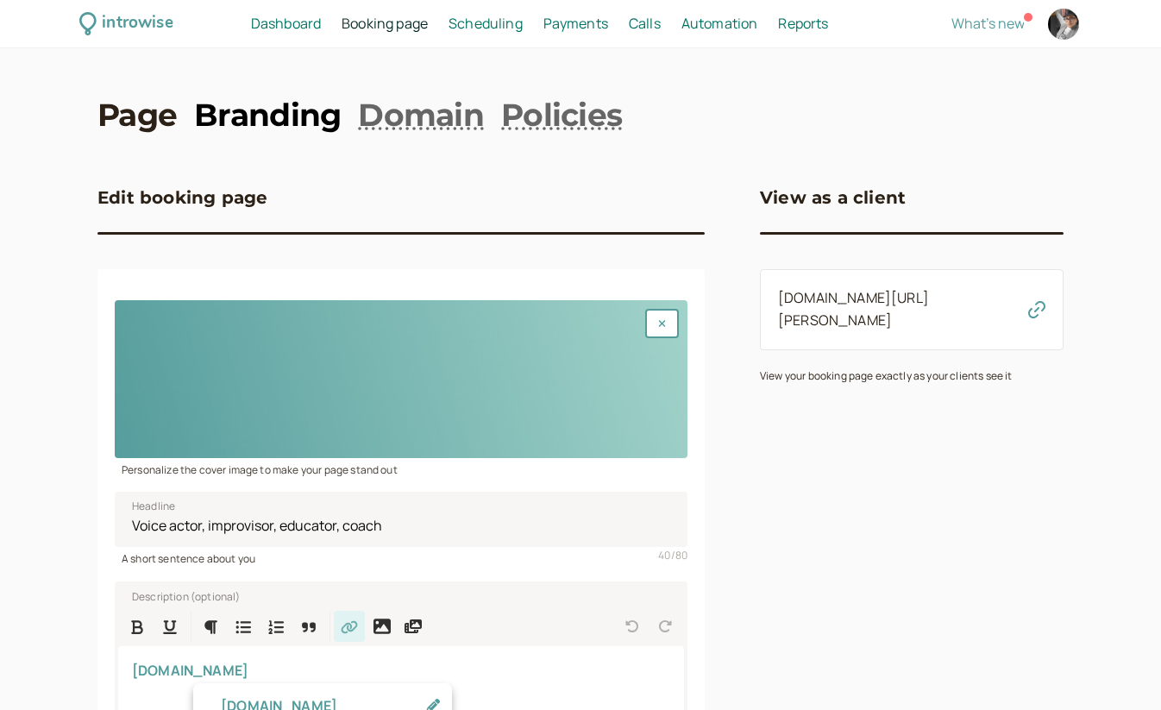
click at [255, 110] on link "Branding" at bounding box center [267, 114] width 147 height 43
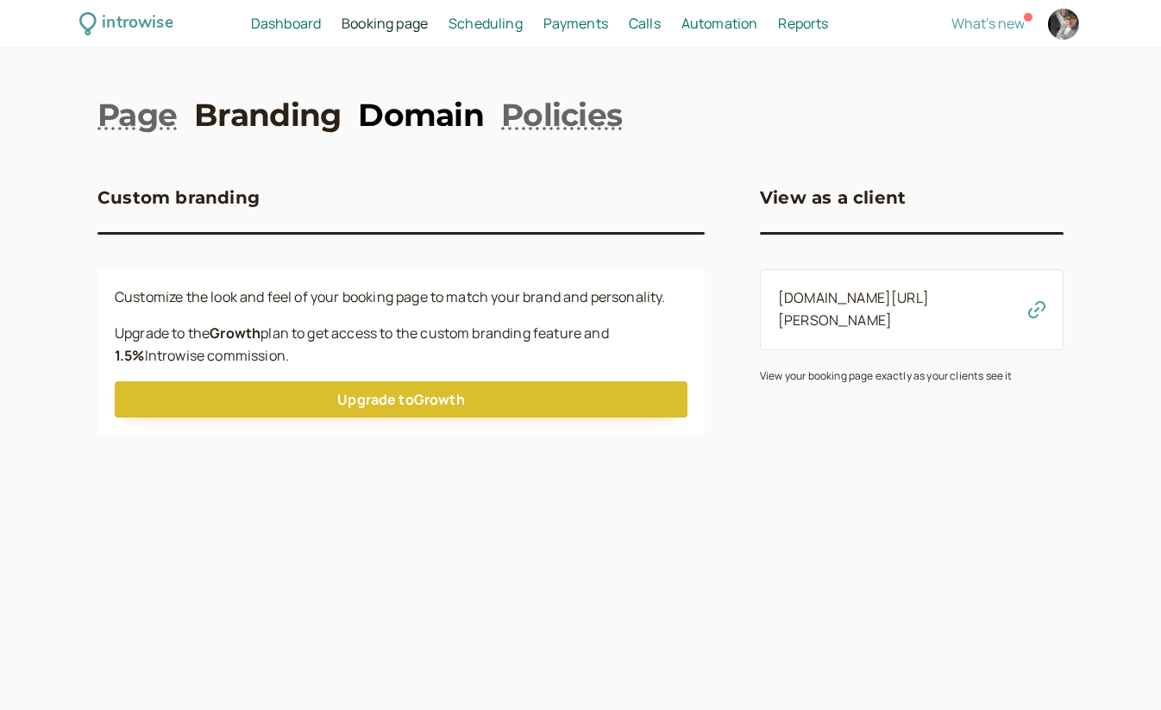
click at [450, 134] on link "Domain" at bounding box center [421, 114] width 126 height 43
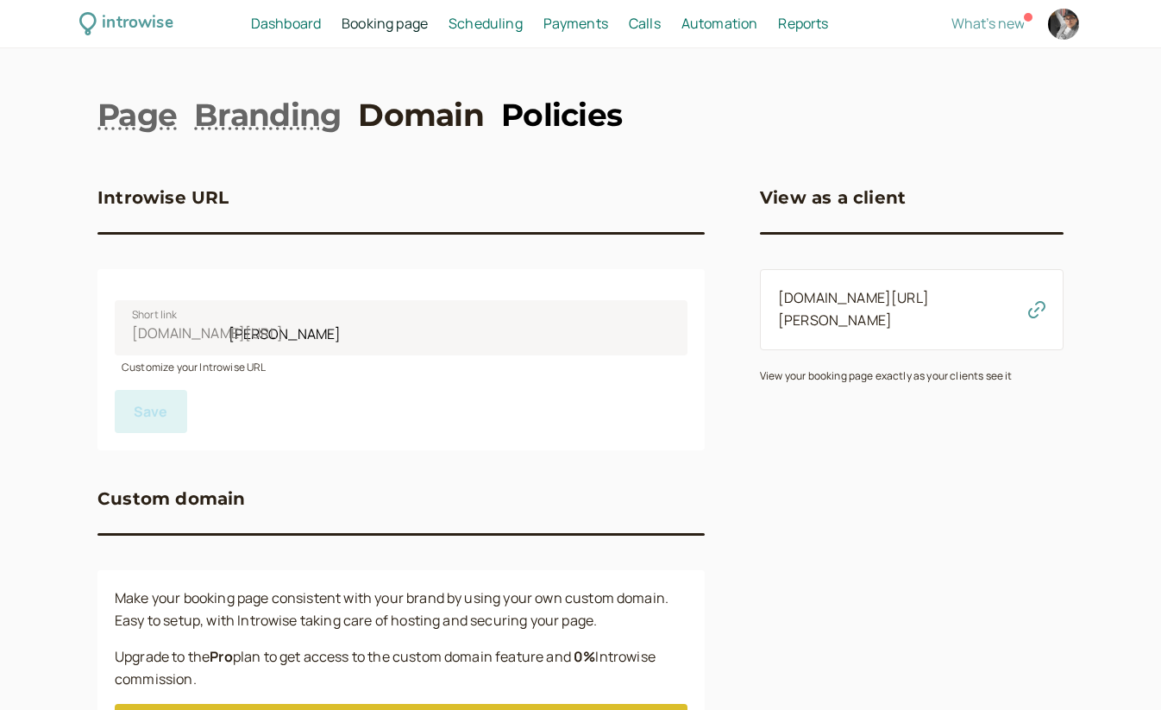
click at [543, 127] on link "Policies" at bounding box center [561, 114] width 121 height 43
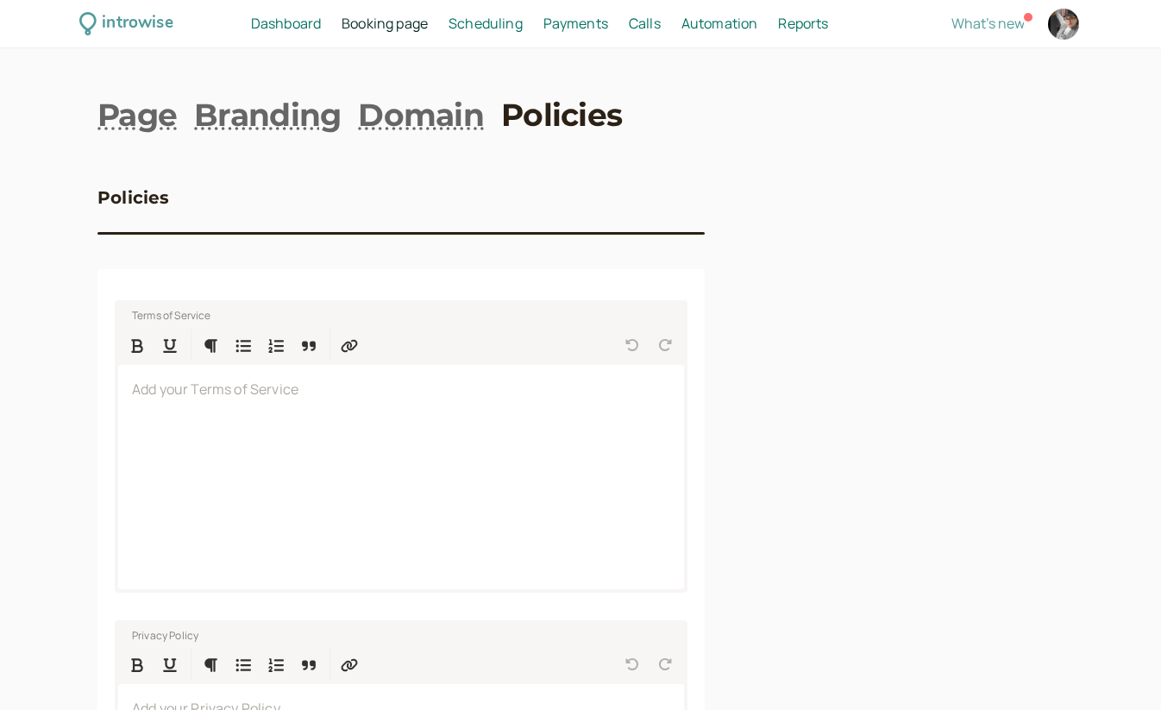
click at [395, 92] on div "introwise Dashboard Dashboard Booking page Booking Scheduling Scheduling Paymen…" at bounding box center [580, 517] width 1161 height 1034
click at [408, 114] on link "Domain" at bounding box center [421, 114] width 126 height 43
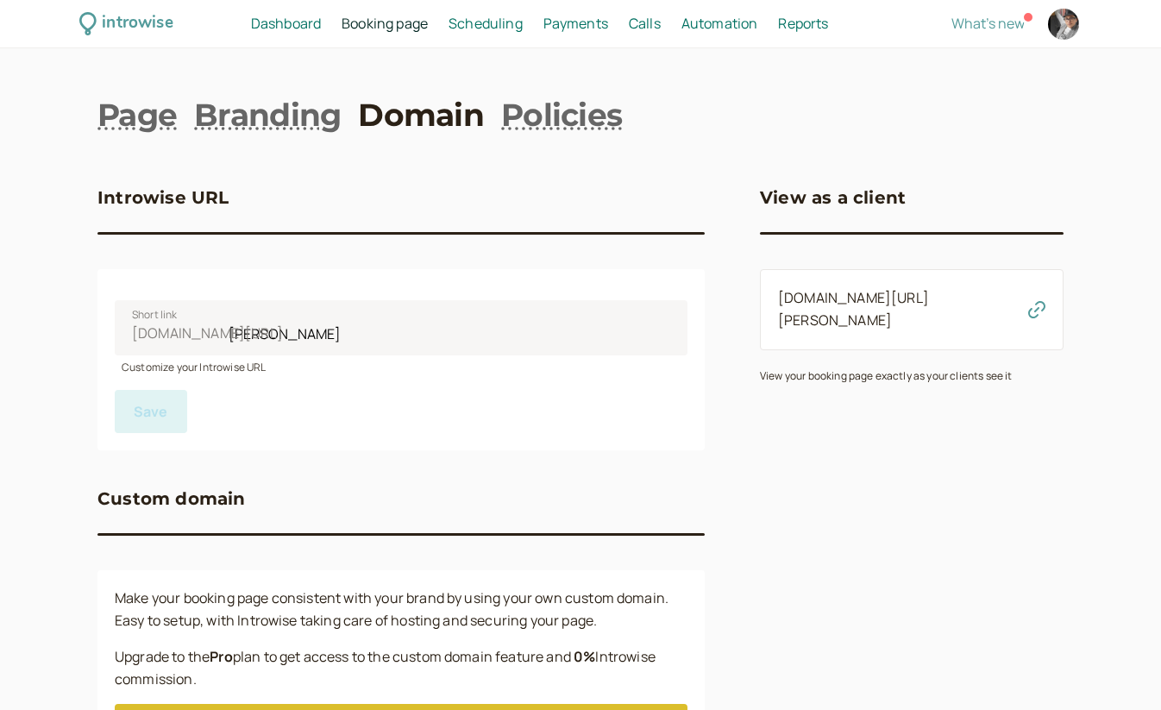
scroll to position [96, 0]
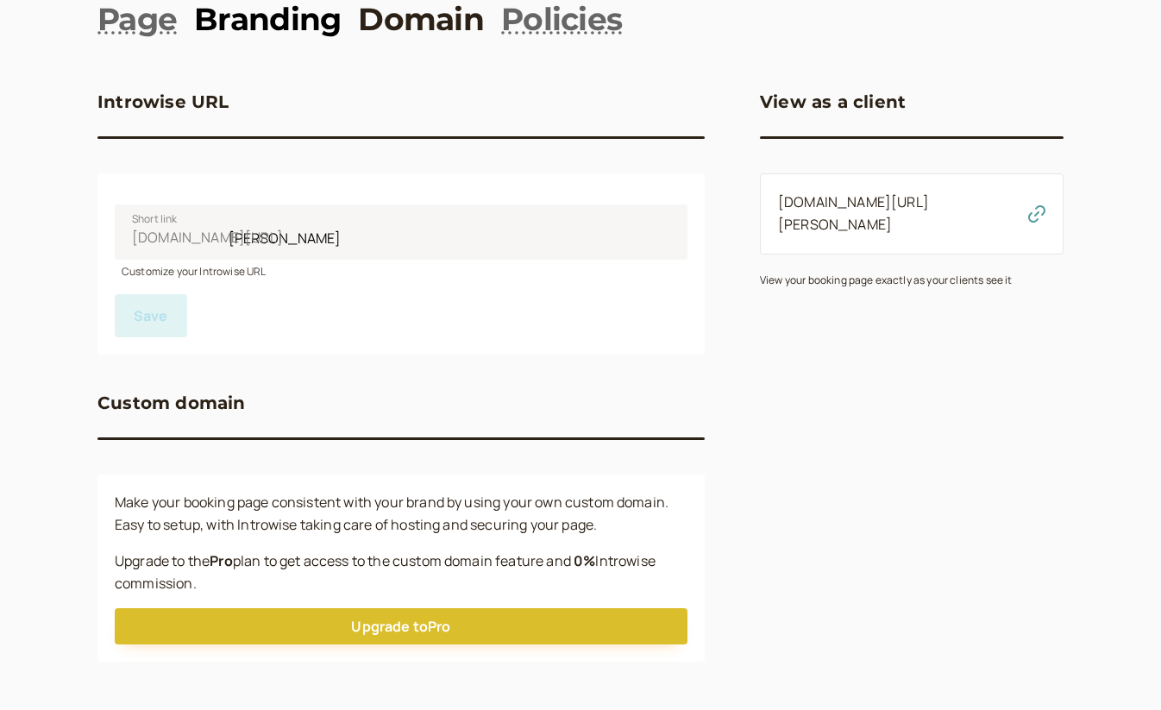
click at [285, 17] on link "Branding" at bounding box center [267, 18] width 147 height 43
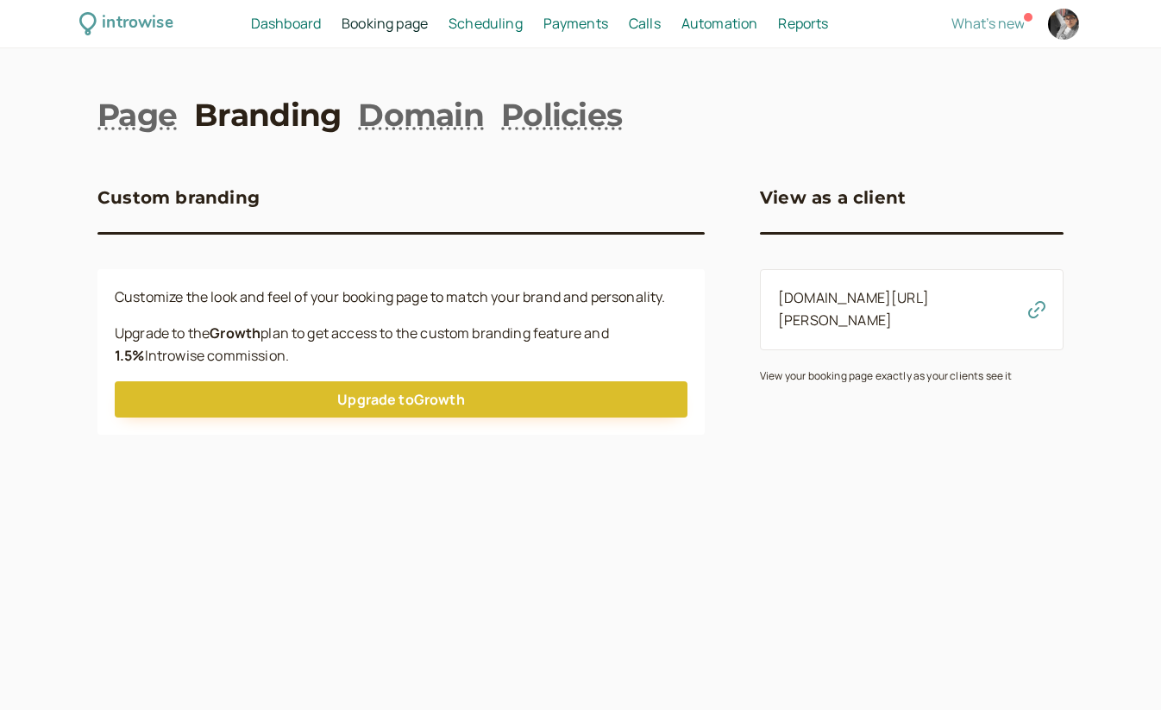
click at [1068, 29] on div at bounding box center [1063, 24] width 31 height 31
select select "America/Los_Angeles"
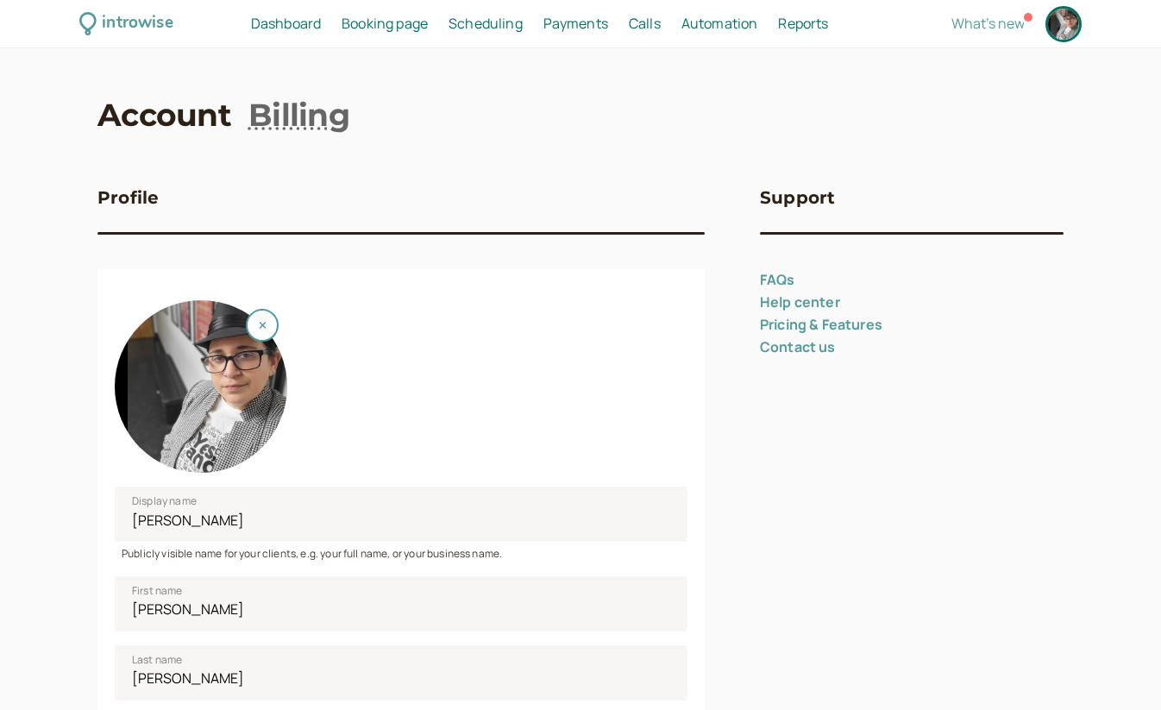
click at [811, 298] on link "Help center" at bounding box center [800, 301] width 80 height 19
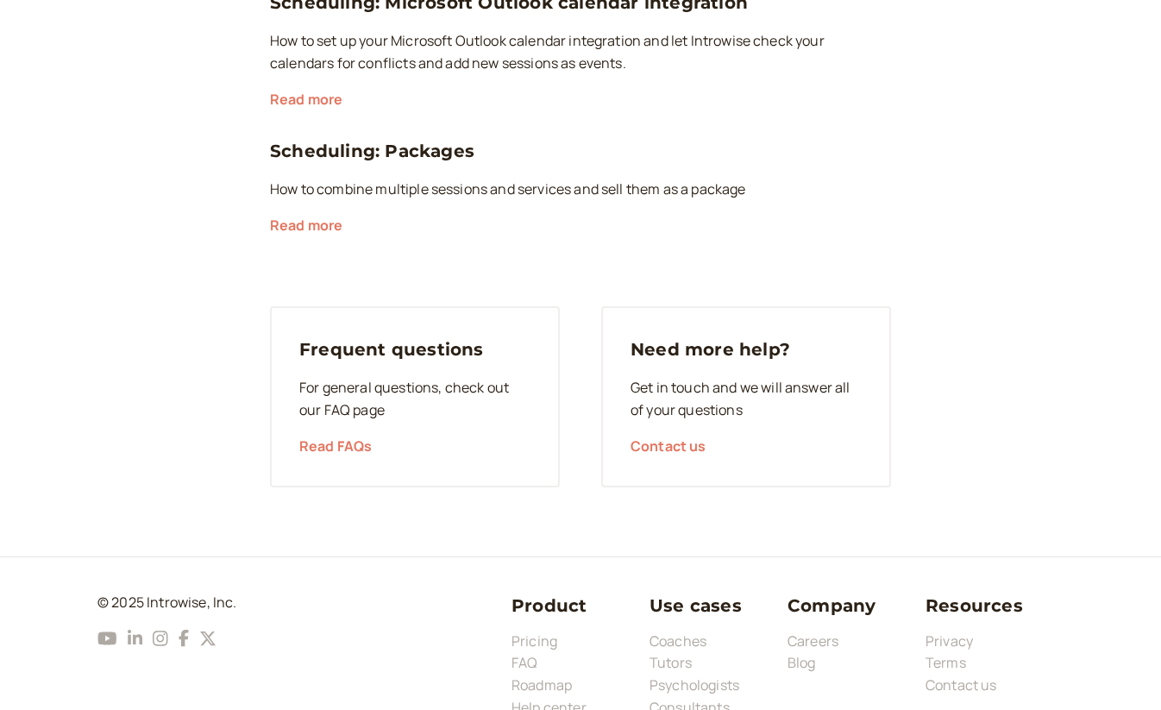
scroll to position [3933, 0]
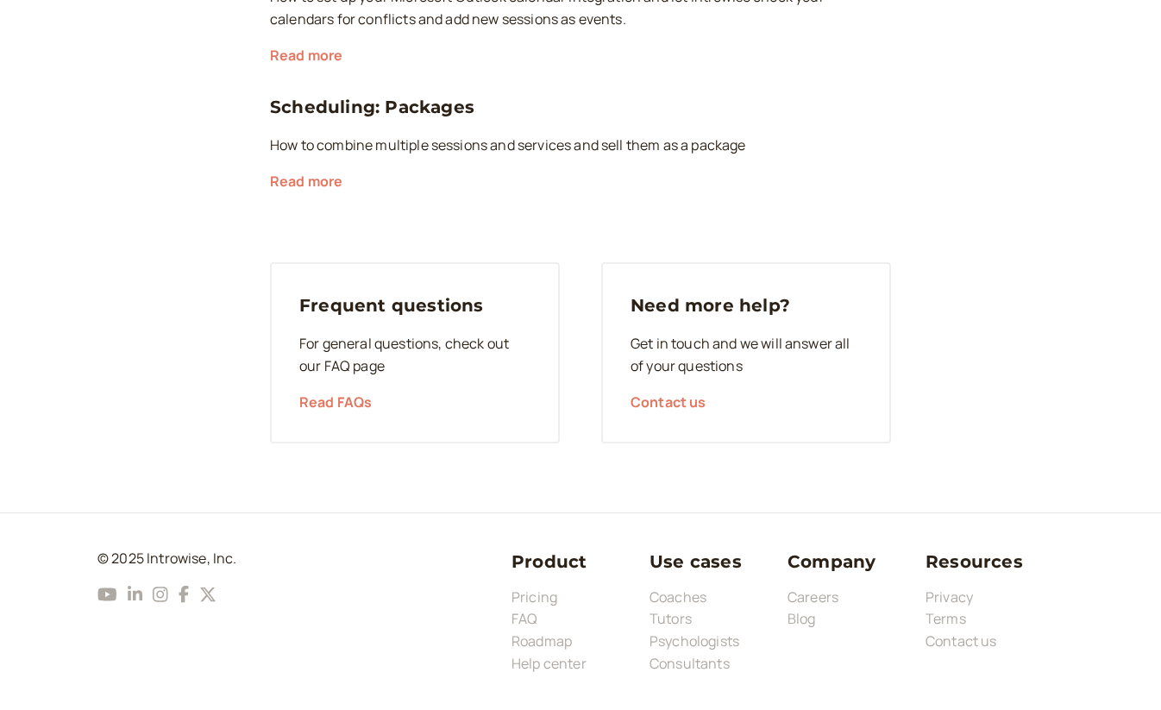
click at [666, 405] on link "Contact us" at bounding box center [668, 401] width 76 height 19
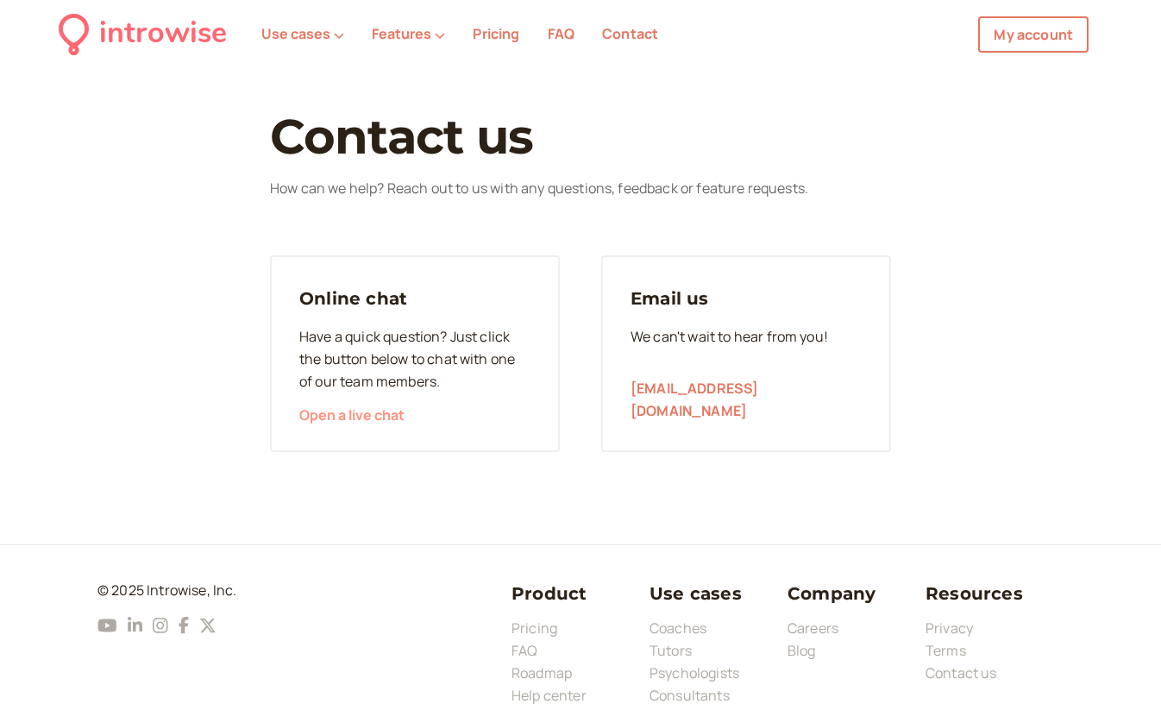
click at [392, 418] on span "Open a live chat" at bounding box center [351, 414] width 105 height 19
click at [672, 559] on footer "© 2025 Introwise, Inc. YouTube LinkedIn Instagram Facebook X Product Pricing FA…" at bounding box center [580, 643] width 1161 height 198
click at [416, 78] on div "introwise Use cases Features Pricing FAQ Contact My account My account Contact …" at bounding box center [580, 371] width 1161 height 742
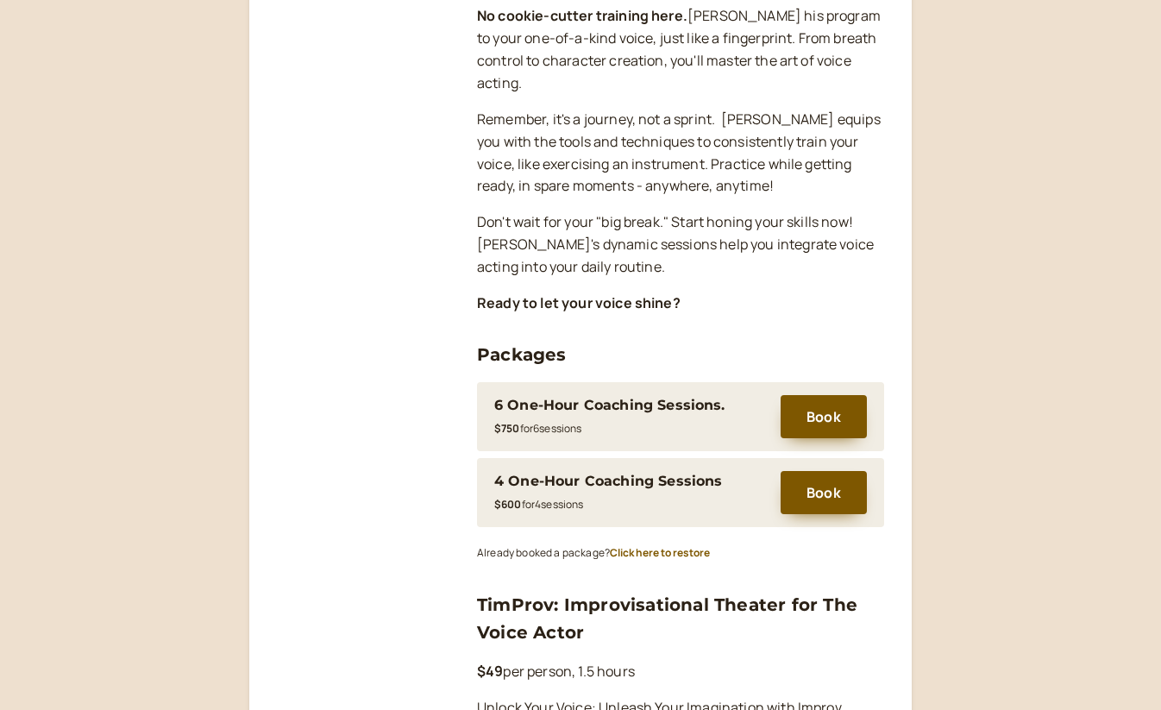
scroll to position [474, 0]
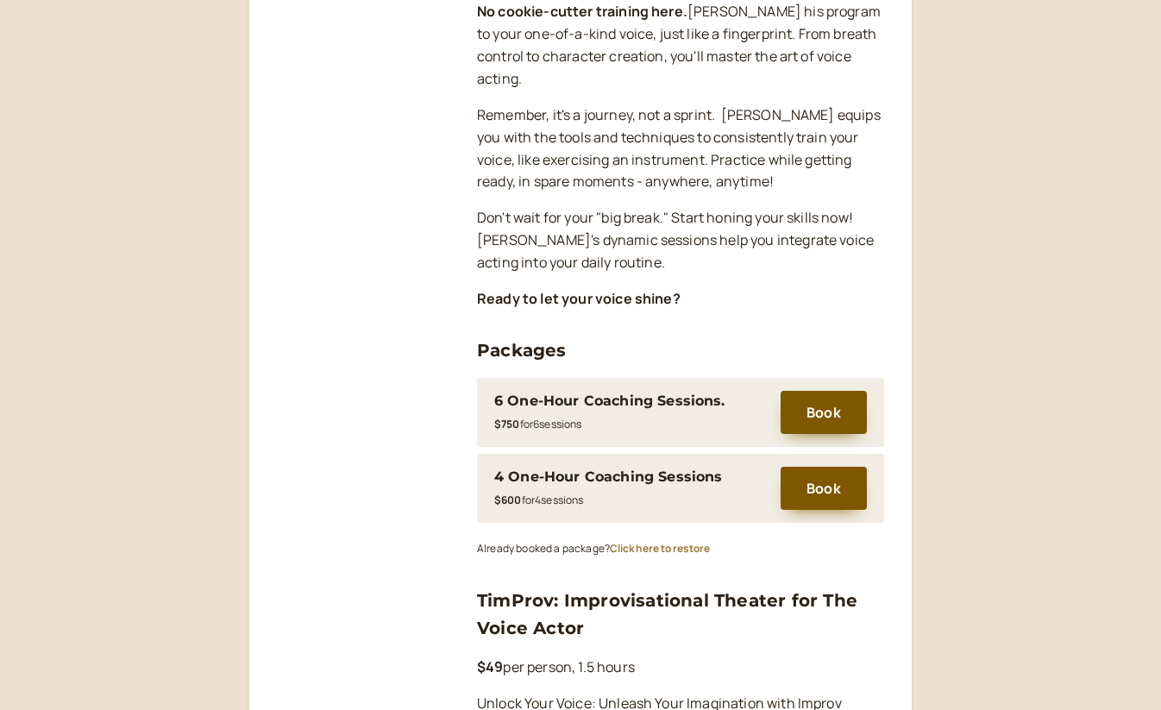
click at [637, 548] on button "Click here to restore" at bounding box center [660, 549] width 100 height 12
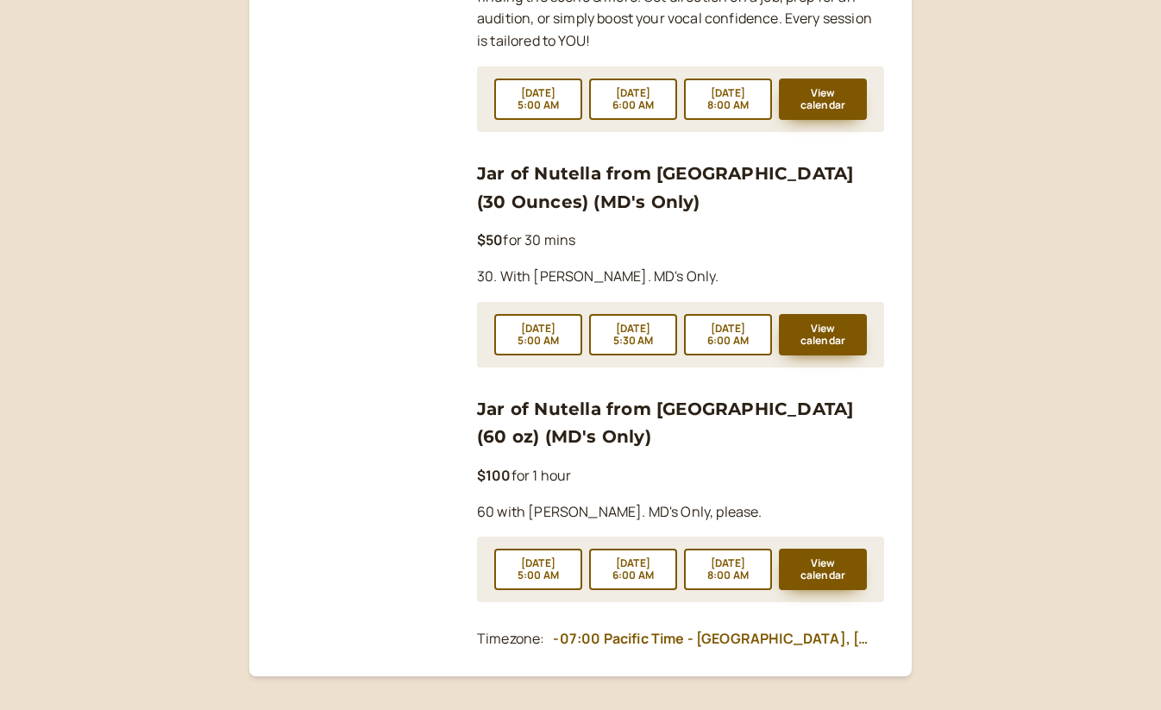
scroll to position [2534, 0]
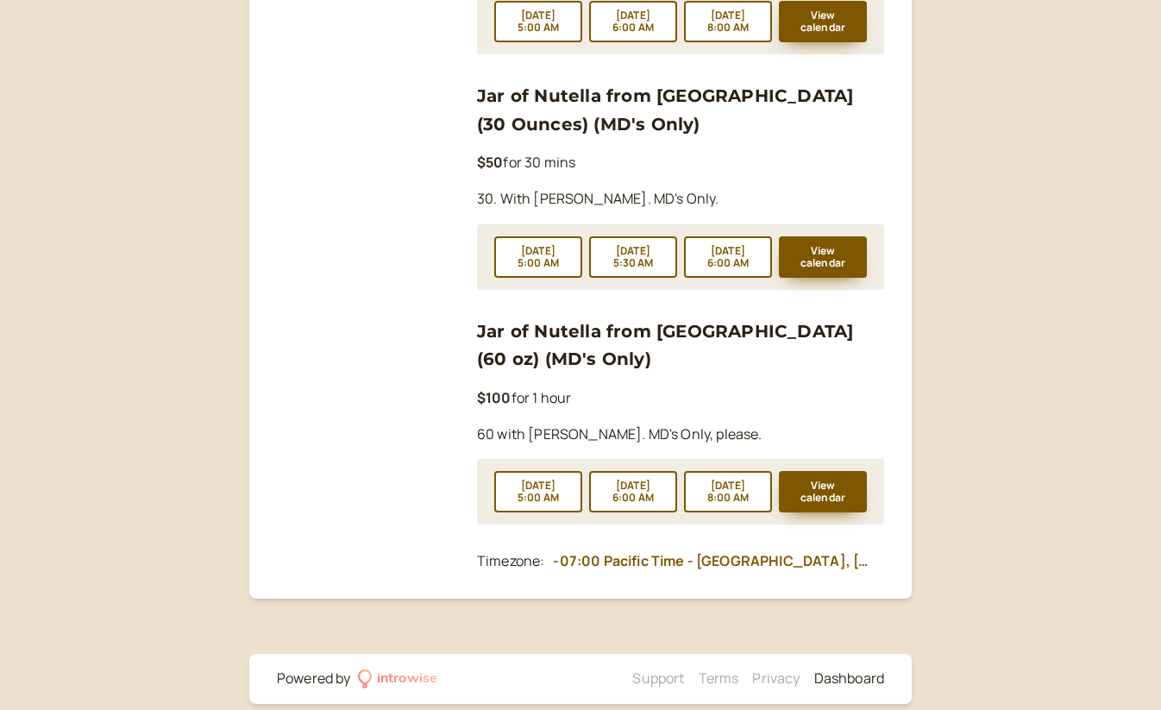
click at [834, 668] on link "Dashboard" at bounding box center [849, 677] width 70 height 19
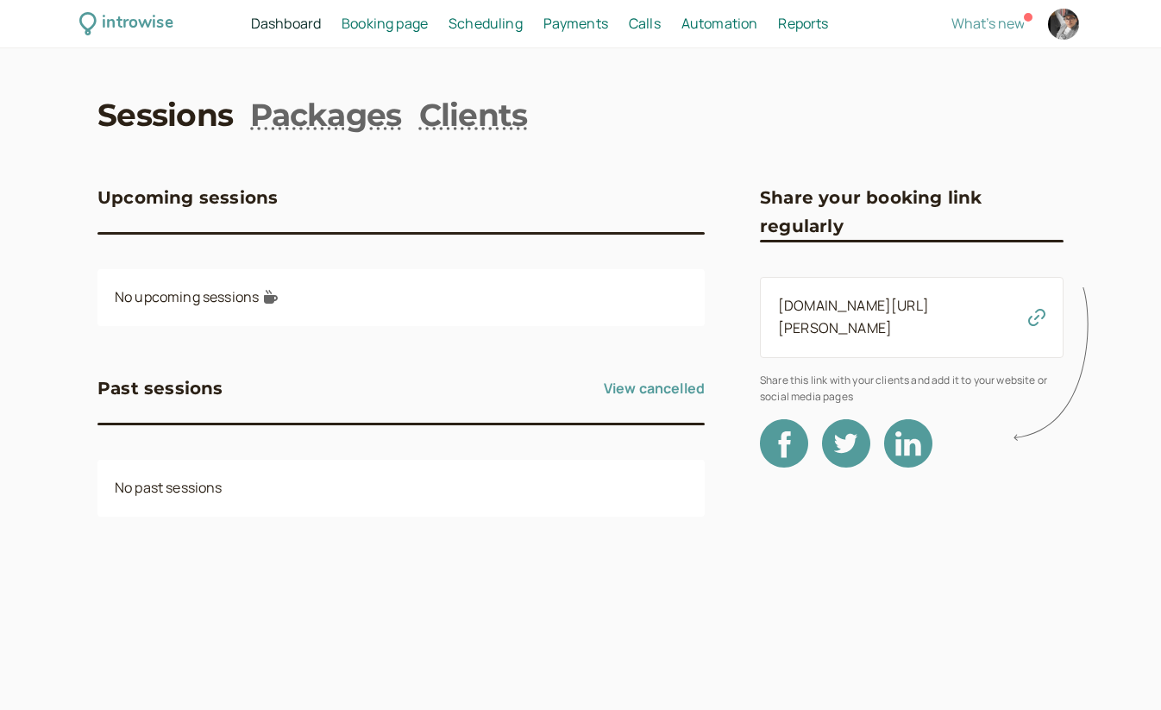
click at [628, 337] on div "Upcoming sessions No upcoming sessions Past sessions View cancelled No past ses…" at bounding box center [400, 357] width 607 height 416
click at [611, 142] on div "Sessions Packages Clients Upcoming sessions No upcoming sessions Past sessions …" at bounding box center [580, 329] width 966 height 472
click at [384, 28] on span "Booking page" at bounding box center [385, 23] width 86 height 19
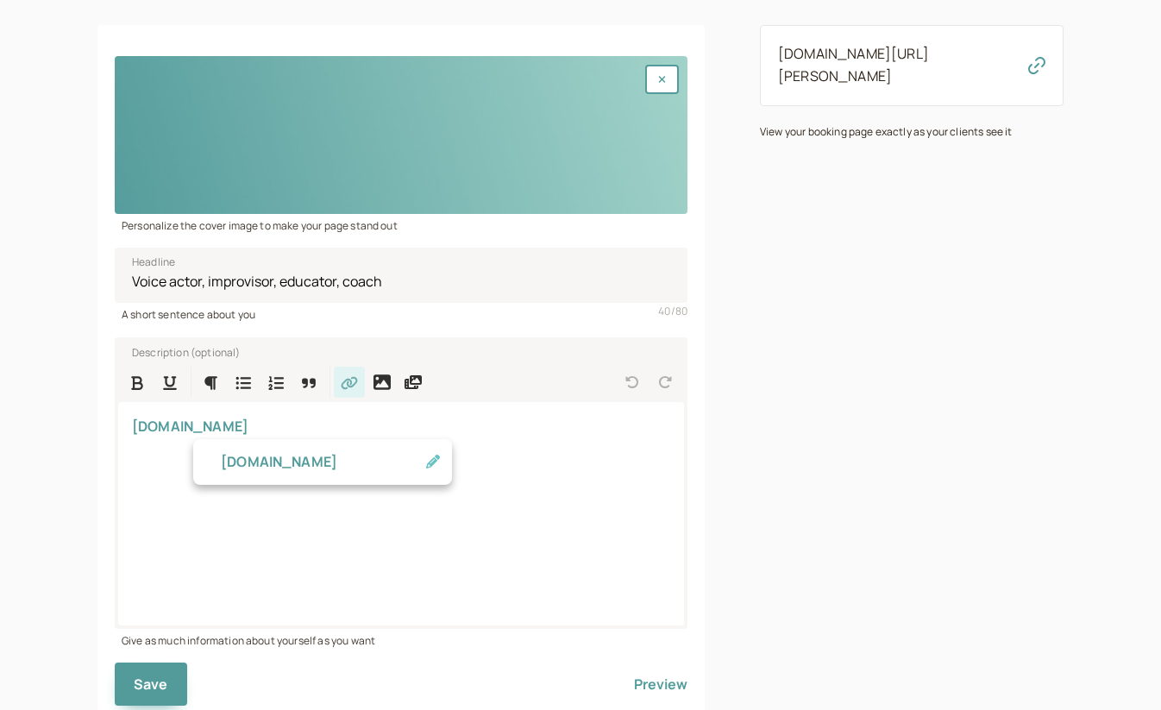
scroll to position [305, 0]
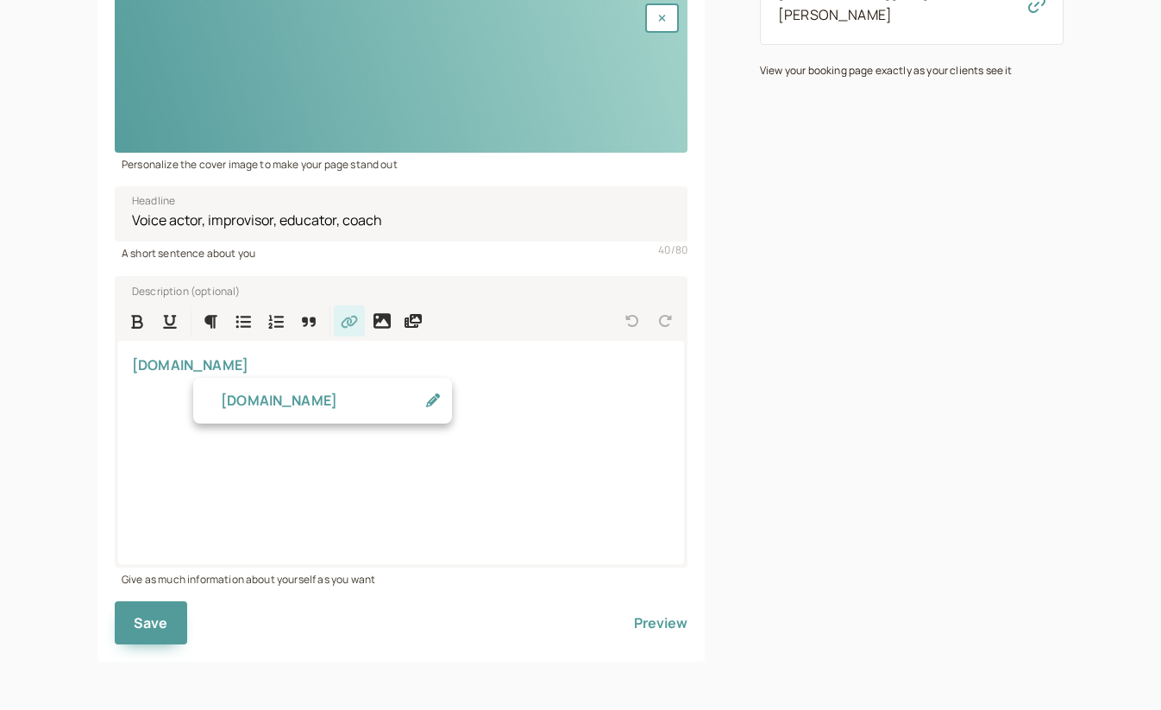
click at [715, 323] on div "Edit booking page Personalize the cover image to make your page stand out Voice…" at bounding box center [580, 253] width 966 height 818
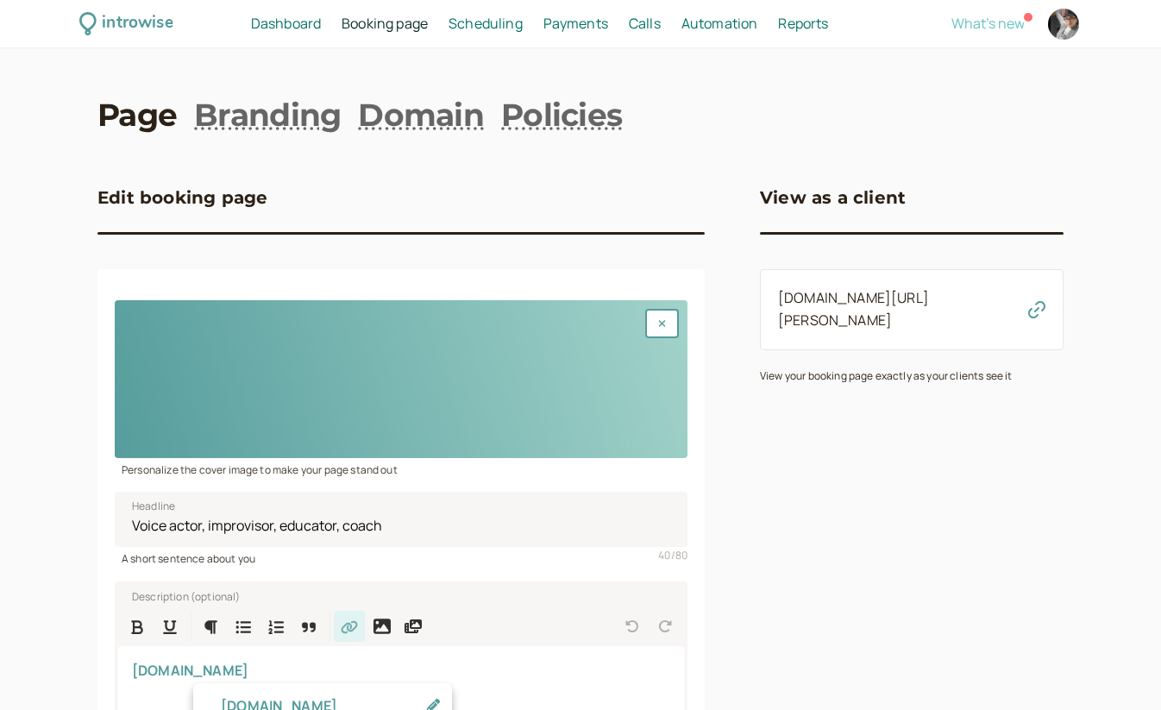
click at [1004, 30] on span "What's new" at bounding box center [987, 23] width 73 height 19
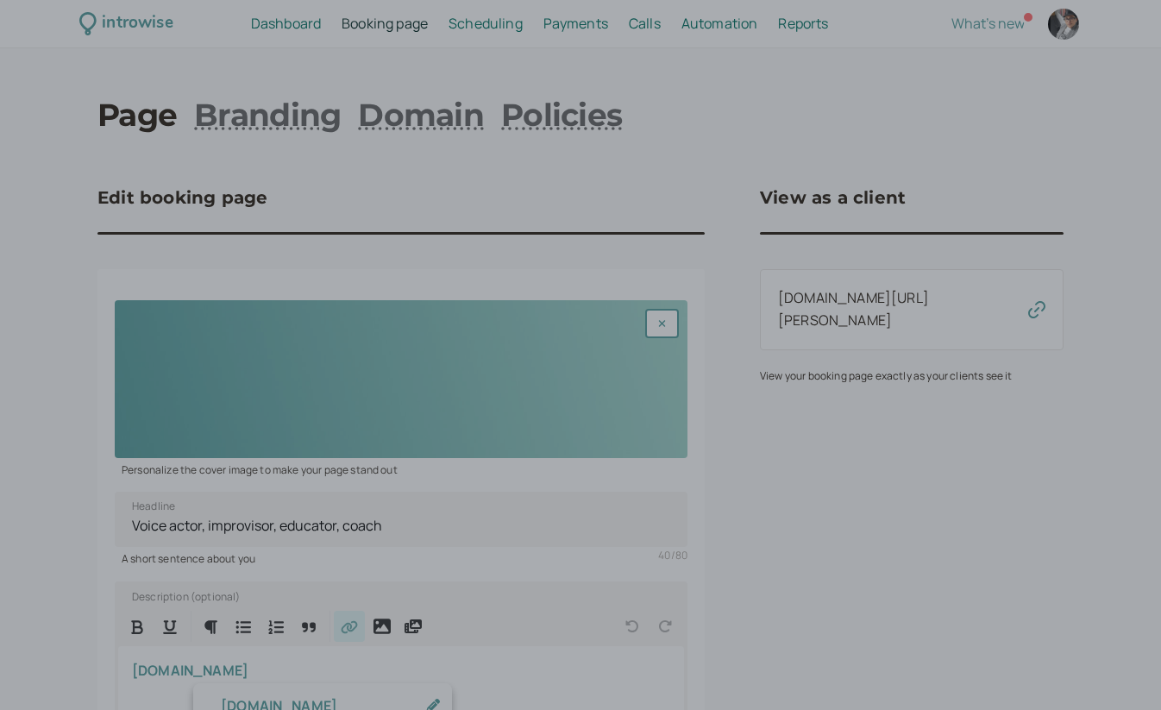
click at [505, 216] on div at bounding box center [580, 355] width 1161 height 710
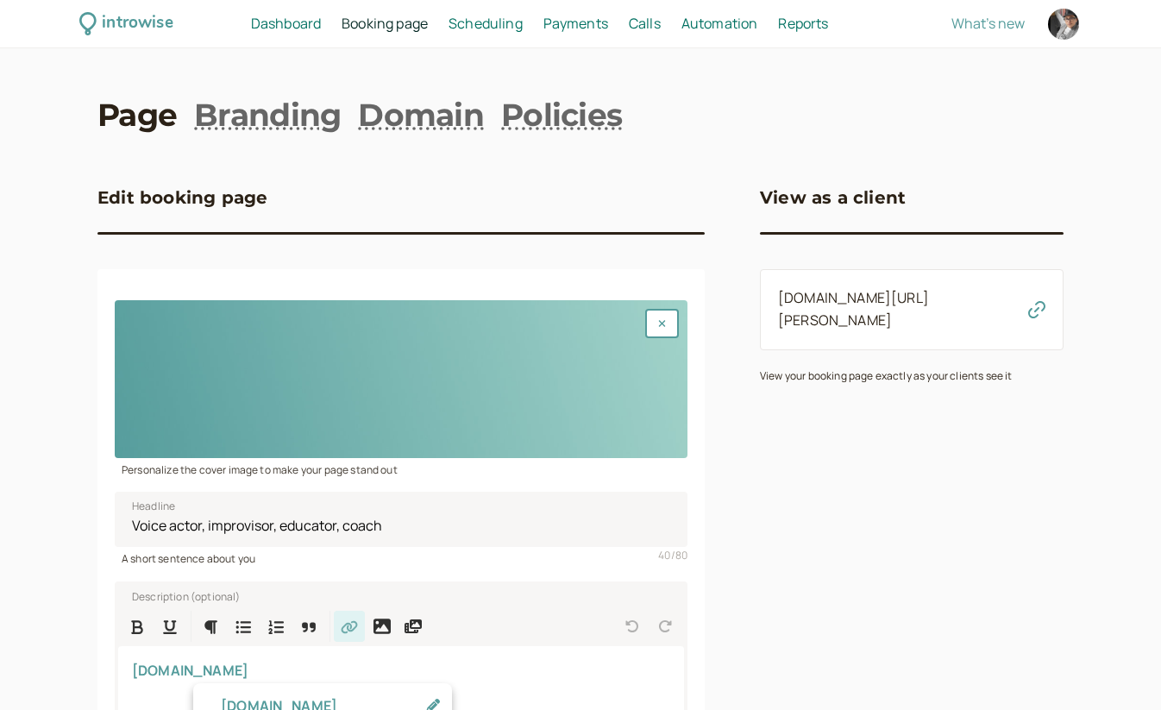
click at [491, 25] on span "Scheduling" at bounding box center [486, 23] width 74 height 19
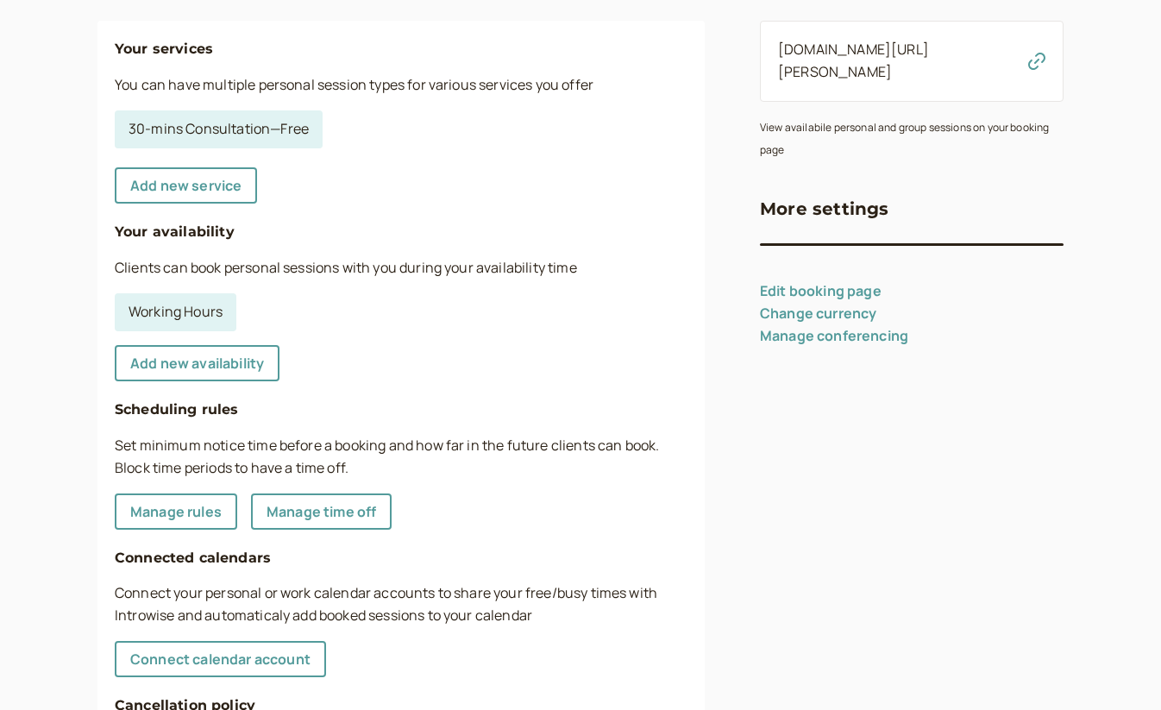
scroll to position [260, 0]
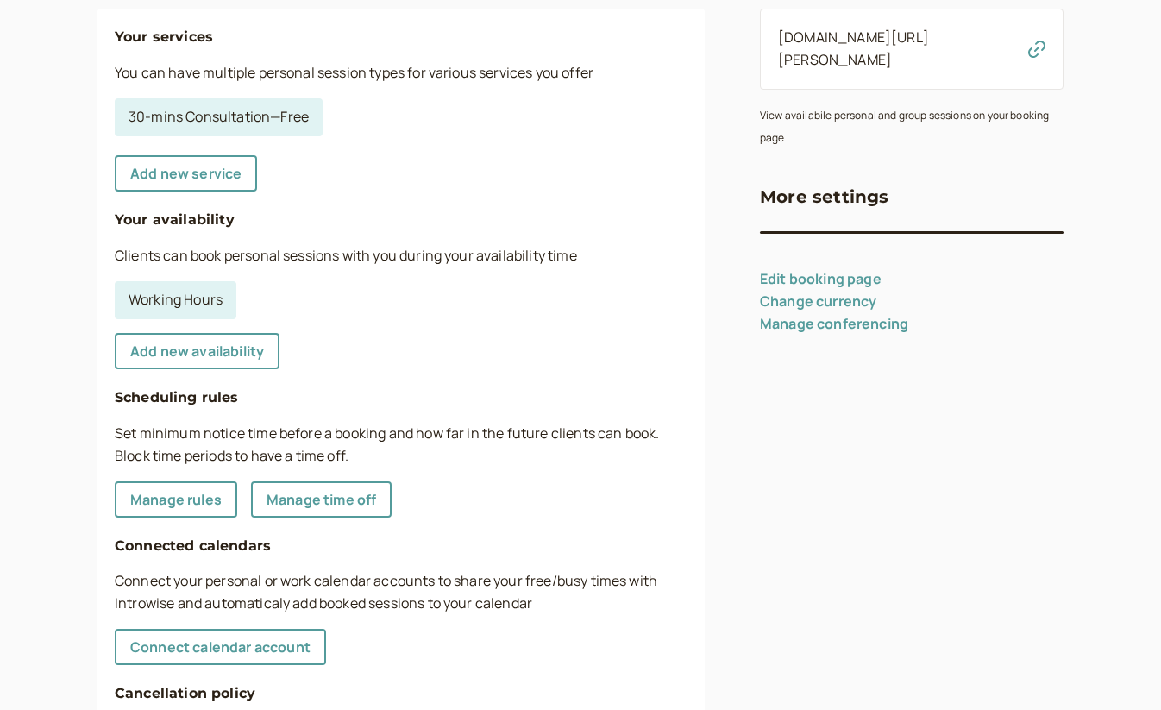
click at [860, 314] on link "Manage conferencing" at bounding box center [834, 323] width 148 height 19
